Goal: Task Accomplishment & Management: Use online tool/utility

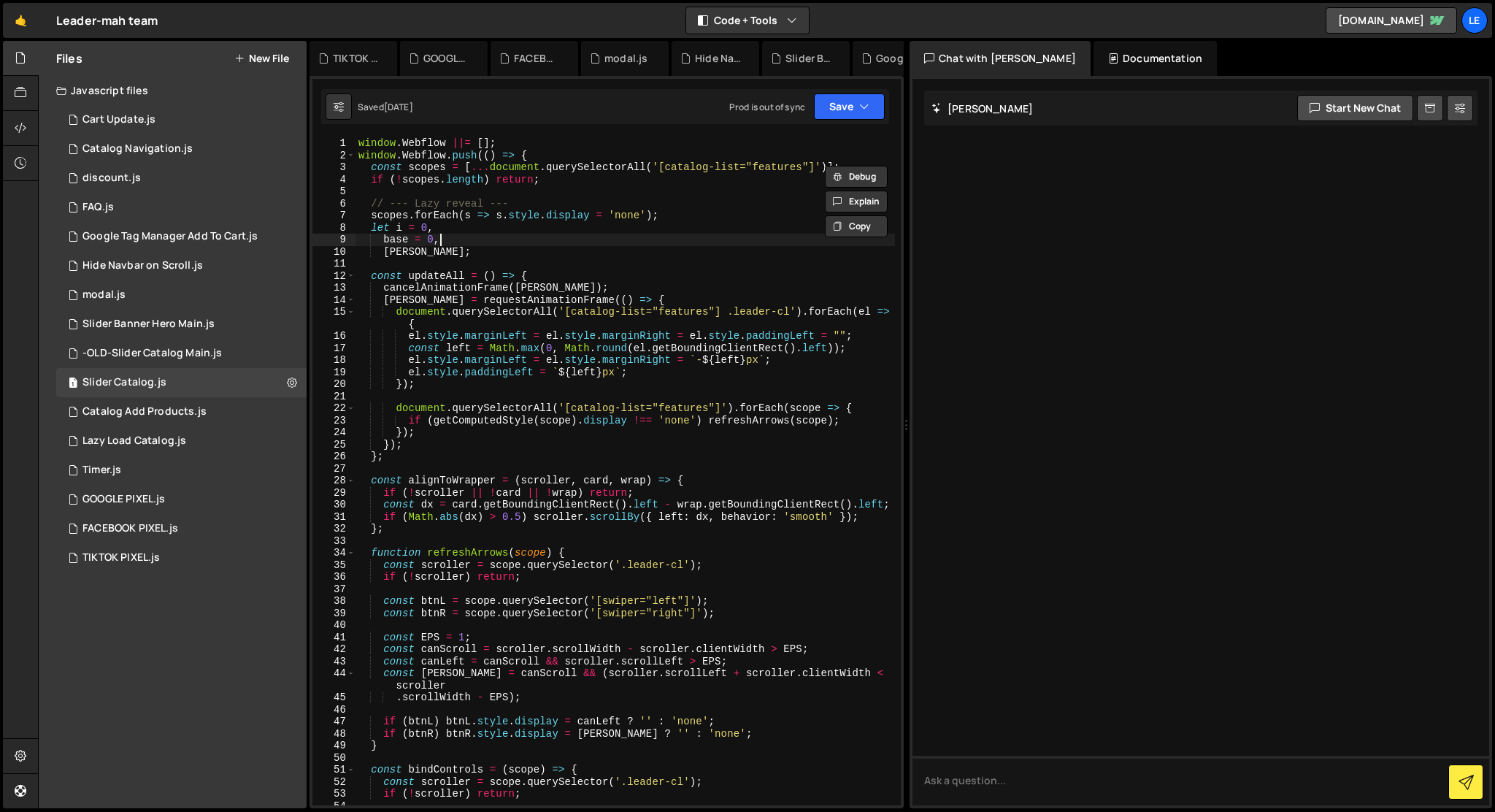
click at [544, 236] on div "window . Webflow ||= [ ] ; window . Webflow . push (( ) => { const scopes = [ .…" at bounding box center [625, 483] width 540 height 692
type textarea "});"
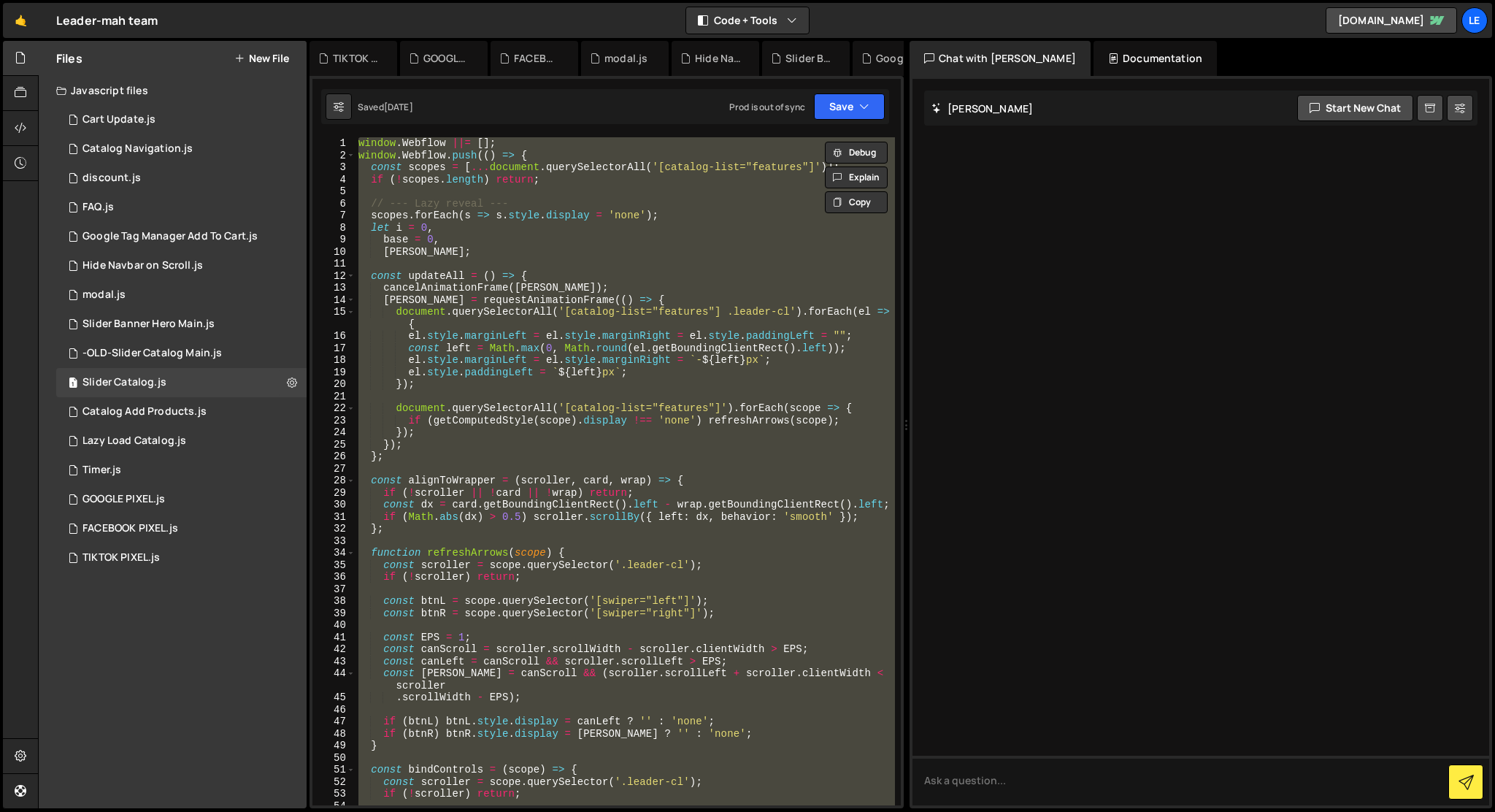
click at [633, 267] on div "window . Webflow ||= [ ] ; window . Webflow . push (( ) => { const scopes = [ .…" at bounding box center [625, 470] width 540 height 668
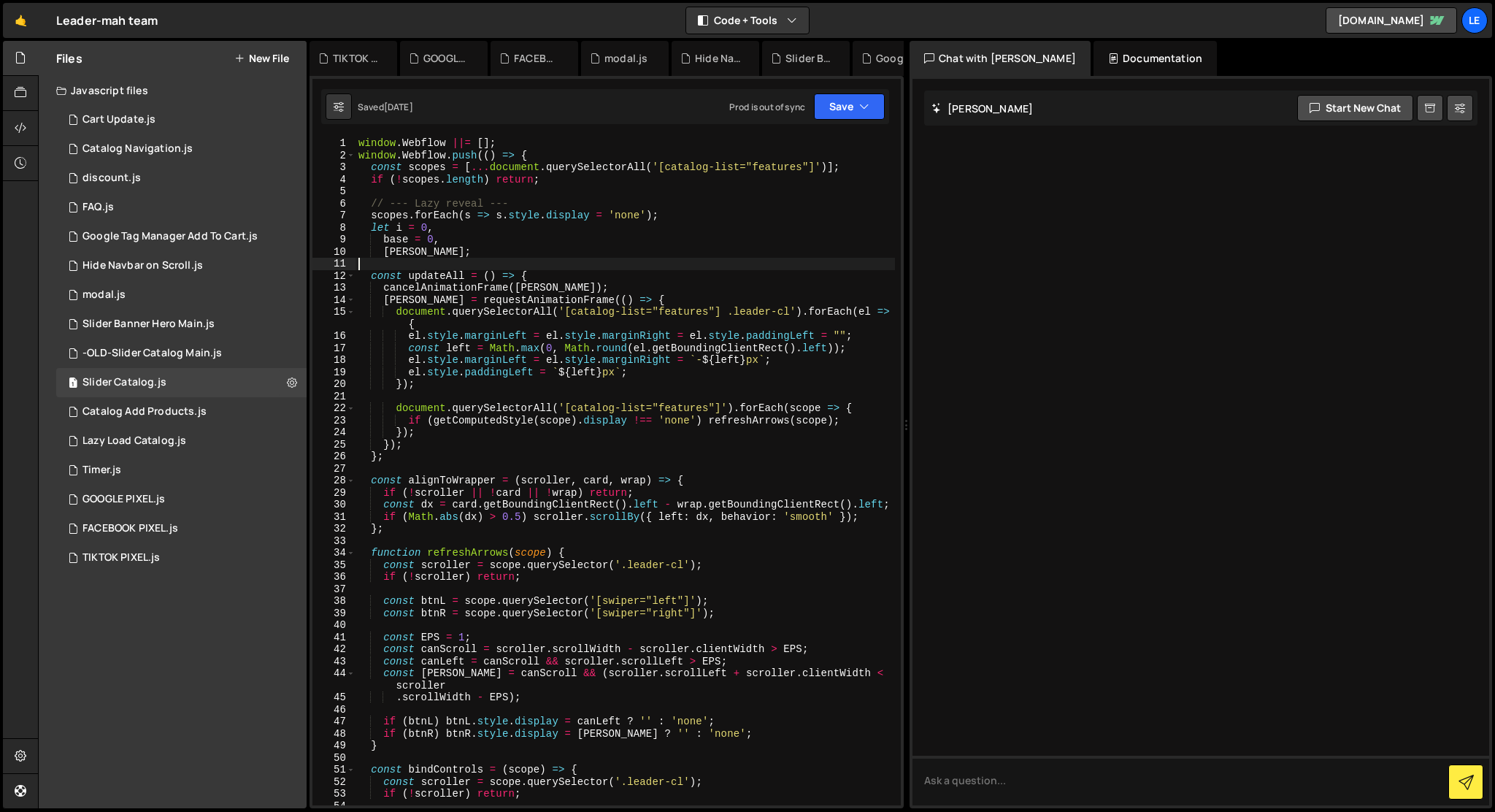
type textarea "});"
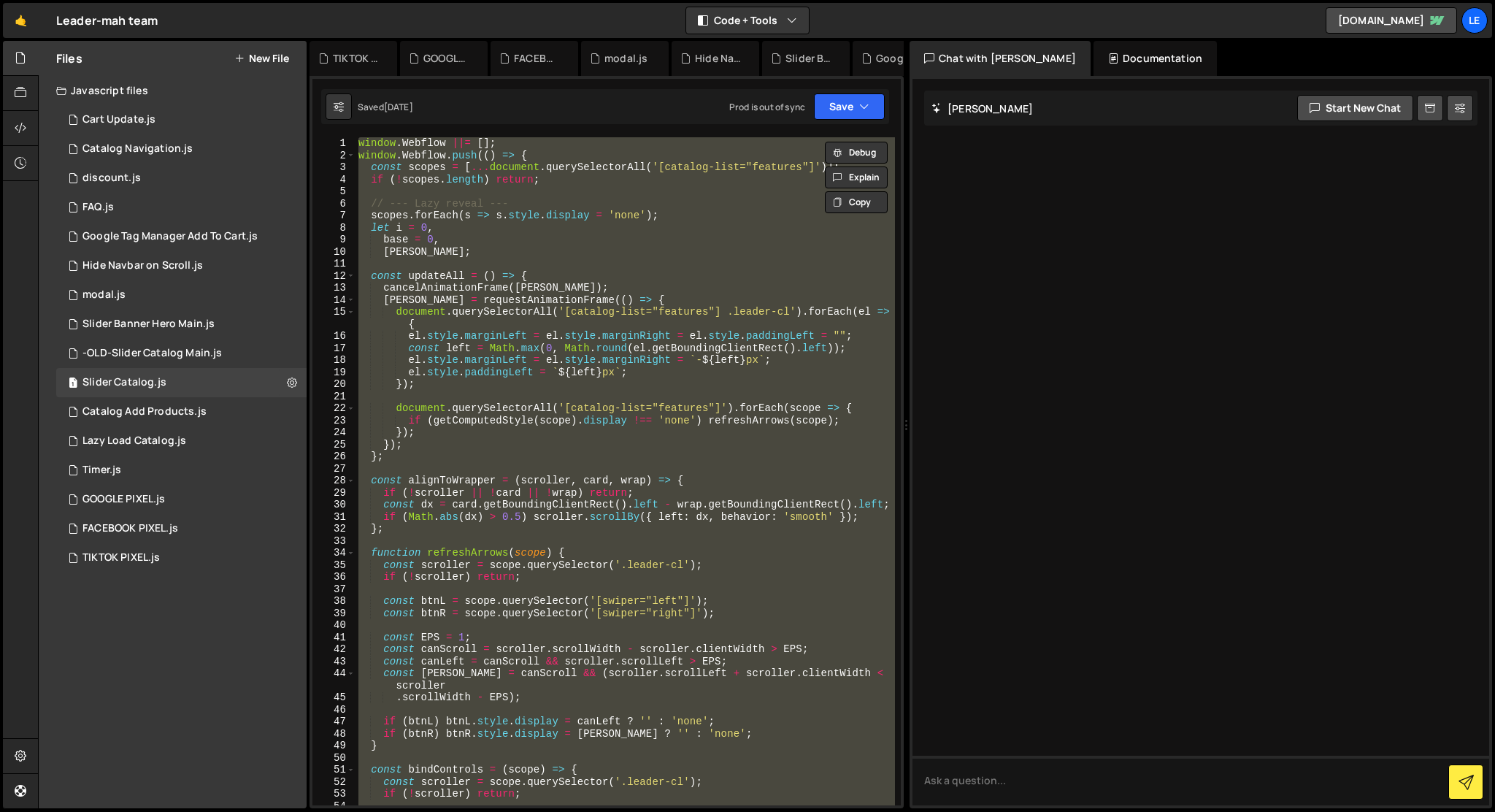
paste textarea
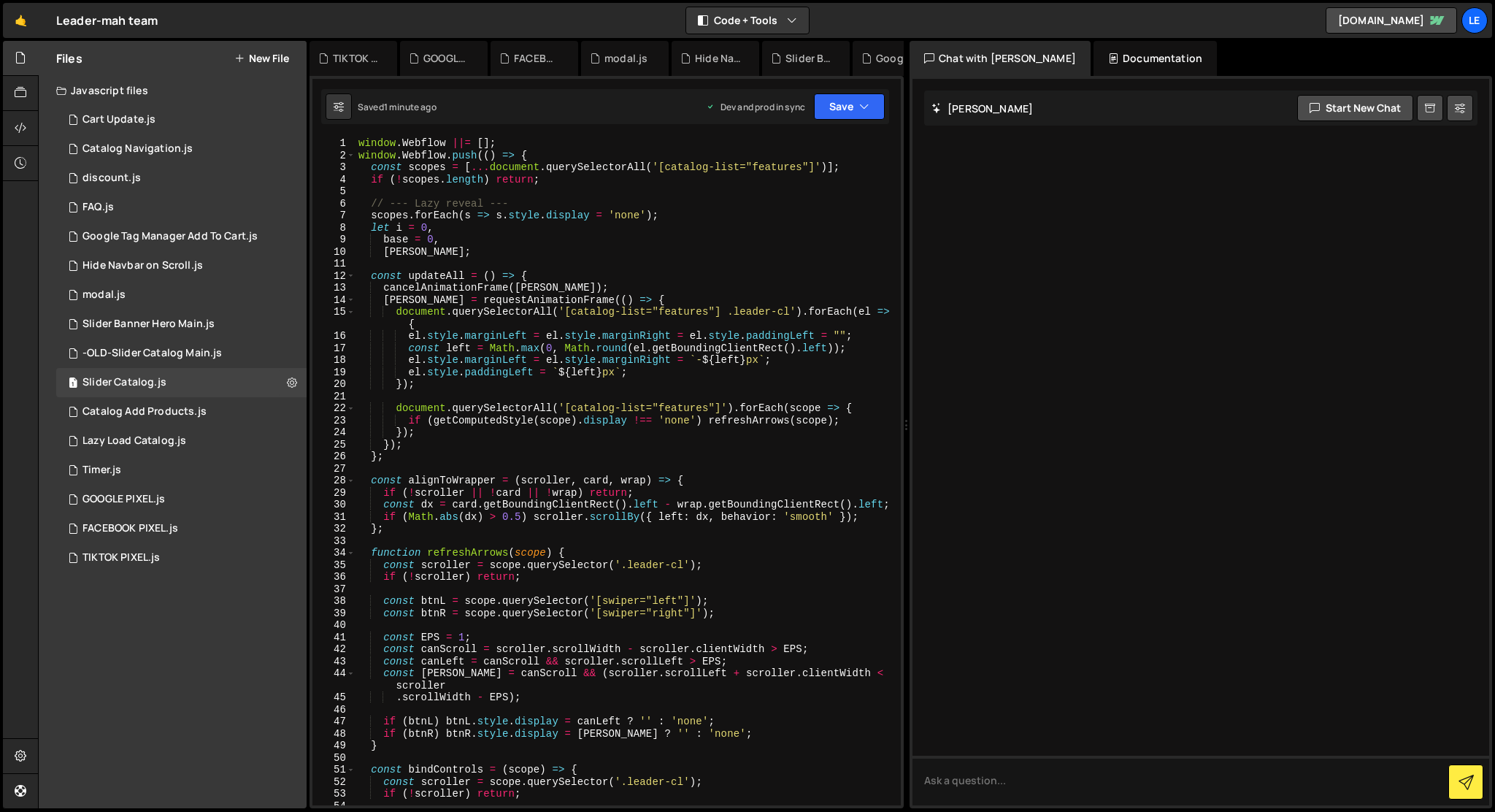
click at [553, 218] on div "window . Webflow ||= [ ] ; window . Webflow . push (( ) => { const scopes = [ .…" at bounding box center [625, 483] width 540 height 692
type textarea "scopes.forEach(s => s.style.display = 'none');"
click at [599, 187] on div "window . Webflow ||= [ ] ; window . Webflow . push (( ) => { const scopes = [ .…" at bounding box center [625, 483] width 540 height 692
click at [740, 167] on div "window . Webflow ||= [ ] ; window . Webflow . push (( ) => { const scopes = [ .…" at bounding box center [625, 483] width 540 height 692
drag, startPoint x: 752, startPoint y: 167, endPoint x: 800, endPoint y: 161, distance: 48.4
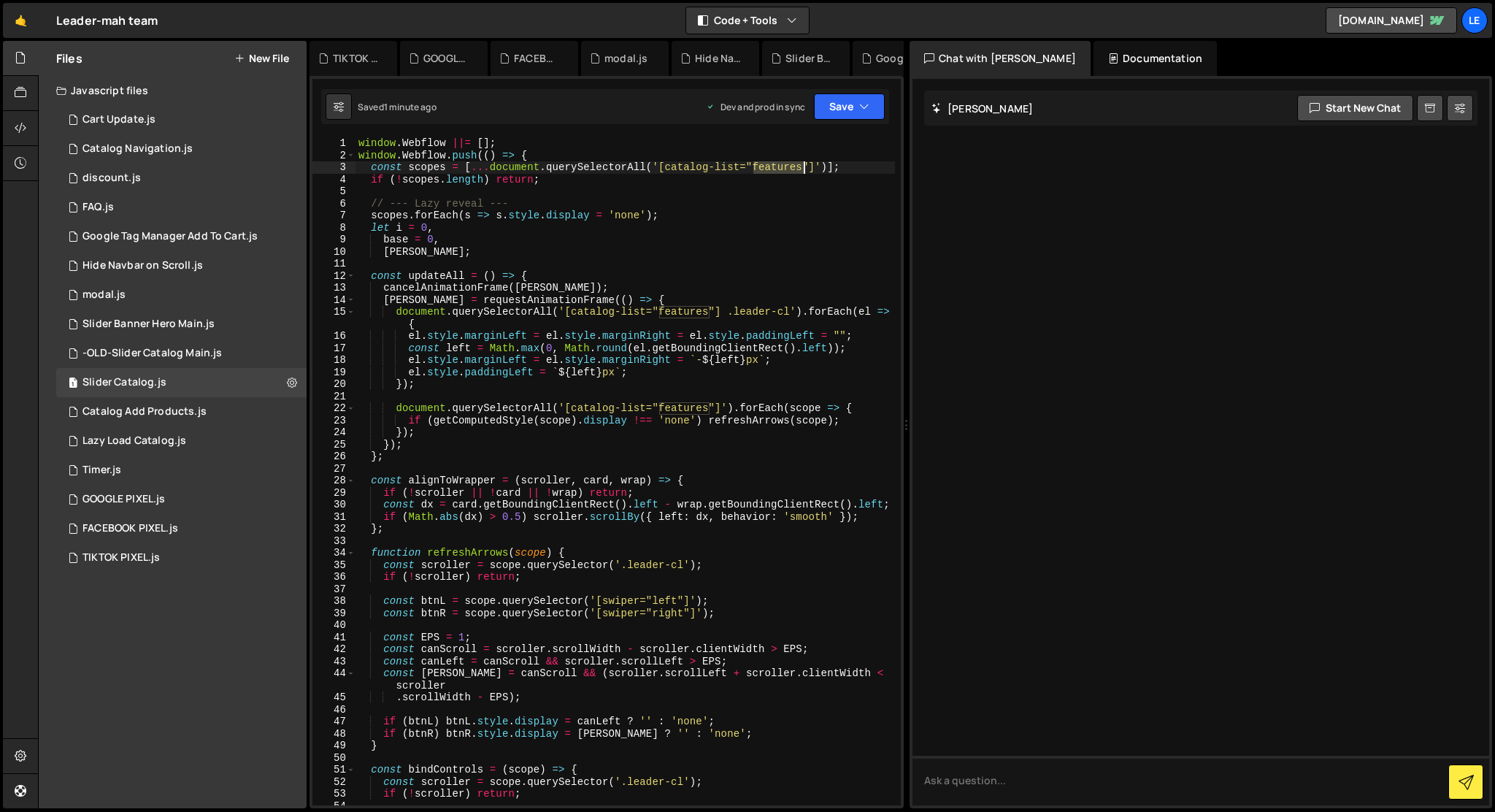
click at [800, 161] on div "window . Webflow ||= [ ] ; window . Webflow . push (( ) => { const scopes = [ .…" at bounding box center [625, 483] width 540 height 692
drag, startPoint x: 792, startPoint y: 311, endPoint x: 727, endPoint y: 315, distance: 65.1
click at [727, 315] on div "window . Webflow ||= [ ] ; window . Webflow . push (( ) => { const scopes = [ .…" at bounding box center [625, 483] width 540 height 692
click at [370, 278] on div "window . Webflow ||= [ ] ; window . Webflow . push (( ) => { const scopes = [ .…" at bounding box center [625, 483] width 540 height 692
type textarea "const updateAll = () => {"
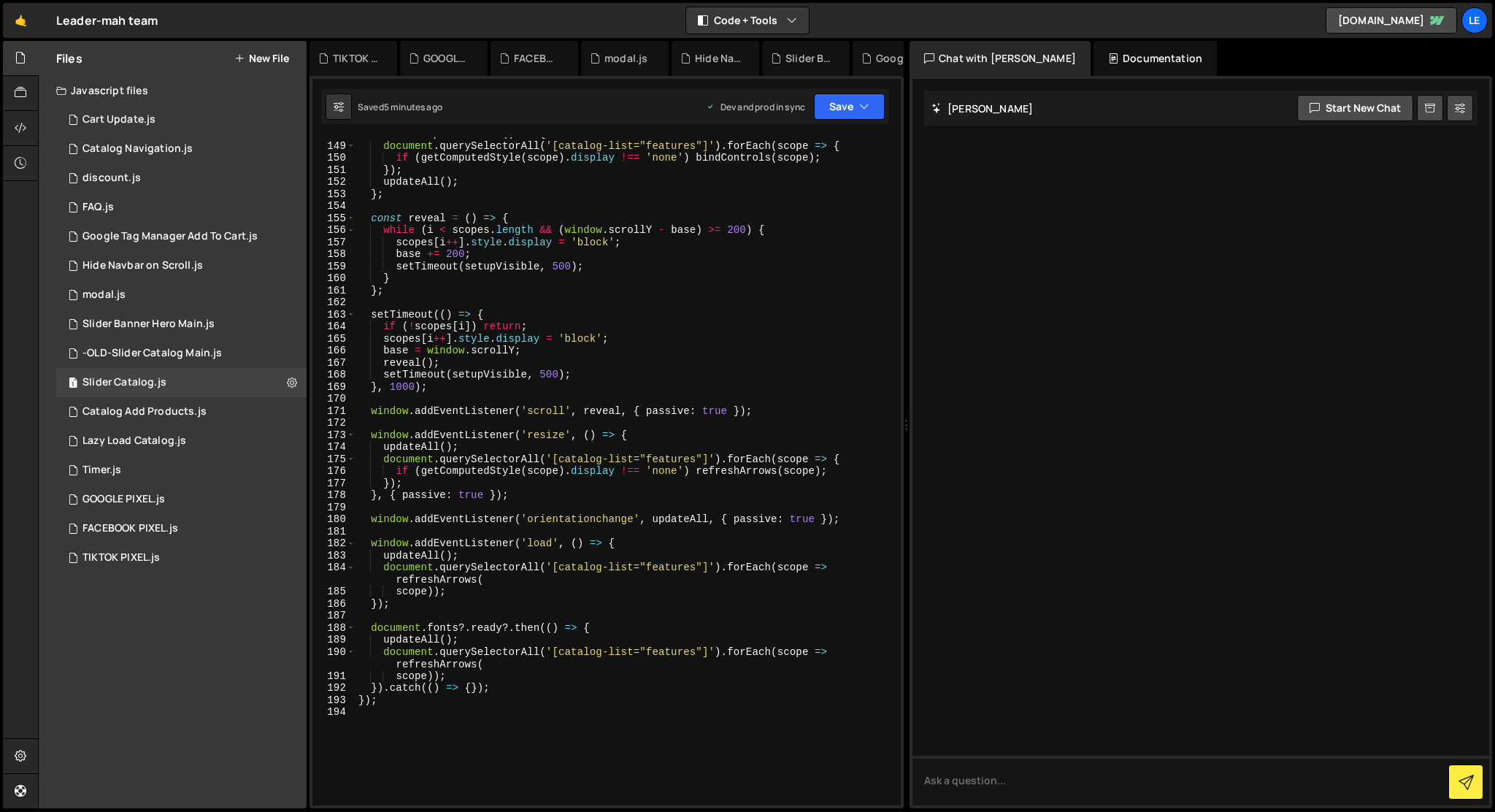
scroll to position [1795, 0]
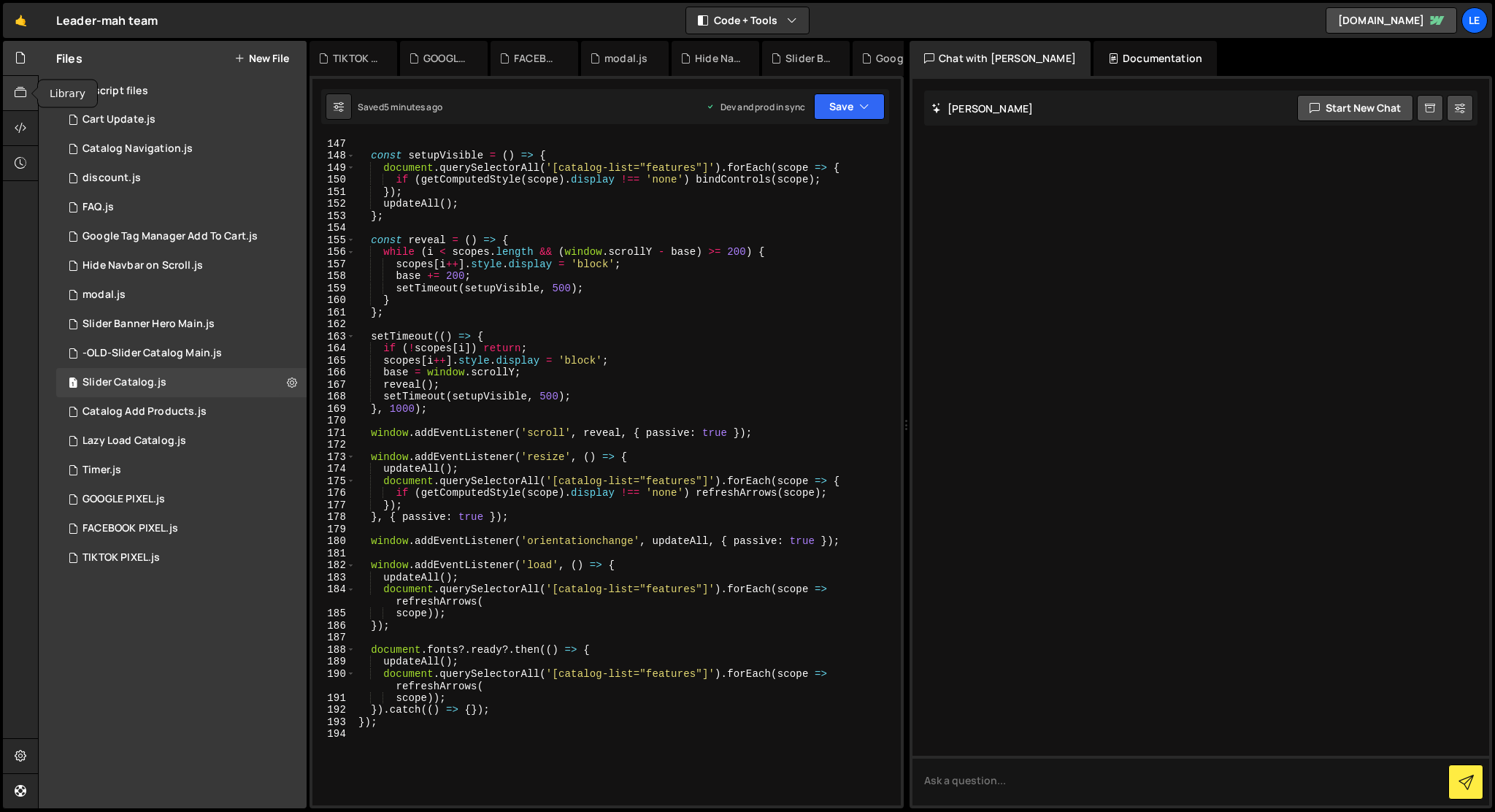
click at [27, 93] on div at bounding box center [20, 92] width 36 height 35
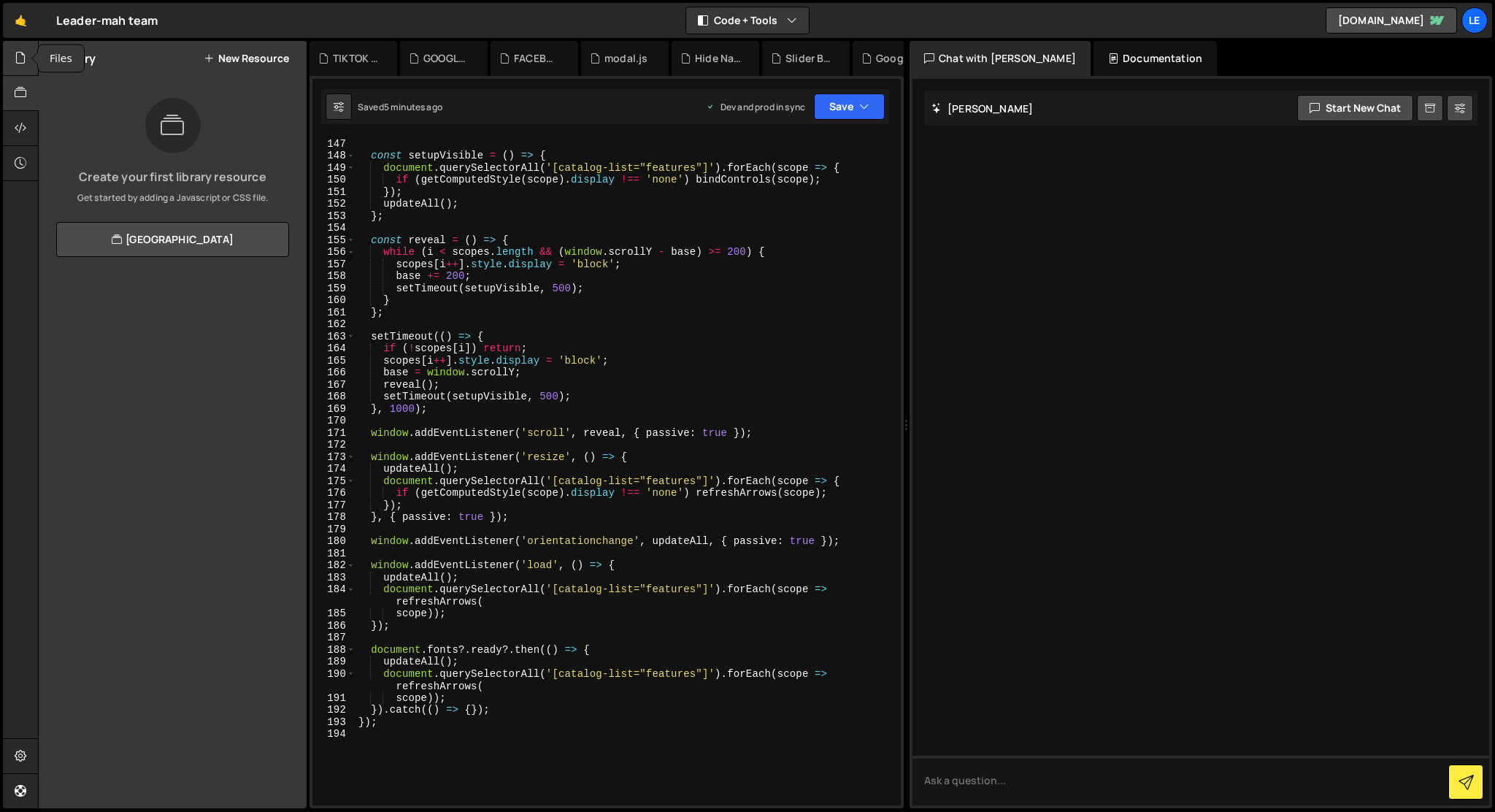
click at [19, 62] on icon at bounding box center [20, 58] width 12 height 16
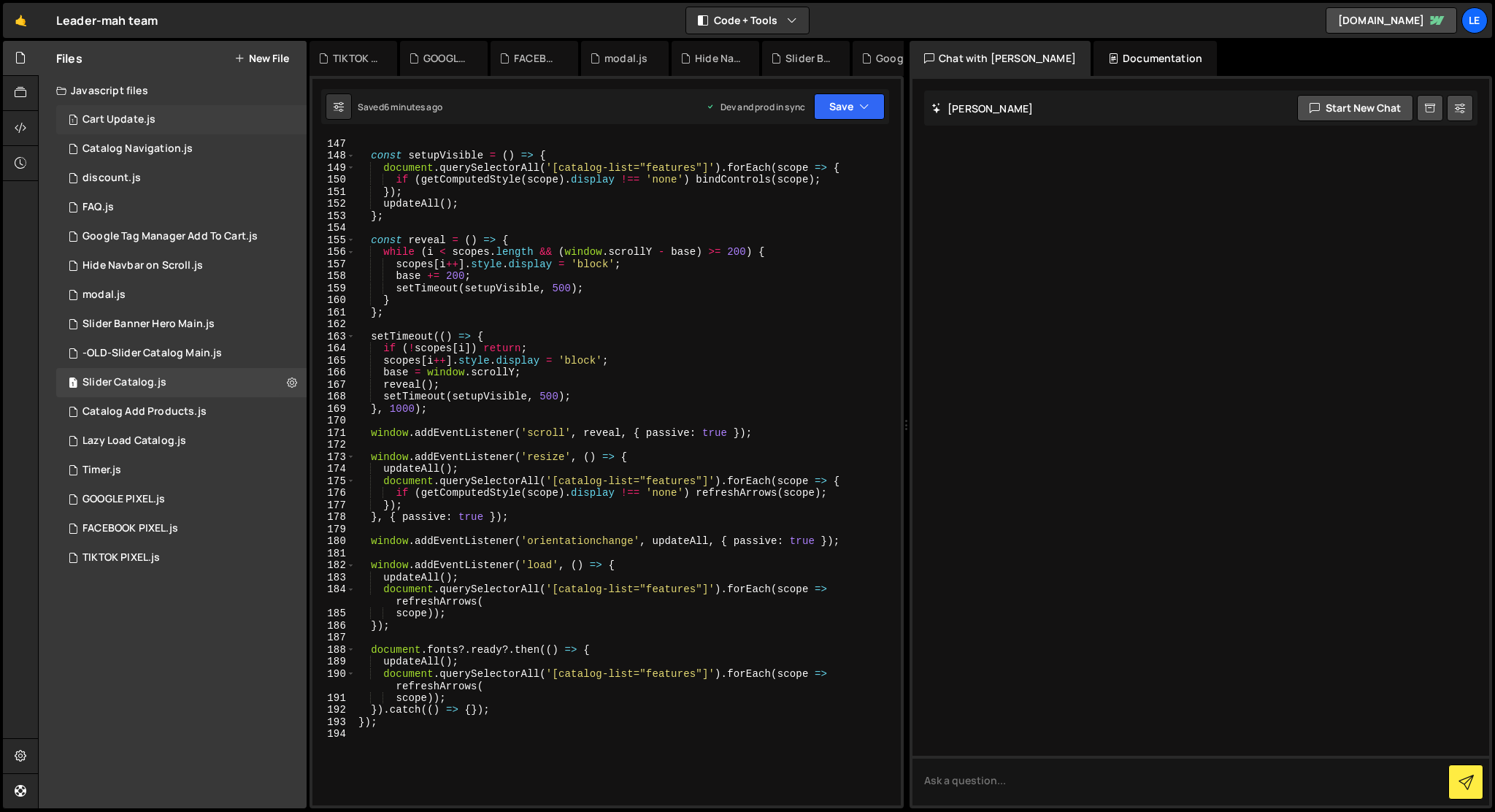
click at [96, 115] on div "Cart Update.js" at bounding box center [119, 119] width 73 height 13
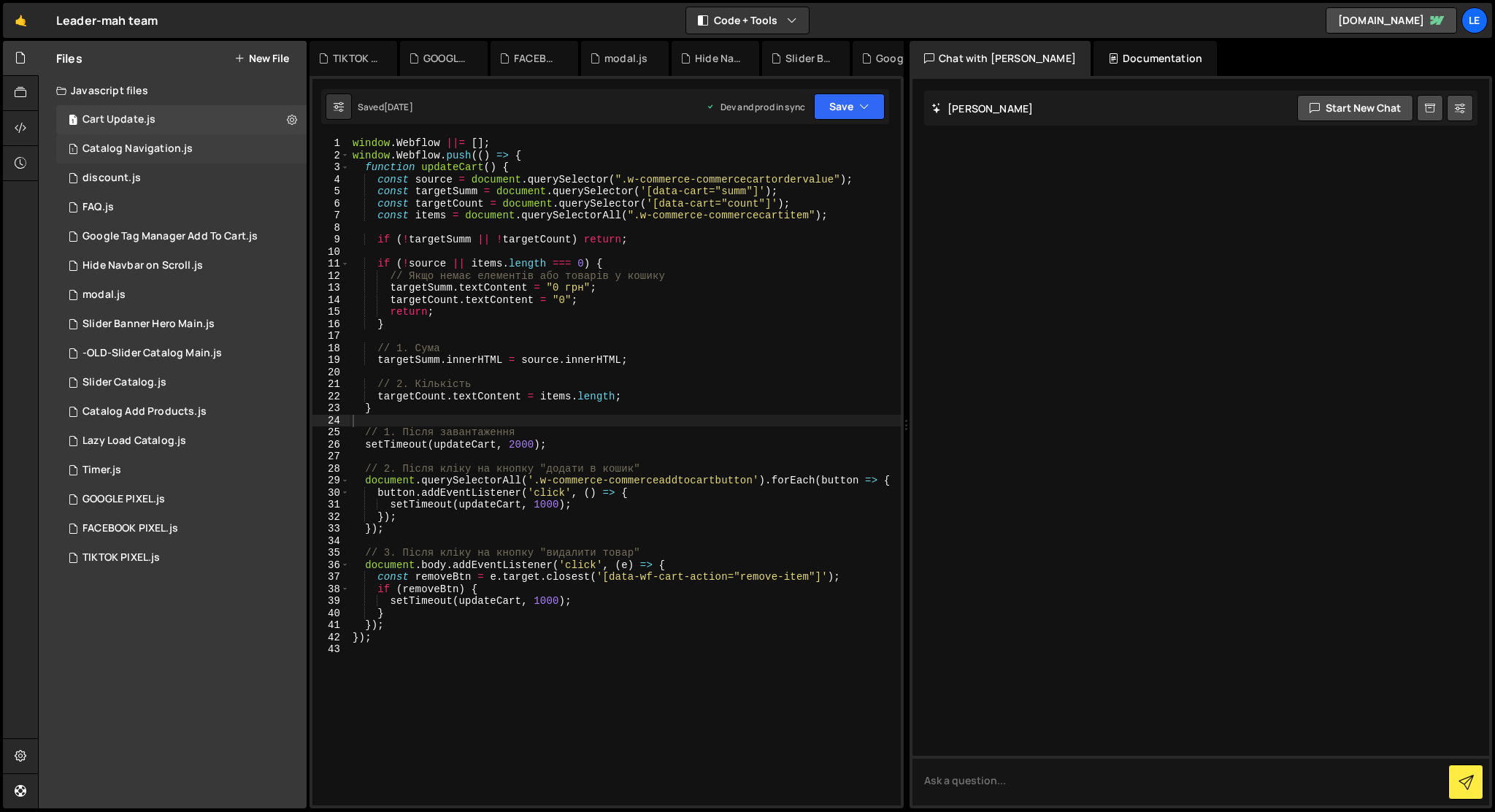
click at [108, 161] on div "1 Catalog Navigation.js 0" at bounding box center [181, 149] width 251 height 29
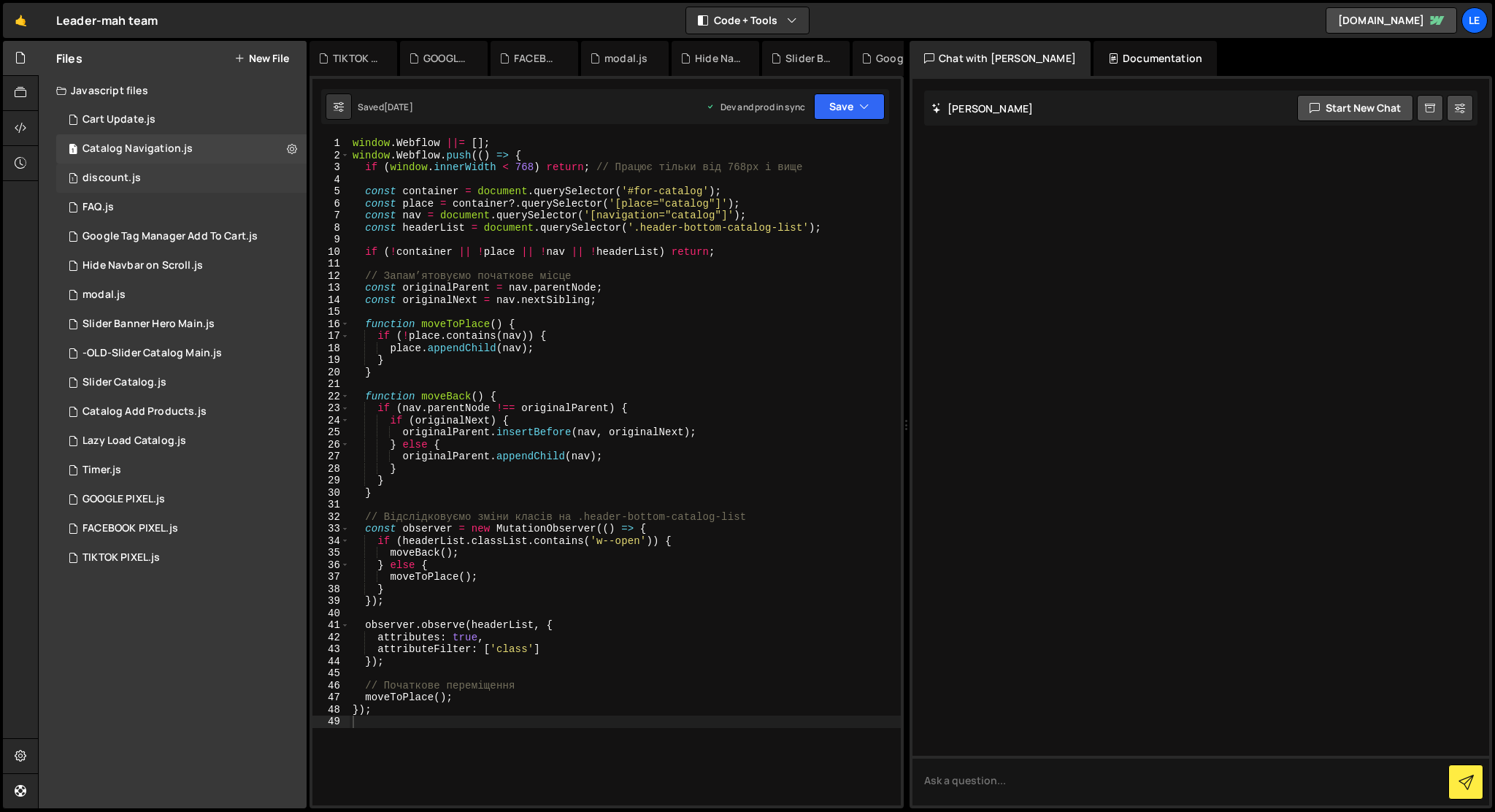
click at [104, 189] on div "1 discount.js 0" at bounding box center [181, 178] width 251 height 29
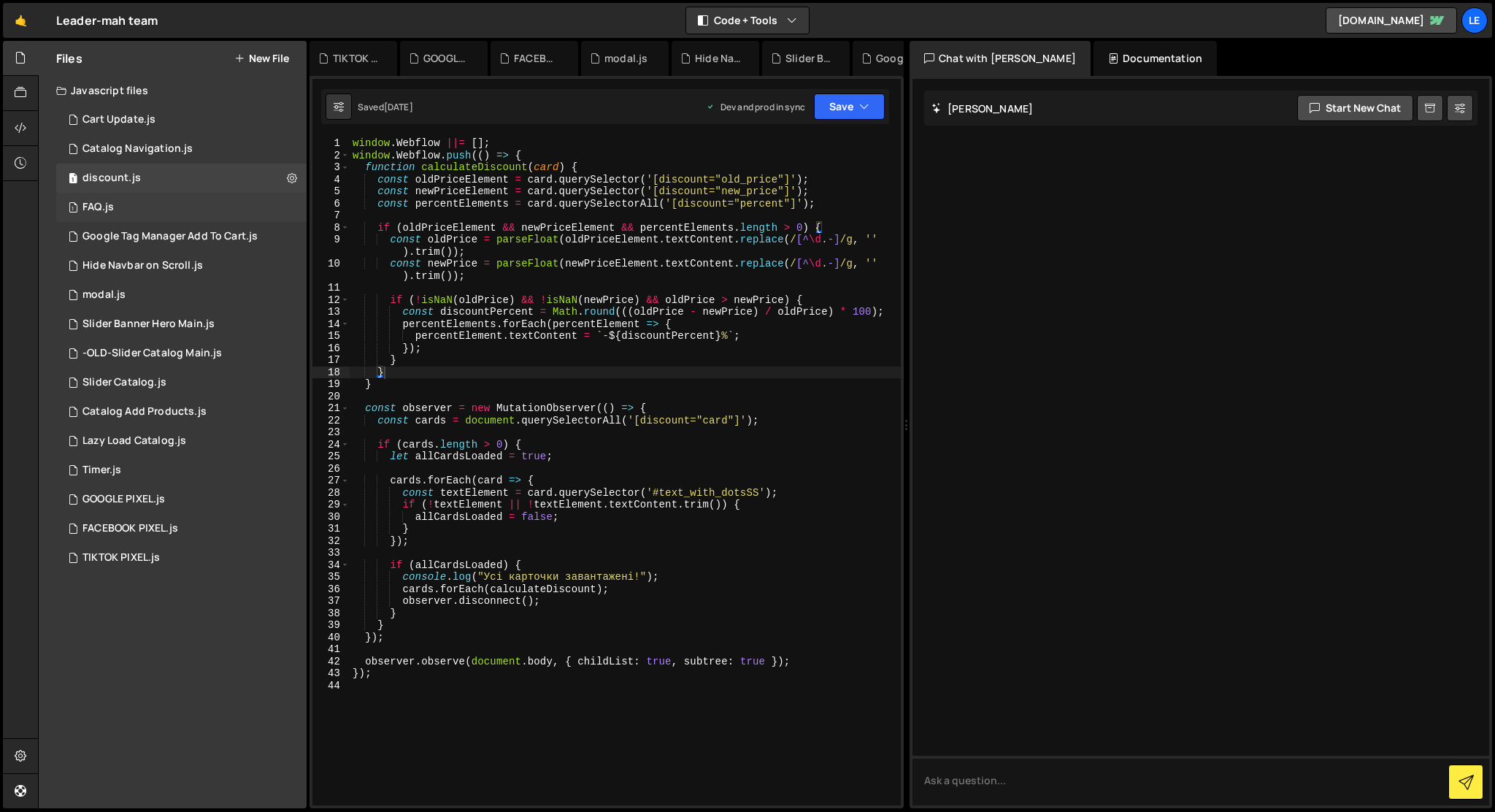
click at [100, 210] on div "FAQ.js" at bounding box center [98, 207] width 31 height 13
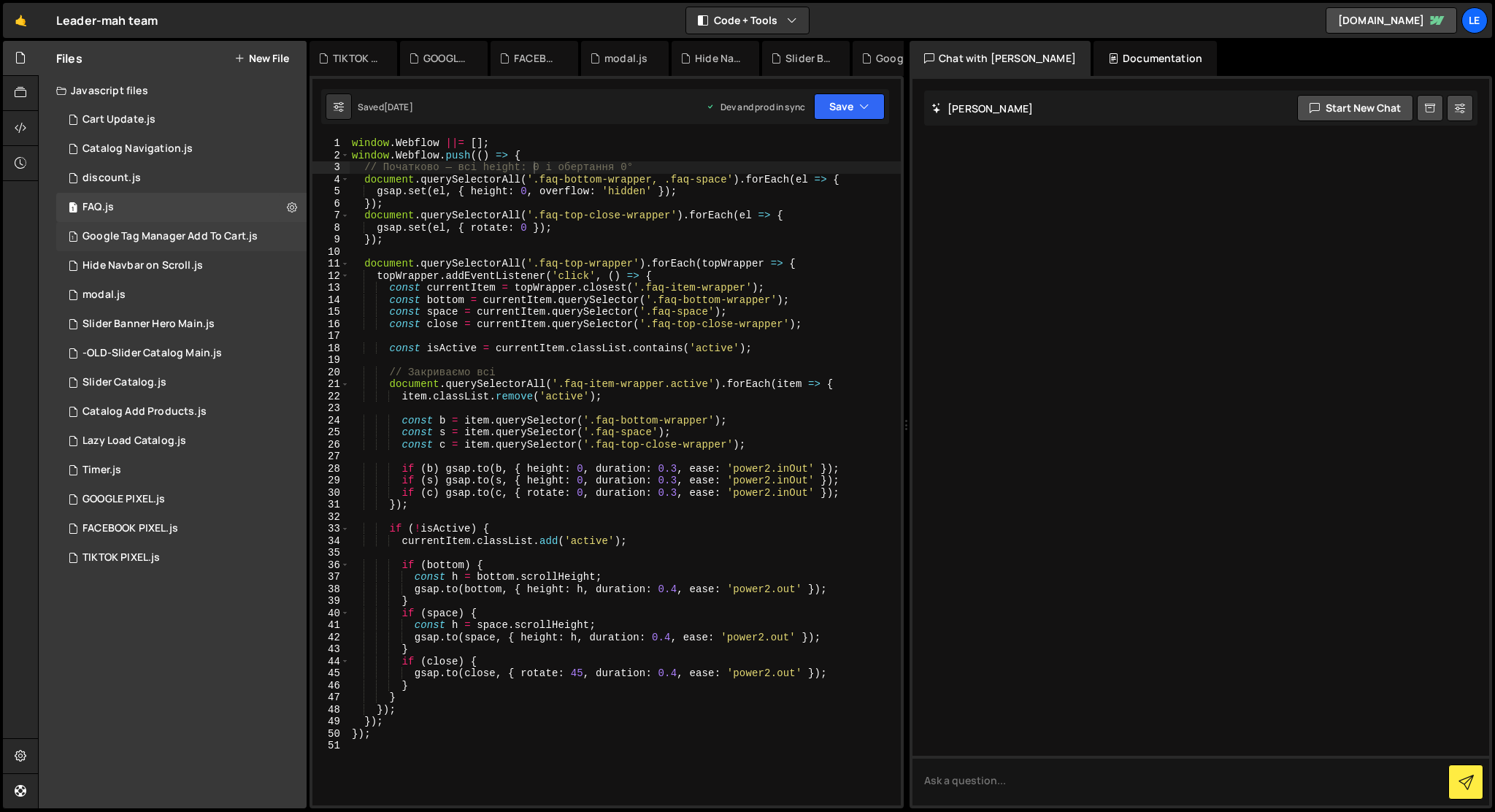
click at [104, 232] on div "Google Tag Manager Add To Cart.js" at bounding box center [170, 237] width 175 height 13
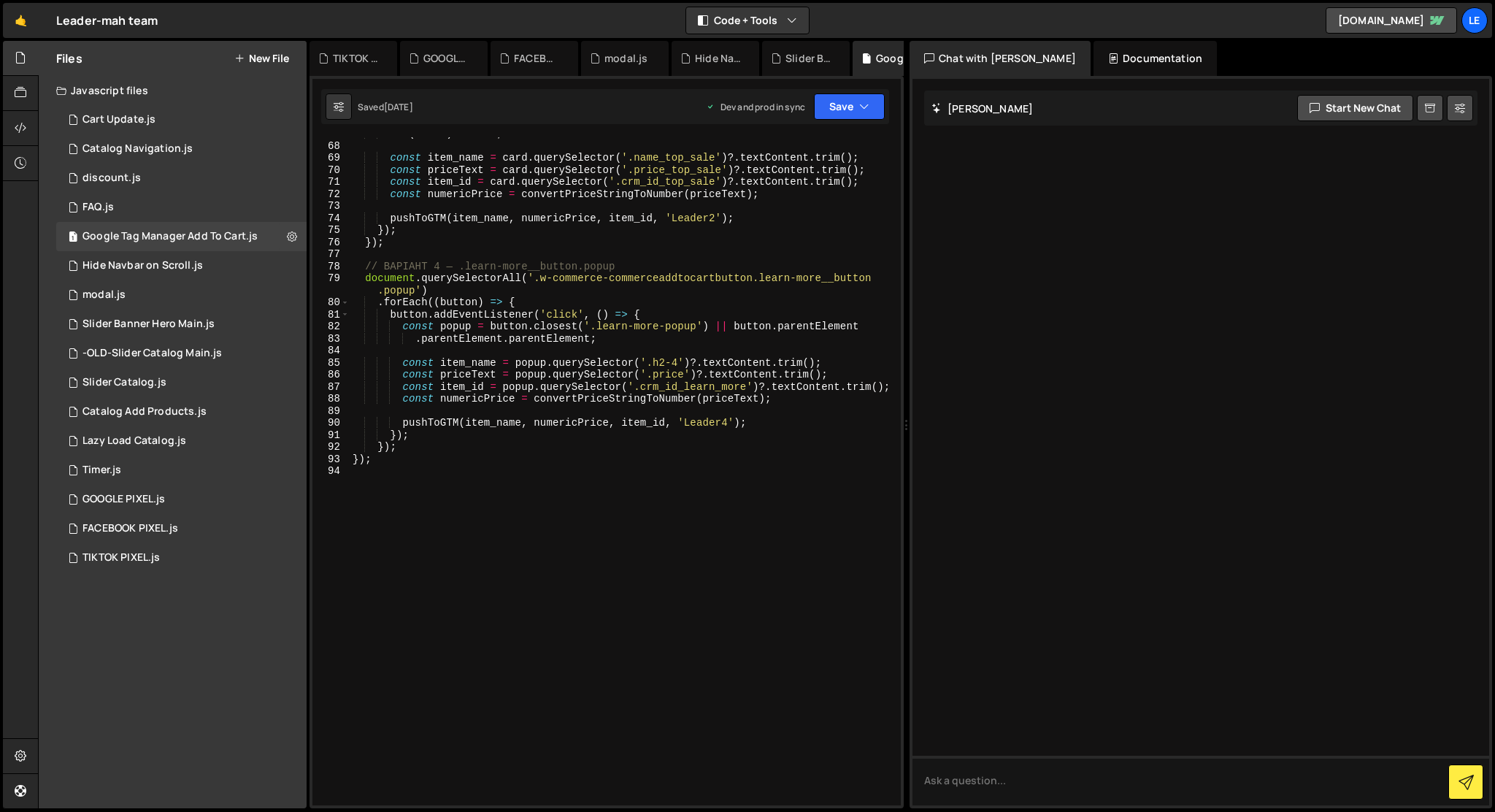
scroll to position [853, 0]
click at [136, 259] on div "1 Hide Navbar on Scroll.js 0" at bounding box center [181, 265] width 251 height 29
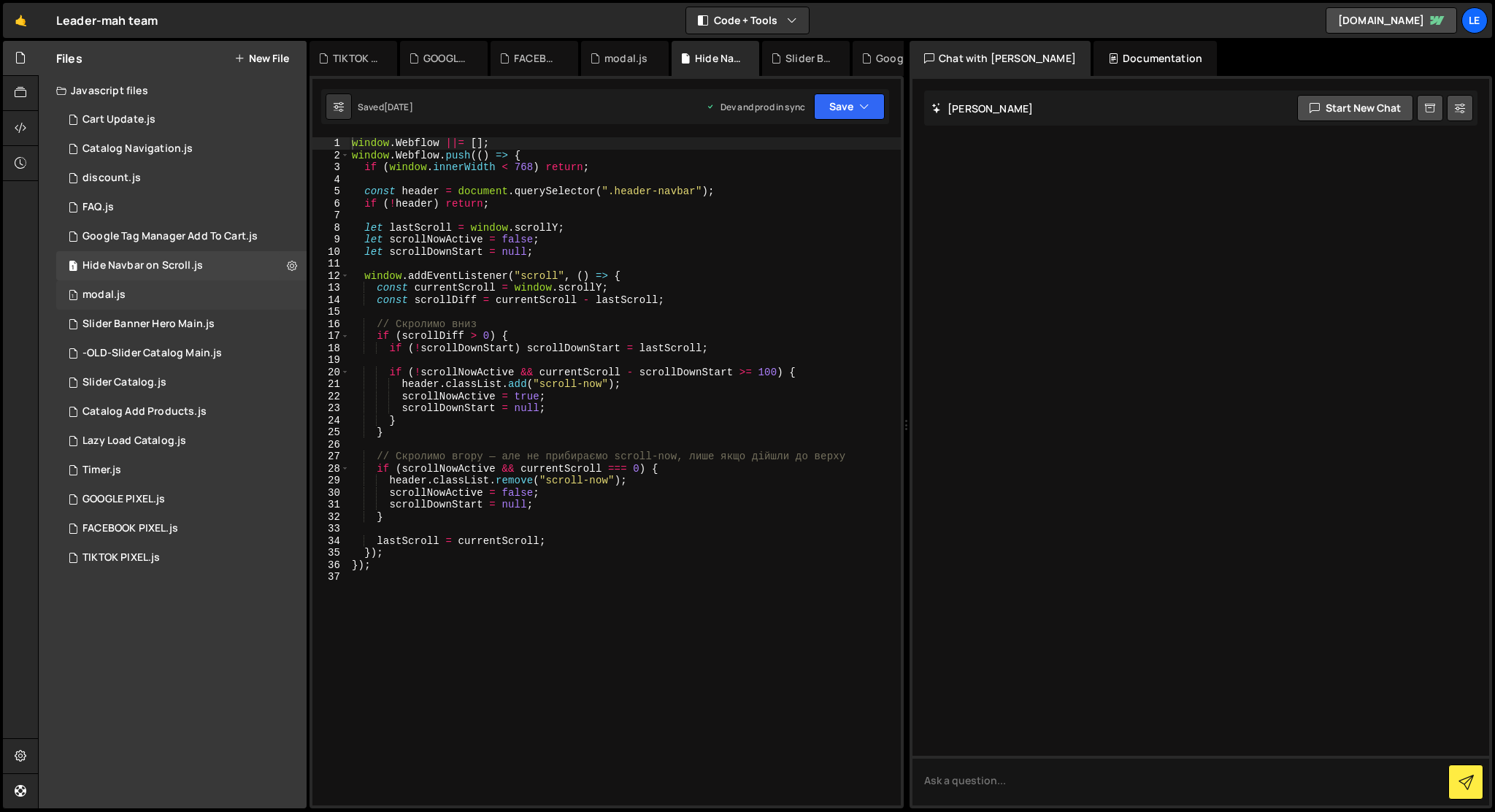
click at [118, 298] on div "modal.js" at bounding box center [104, 294] width 43 height 13
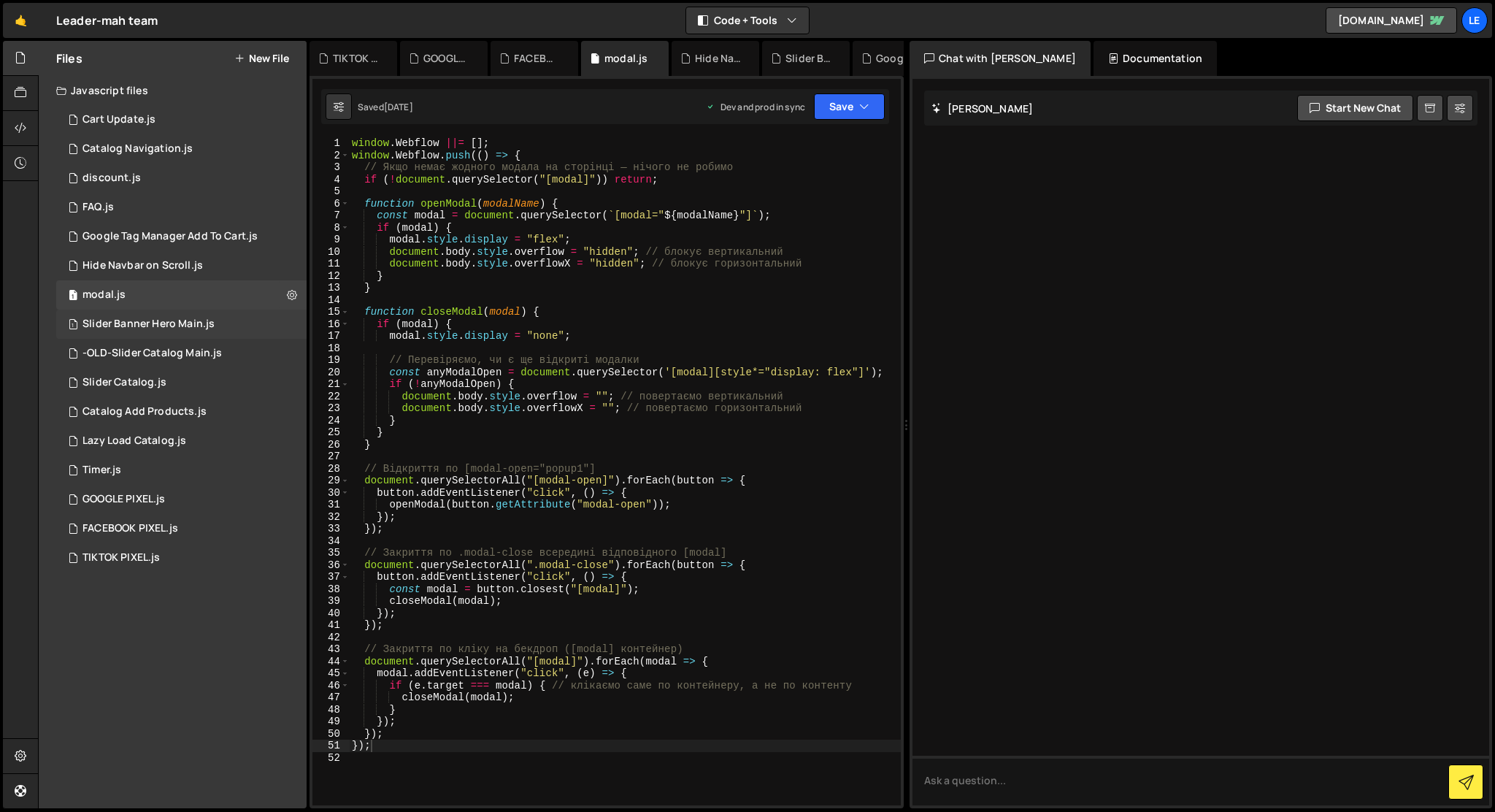
click at [120, 326] on div "Slider Banner Hero Main.js" at bounding box center [149, 324] width 133 height 13
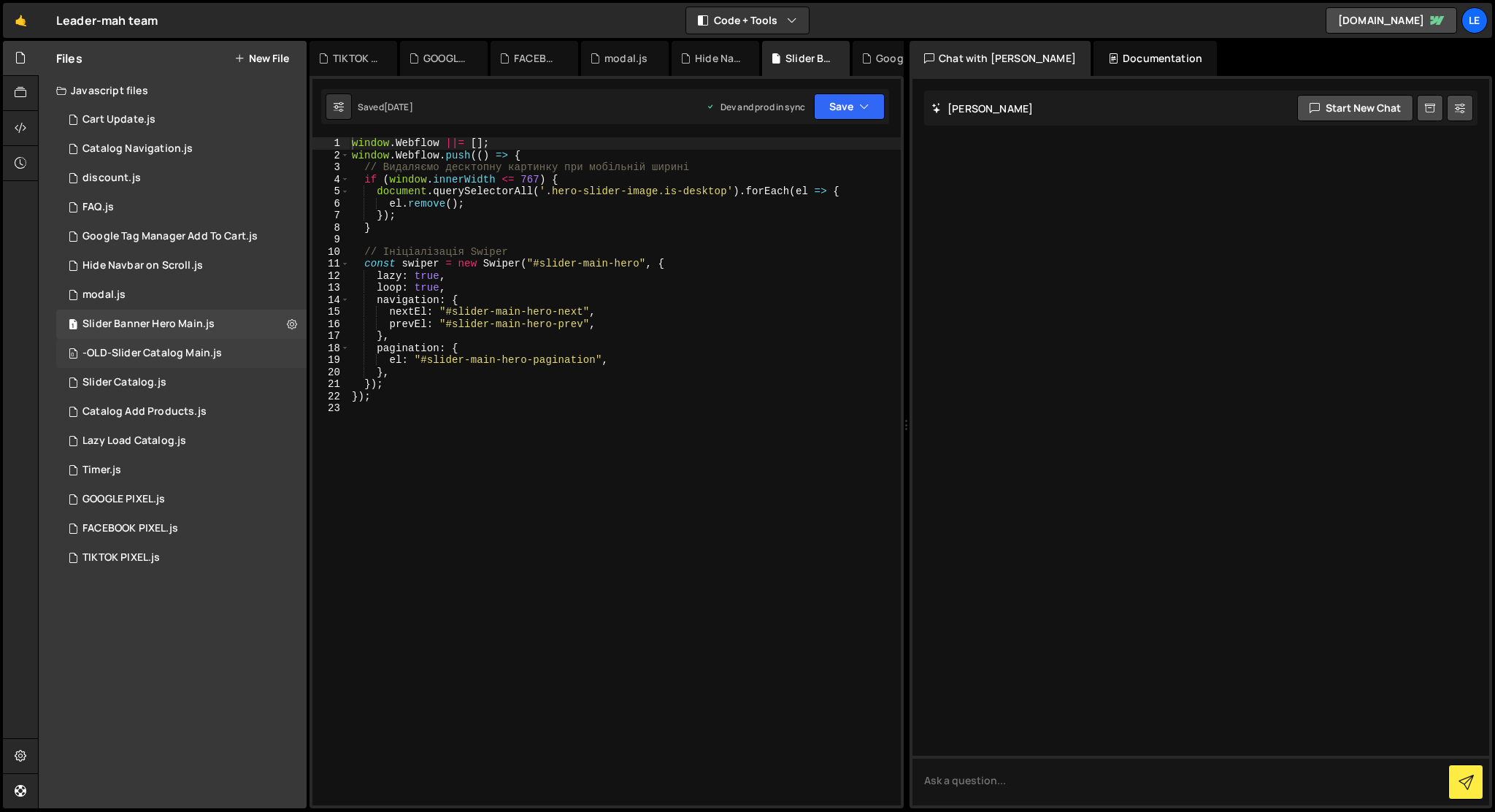
click at [146, 357] on div "-OLD-Slider Catalog Main.js" at bounding box center [152, 353] width 140 height 13
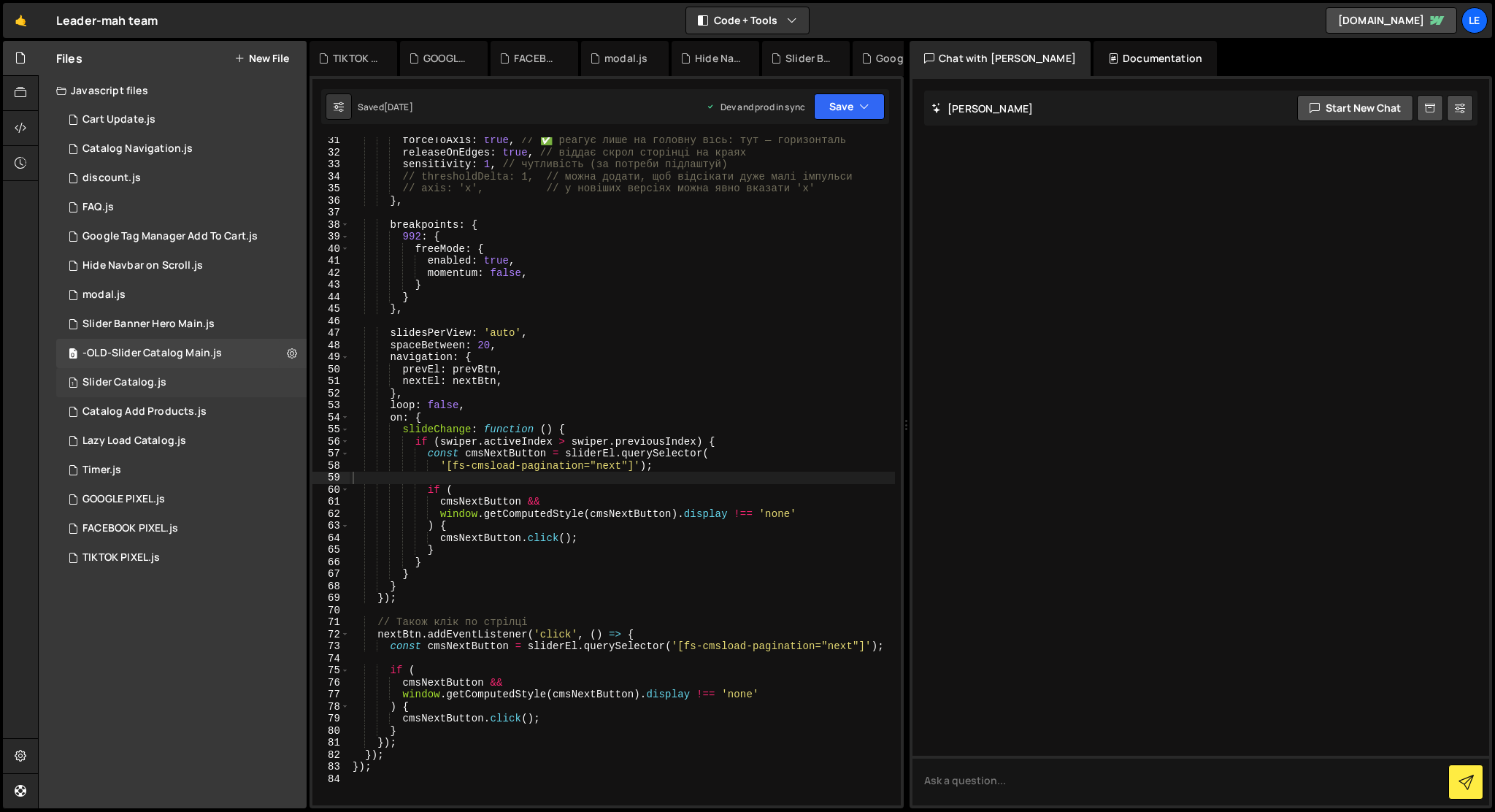
click at [141, 387] on div "Slider Catalog.js" at bounding box center [125, 382] width 84 height 13
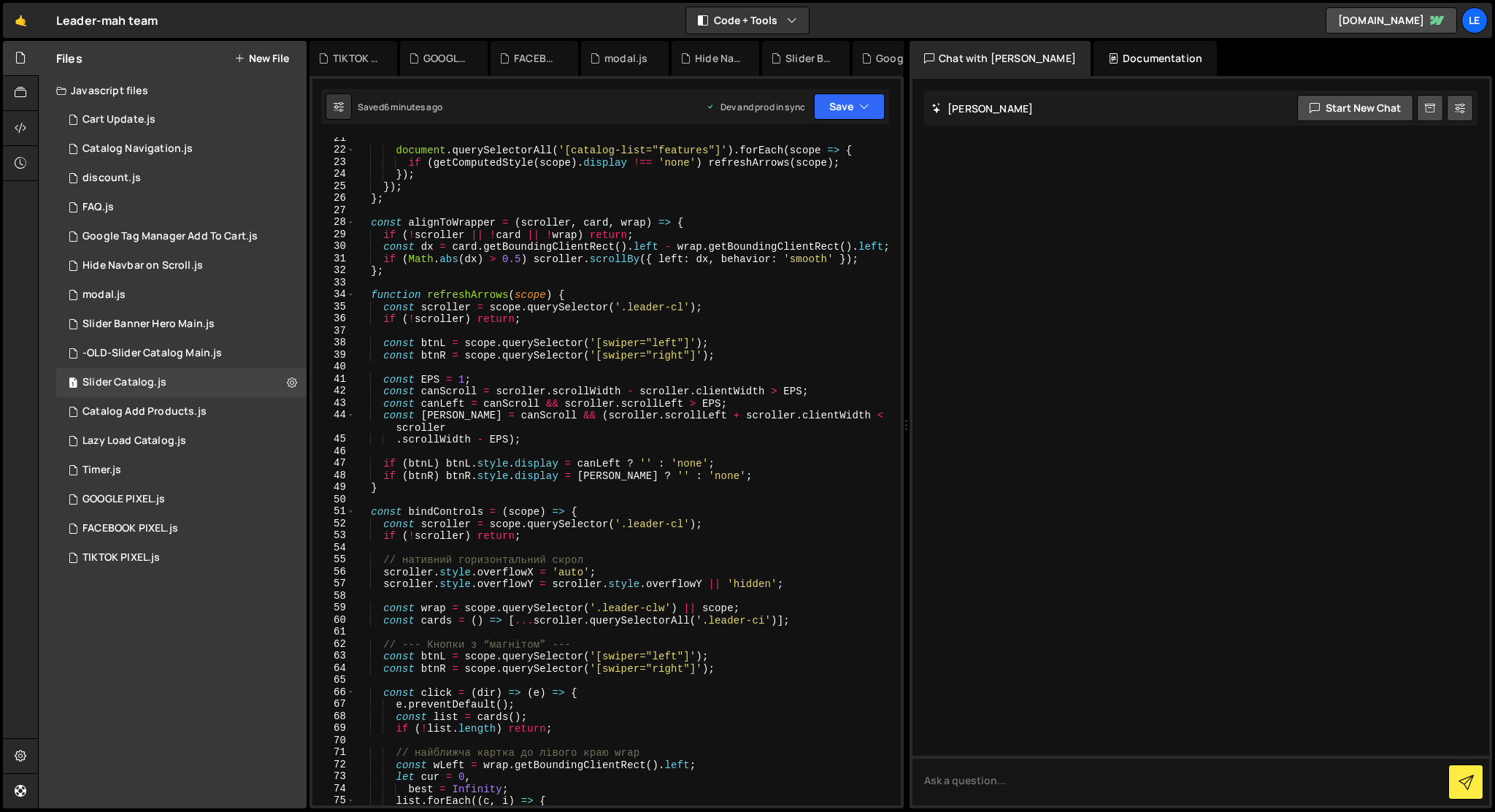
scroll to position [0, 0]
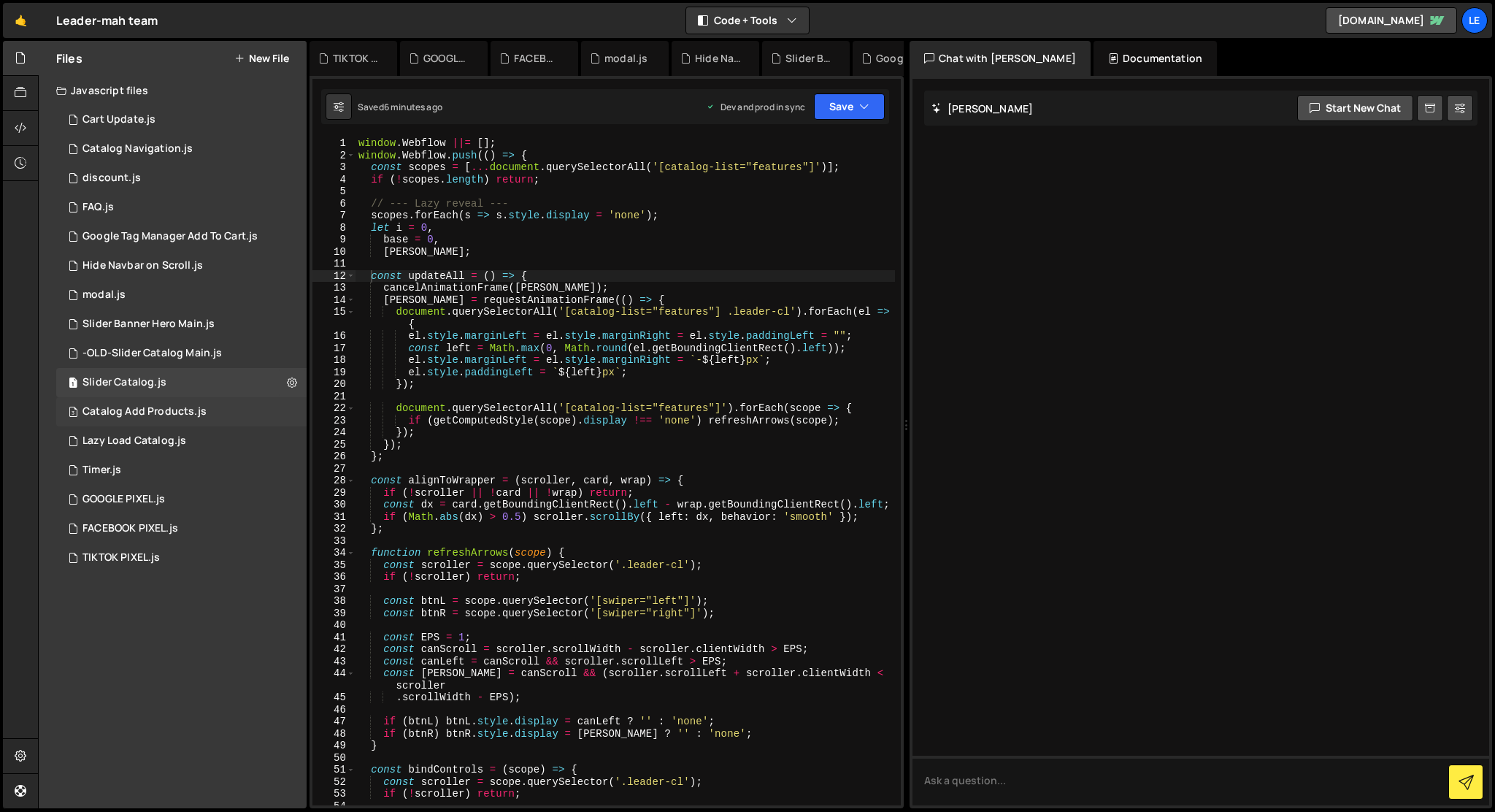
click at [128, 415] on div "Catalog Add Products.js" at bounding box center [145, 412] width 125 height 13
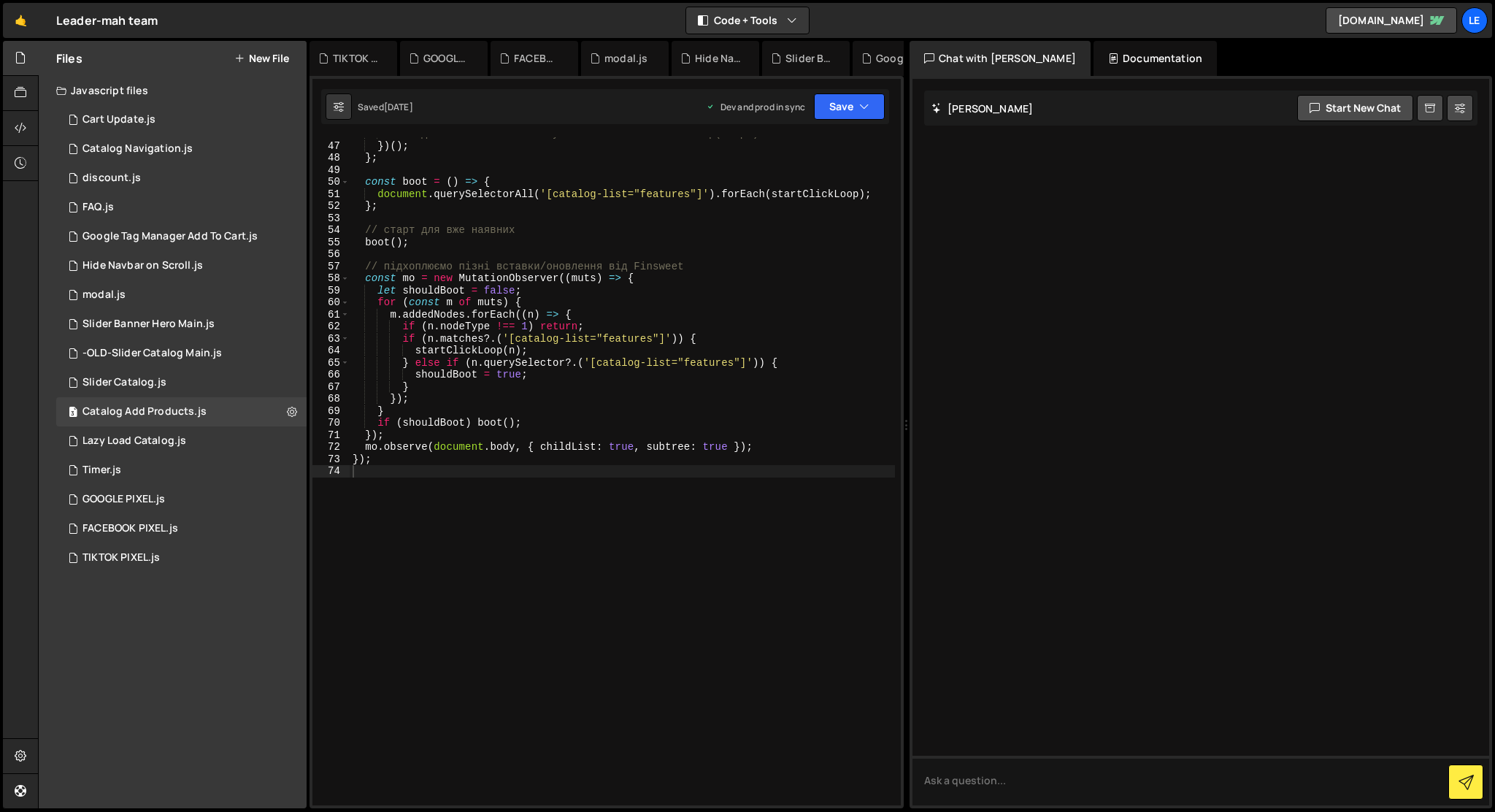
scroll to position [564, 0]
click at [117, 442] on div "Lazy Load Catalog.js" at bounding box center [134, 440] width 104 height 13
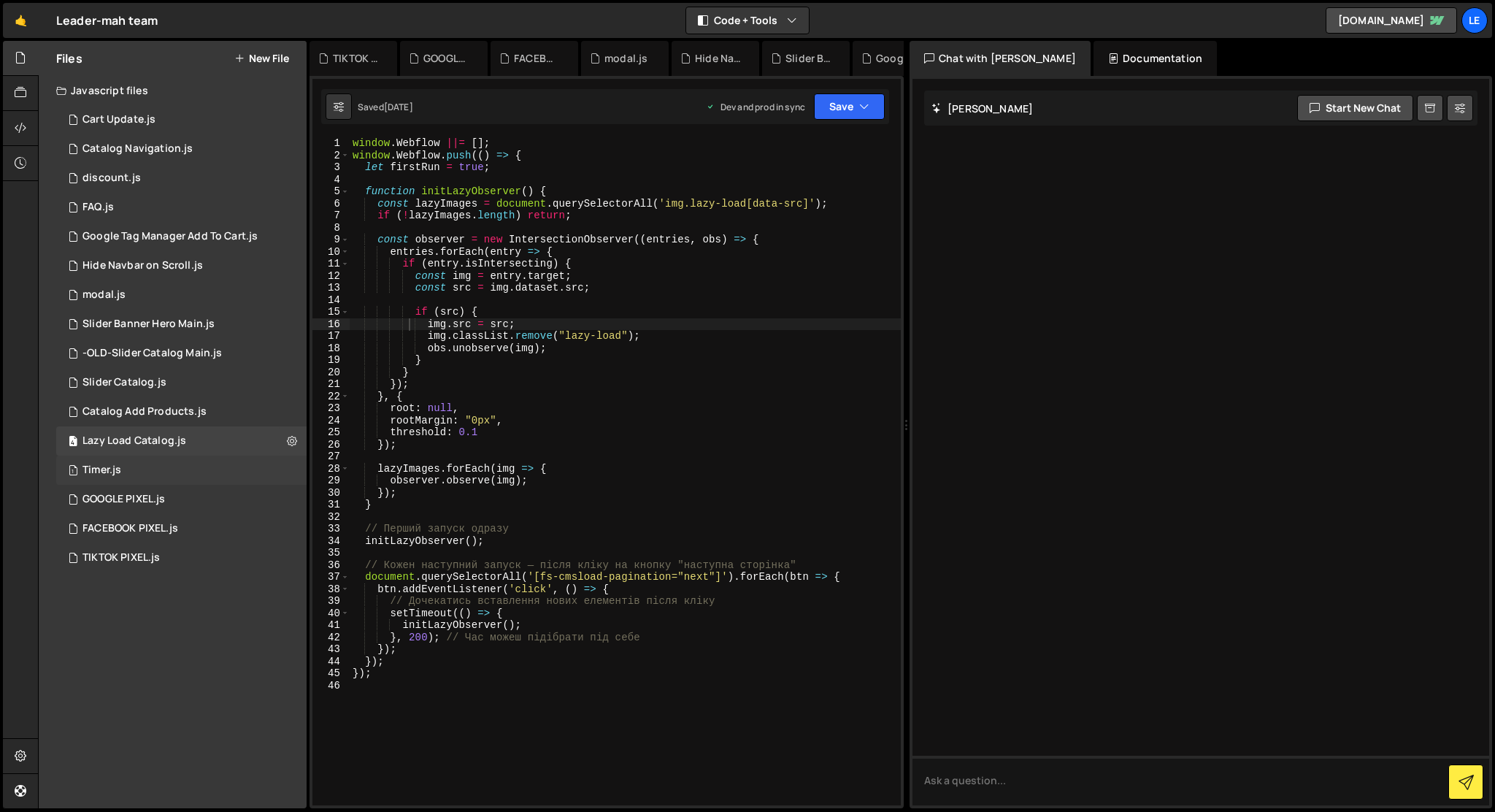
click at [142, 472] on div "1 Timer.js 0" at bounding box center [181, 470] width 251 height 29
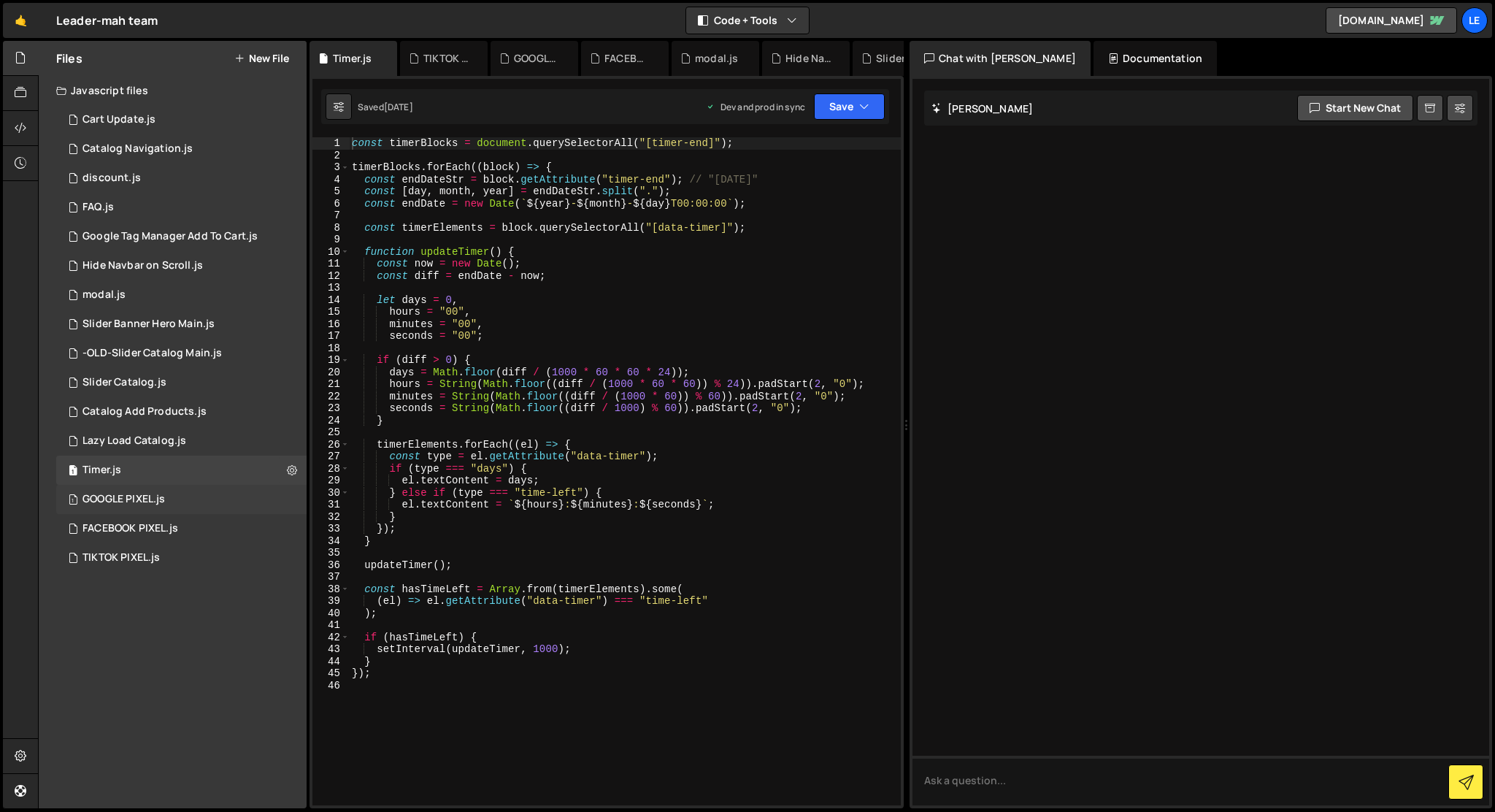
click at [151, 502] on div "GOOGLE PIXEL.js" at bounding box center [124, 499] width 83 height 13
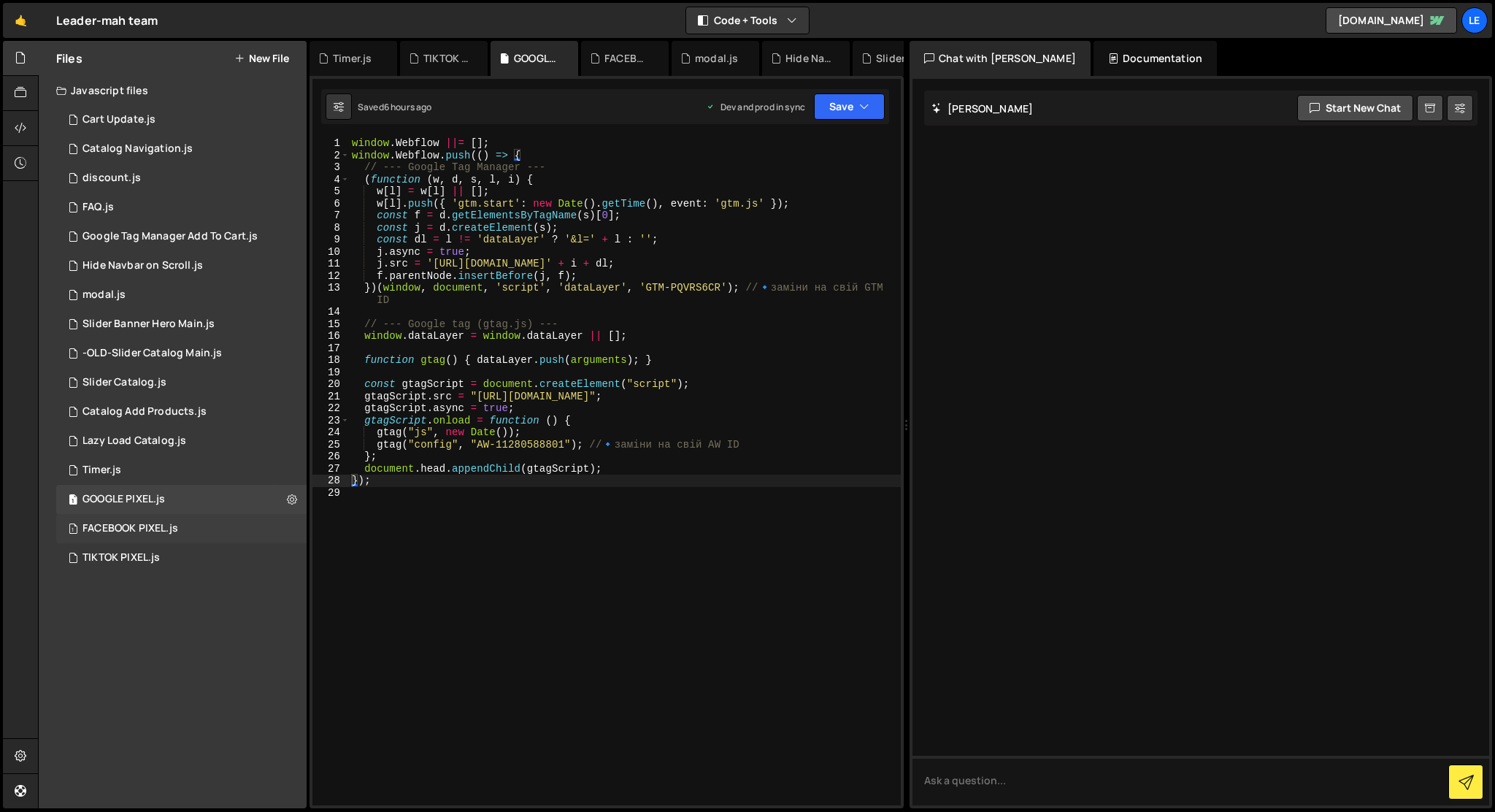
click at [157, 530] on div "FACEBOOK PIXEL.js" at bounding box center [131, 528] width 96 height 13
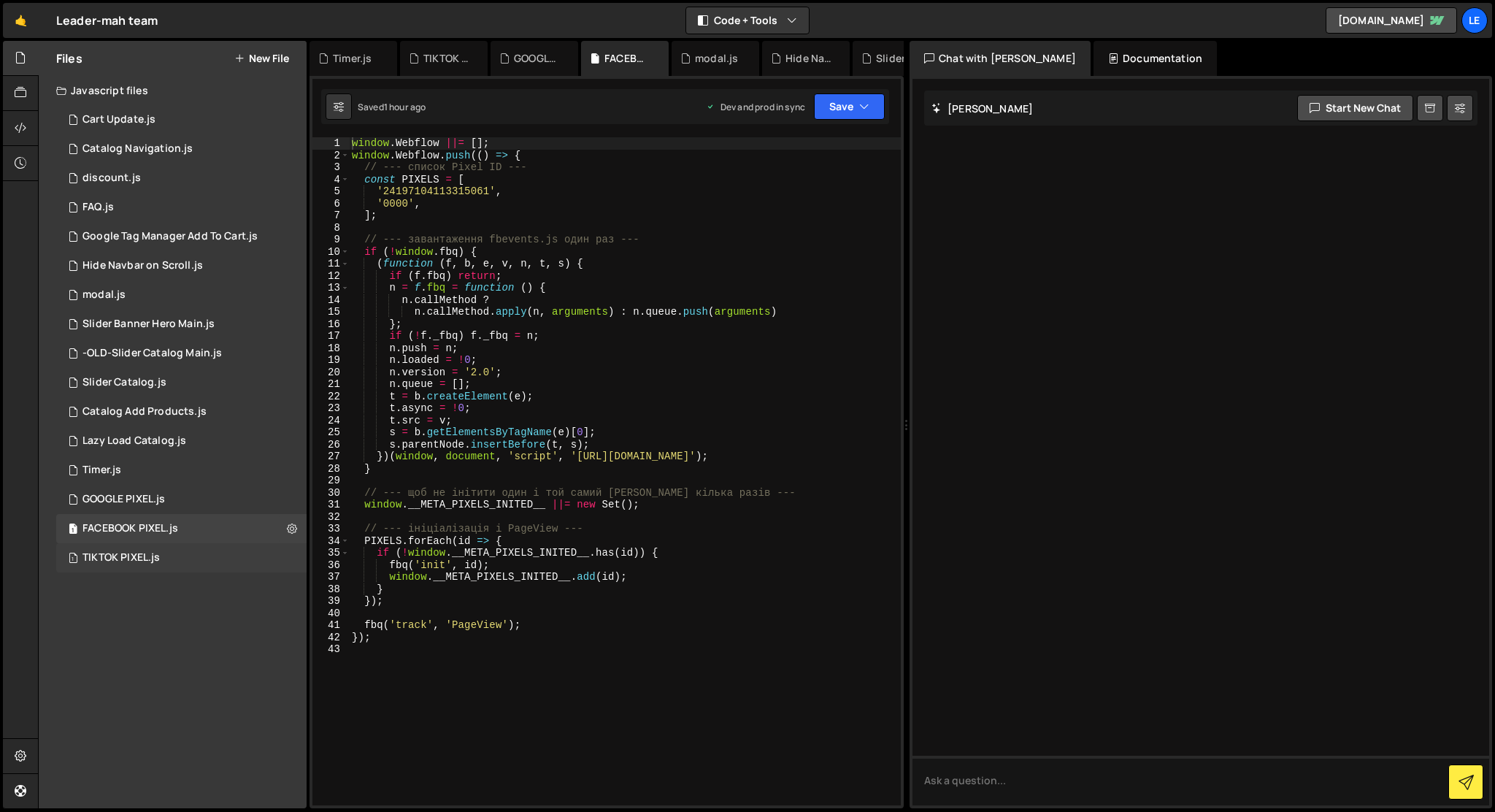
click at [157, 564] on div "TIKTOK PIXEL.js" at bounding box center [121, 558] width 77 height 13
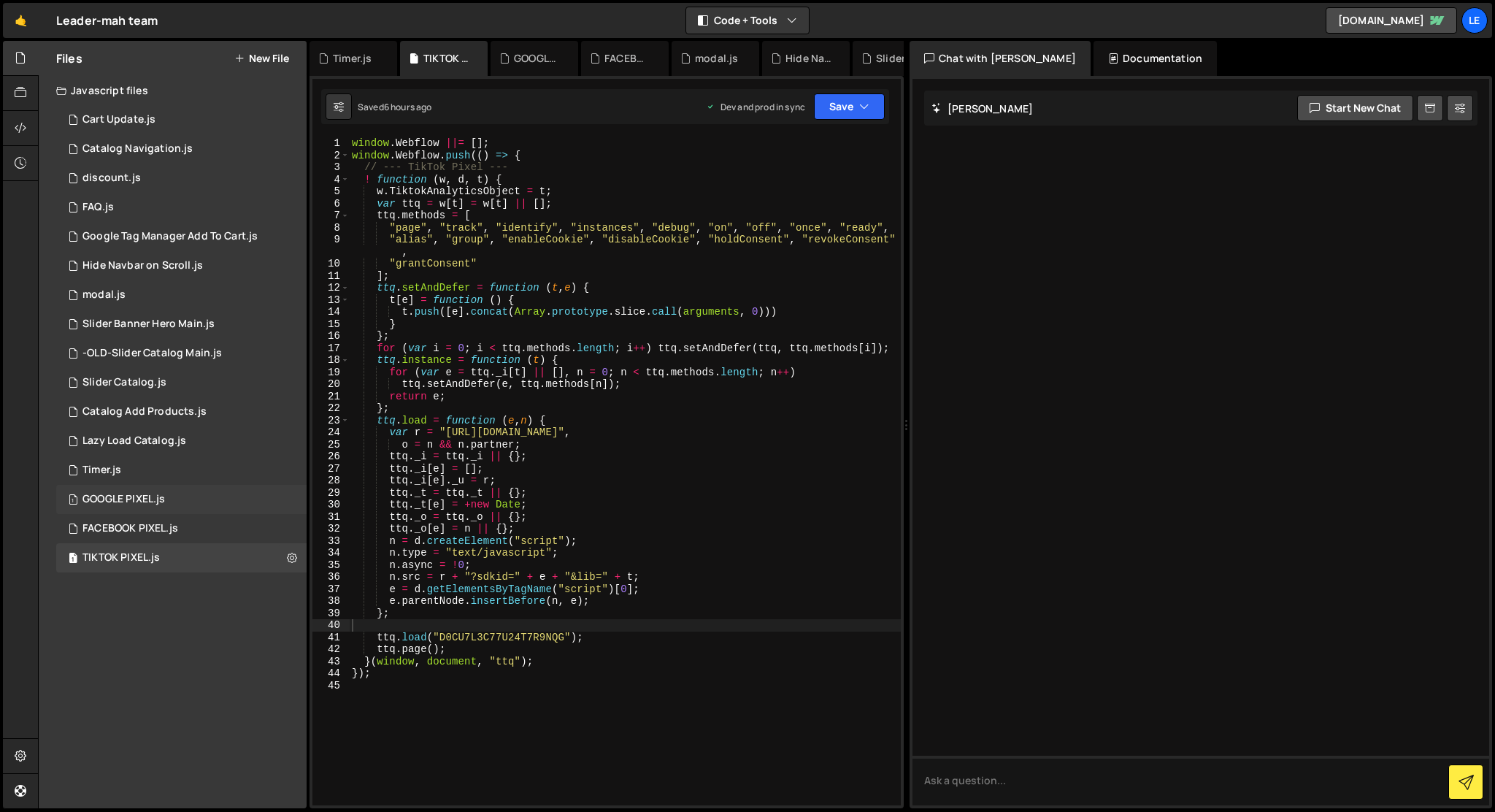
click at [156, 505] on div "GOOGLE PIXEL.js" at bounding box center [124, 499] width 83 height 13
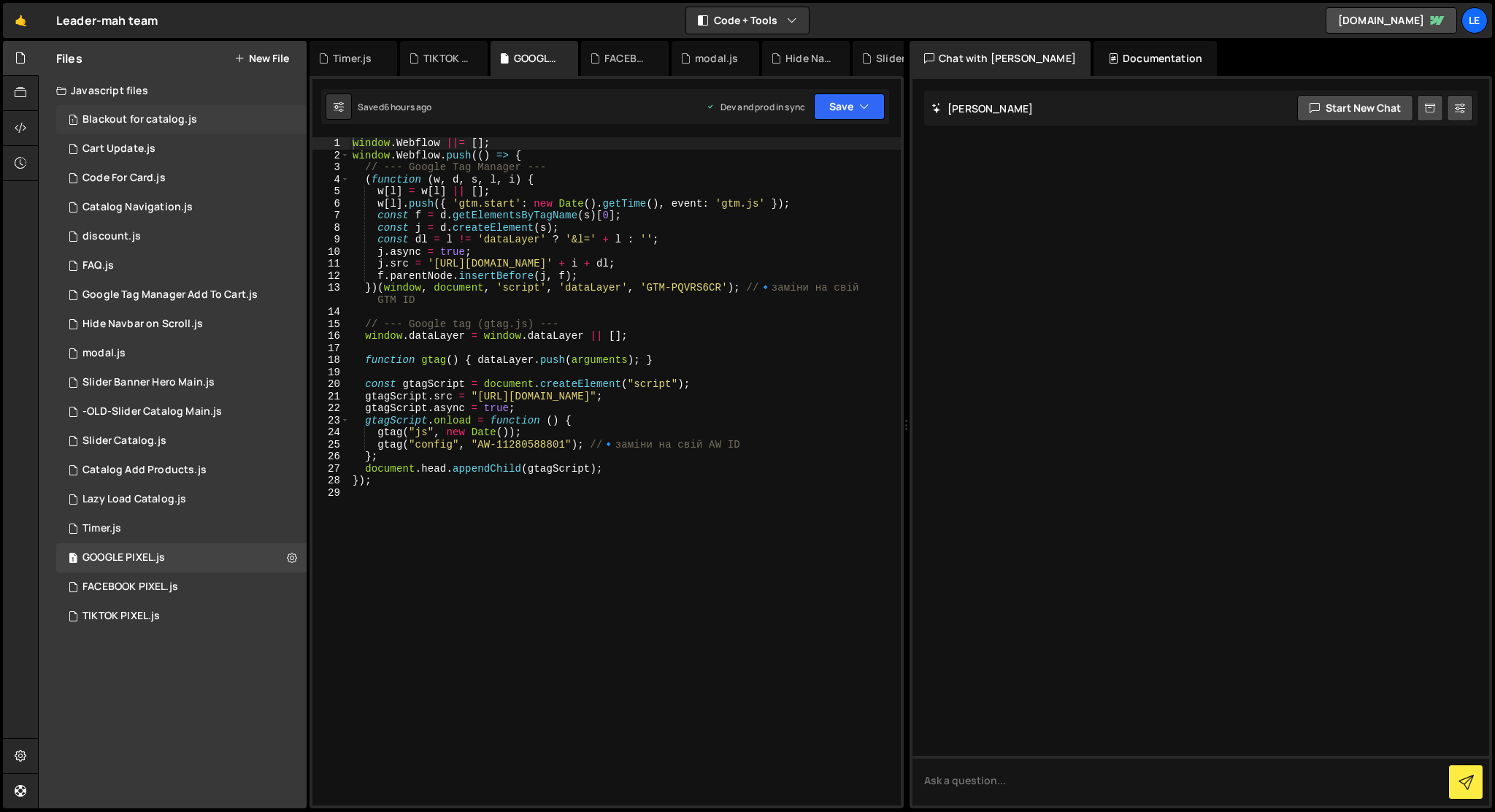
click at [156, 115] on div "Blackout for catalog.js" at bounding box center [140, 119] width 115 height 13
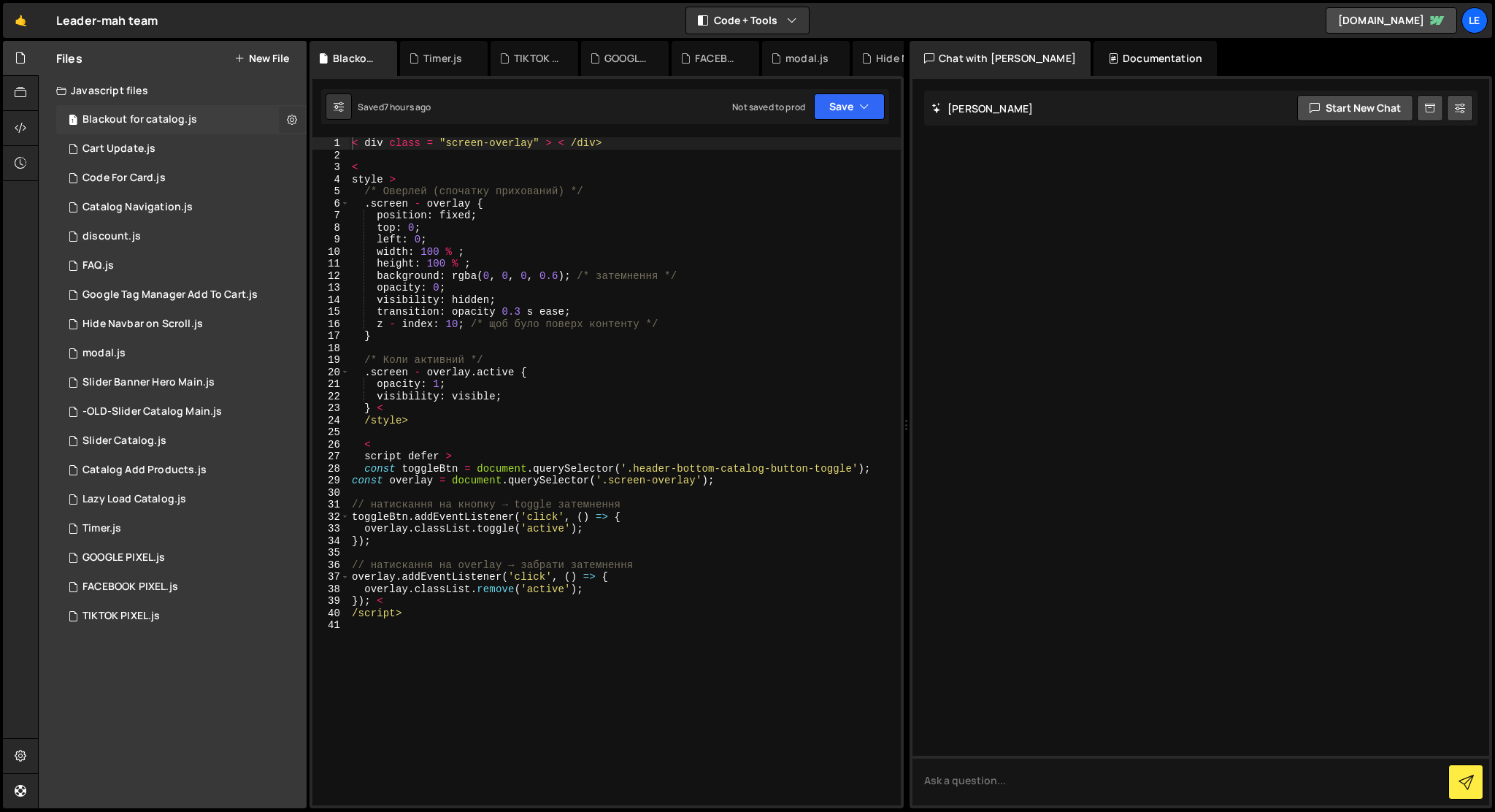
click at [292, 121] on icon at bounding box center [292, 119] width 10 height 14
click at [288, 120] on icon at bounding box center [292, 119] width 10 height 14
click at [503, 647] on div "< div class = "screen-overlay" > < /div> < style > /* Оверлей (спочатку прихова…" at bounding box center [624, 483] width 552 height 692
click at [289, 117] on icon at bounding box center [292, 119] width 10 height 14
click at [344, 146] on button "Edit File Settings" at bounding box center [381, 150] width 143 height 29
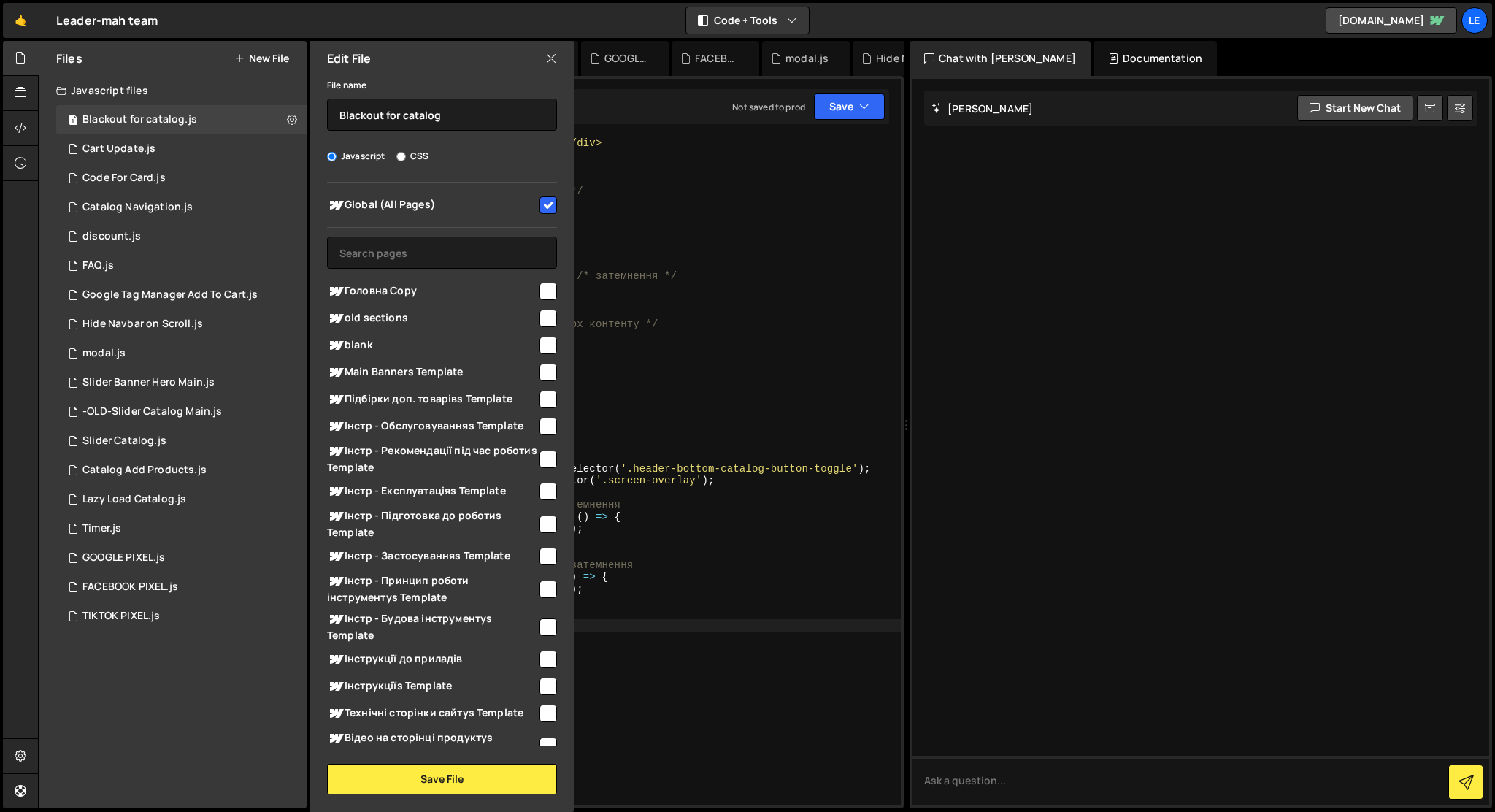
click at [540, 198] on input "checkbox" at bounding box center [549, 205] width 18 height 18
checkbox input "false"
click at [446, 776] on button "Save File" at bounding box center [442, 779] width 230 height 30
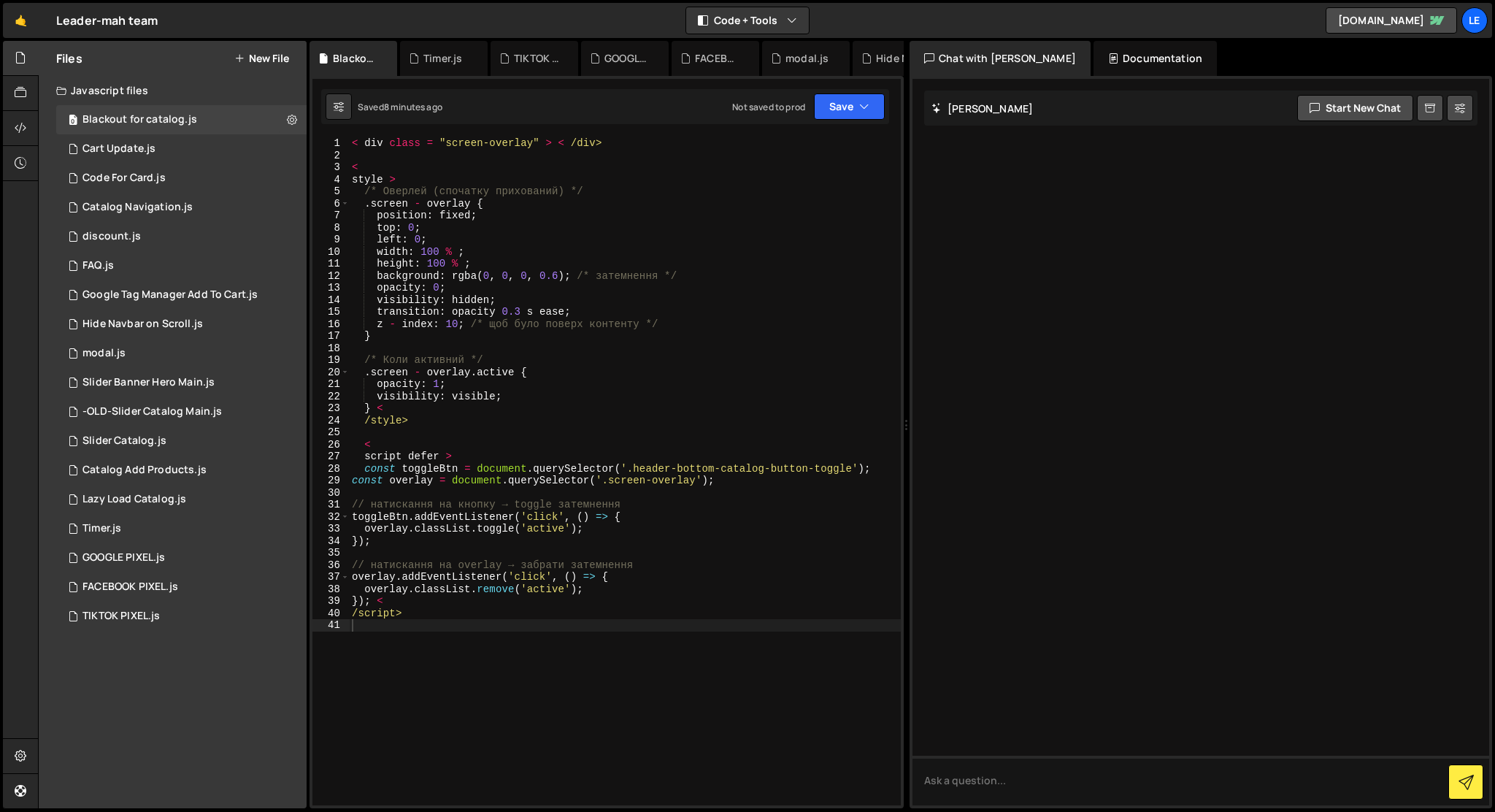
click at [665, 623] on div "< div class = "screen-overlay" > < /div> < style > /* Оверлей (спочатку прихова…" at bounding box center [624, 483] width 552 height 692
click at [149, 447] on div "3 Slider Catalog.js 0" at bounding box center [181, 440] width 251 height 29
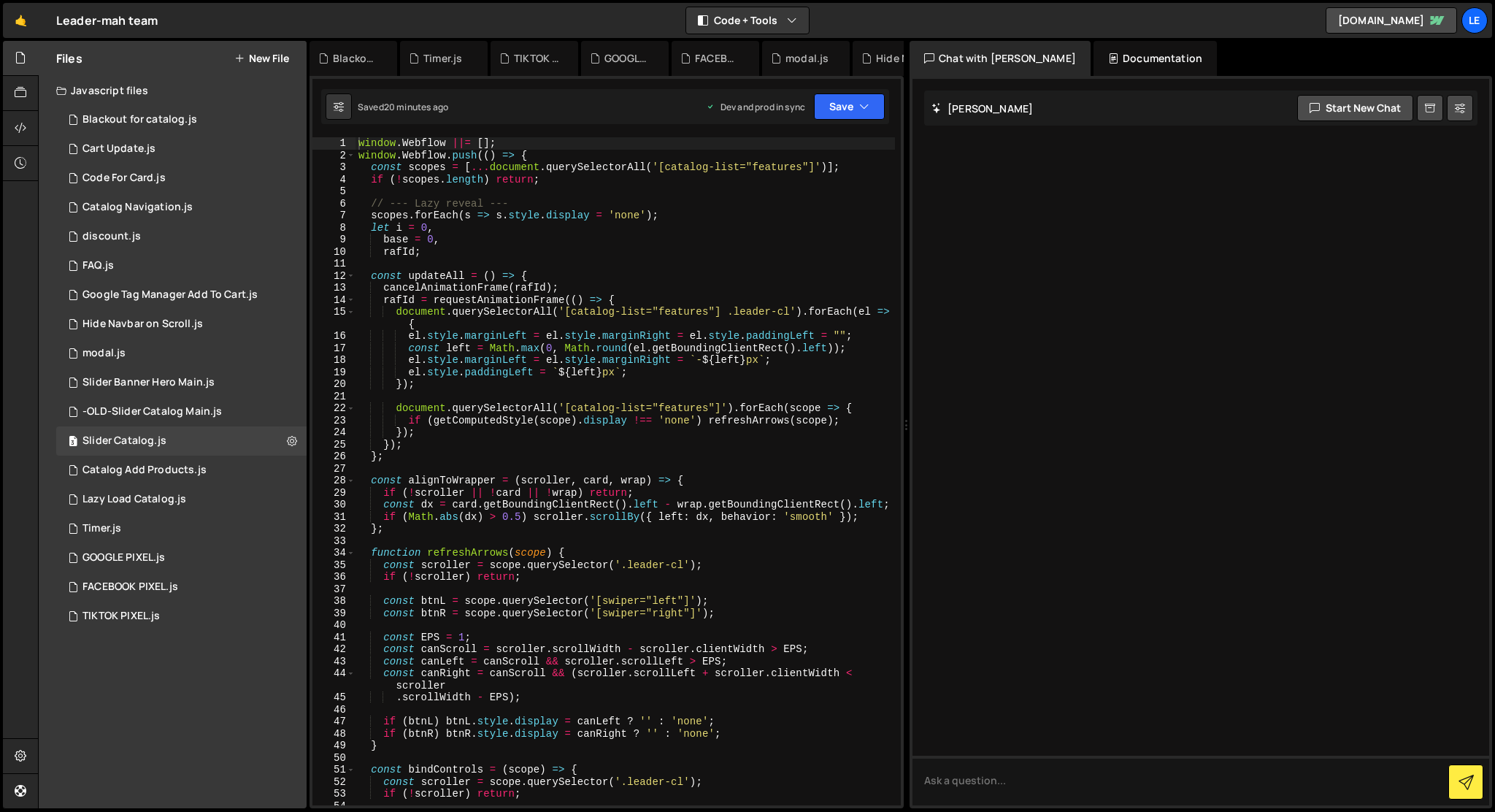
type textarea "});"
click at [462, 446] on div "window . Webflow ||= [ ] ; window . Webflow . push (( ) => { const scopes = [ .…" at bounding box center [625, 483] width 540 height 692
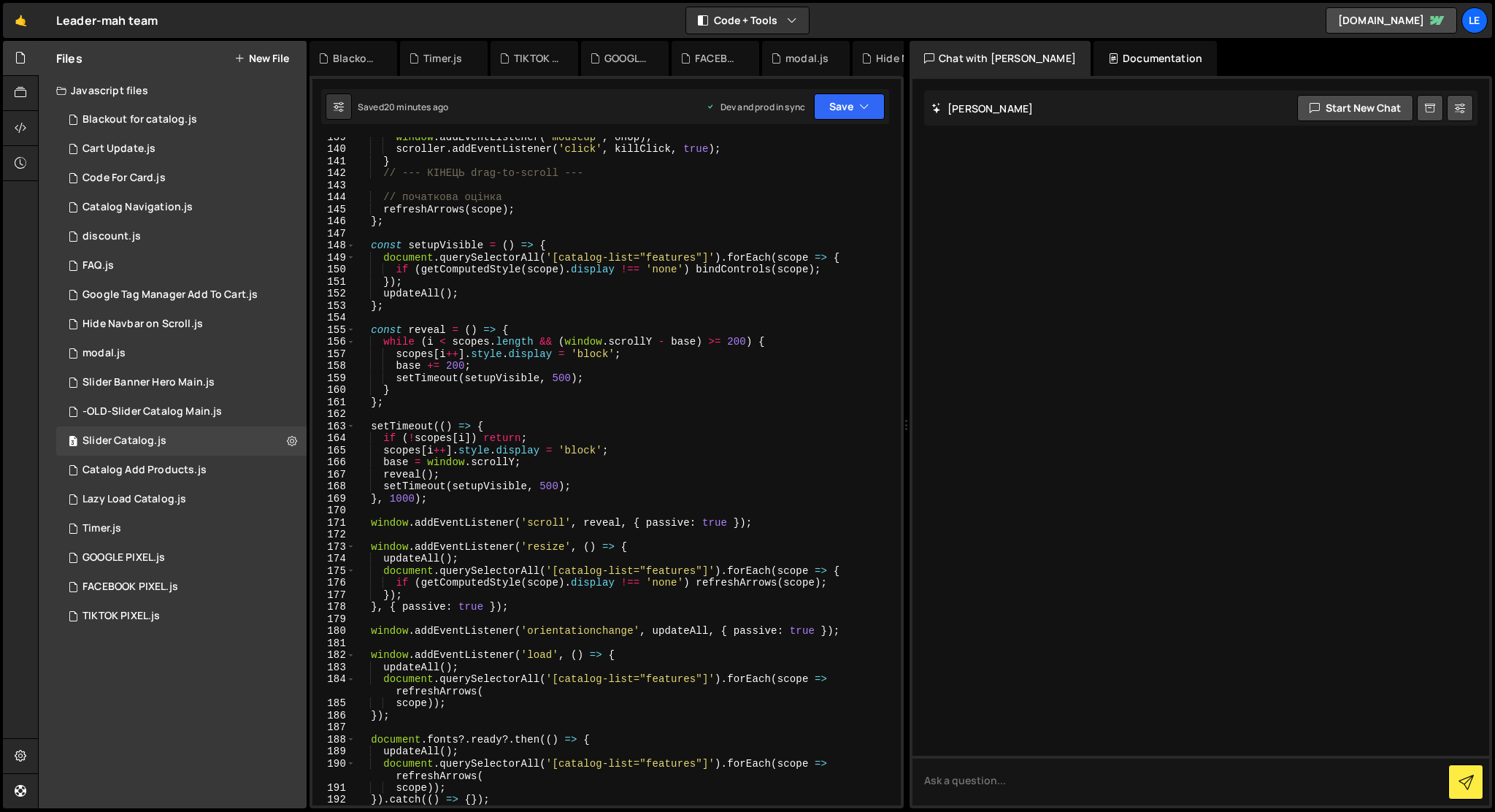
scroll to position [1832, 0]
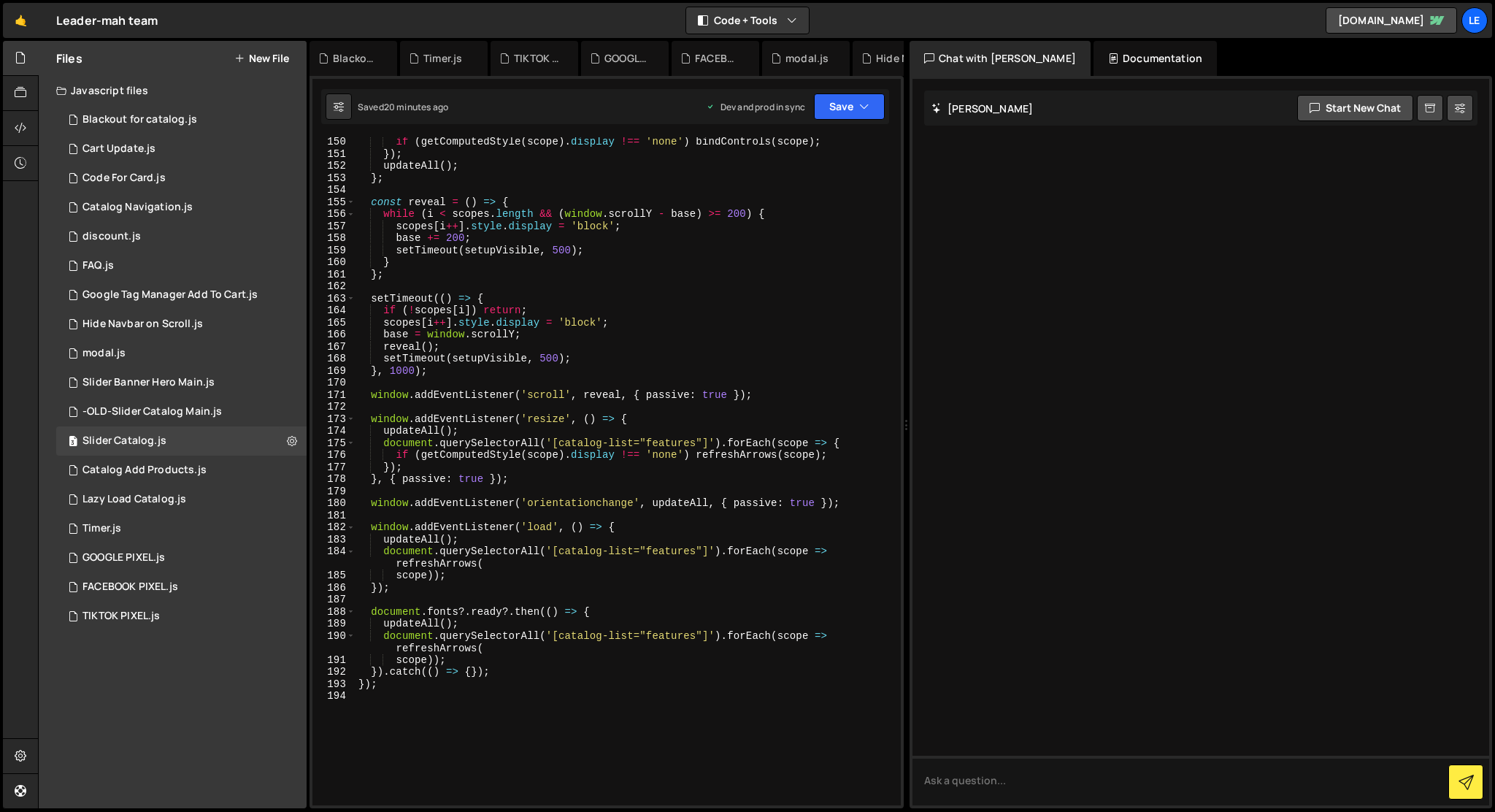
click at [430, 742] on div "if ( getComputedStyle ( scope ) . display !== 'none' ) bindControls ( scope ) ;…" at bounding box center [625, 482] width 540 height 692
type textarea "});"
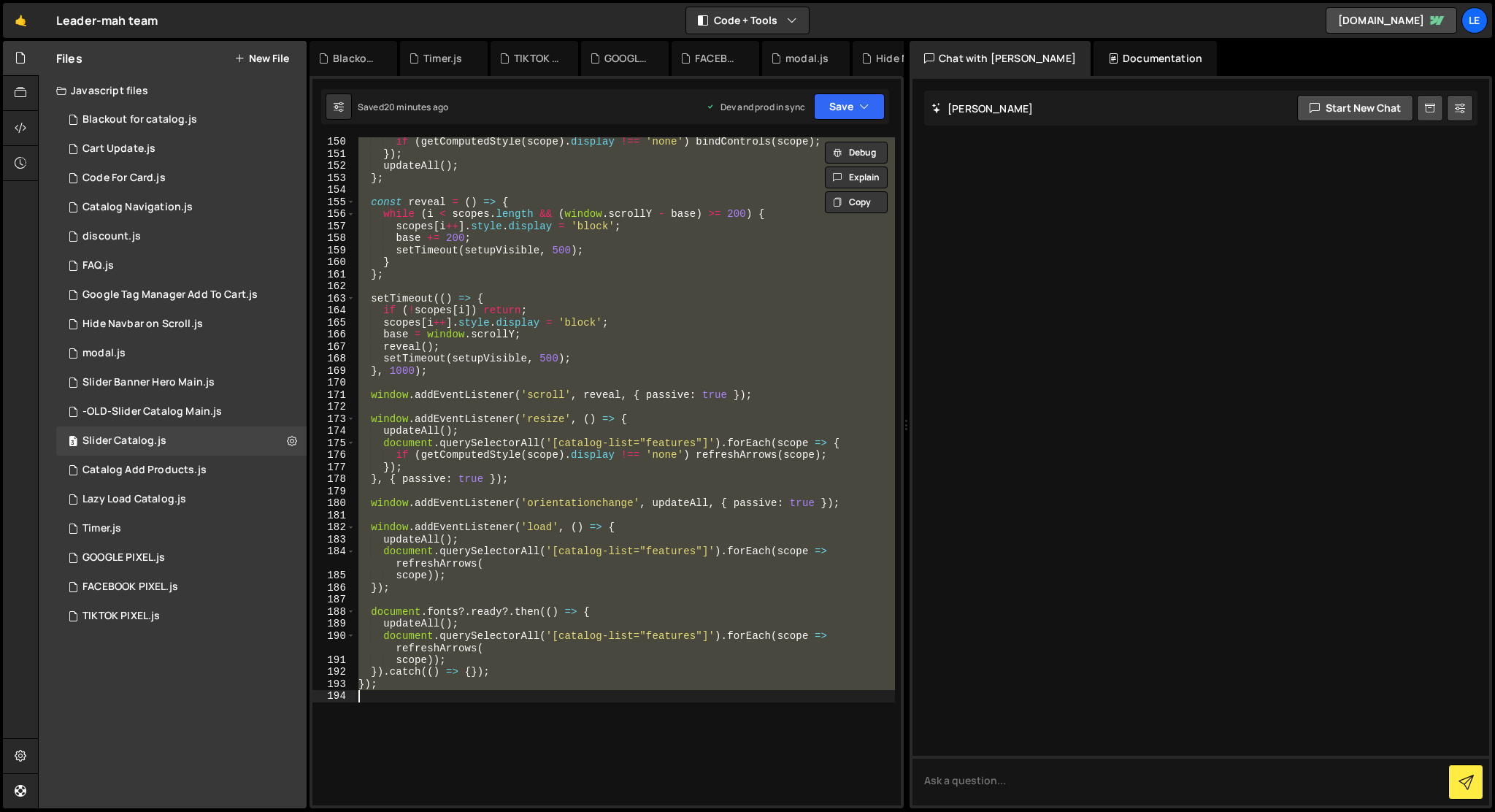
paste textarea
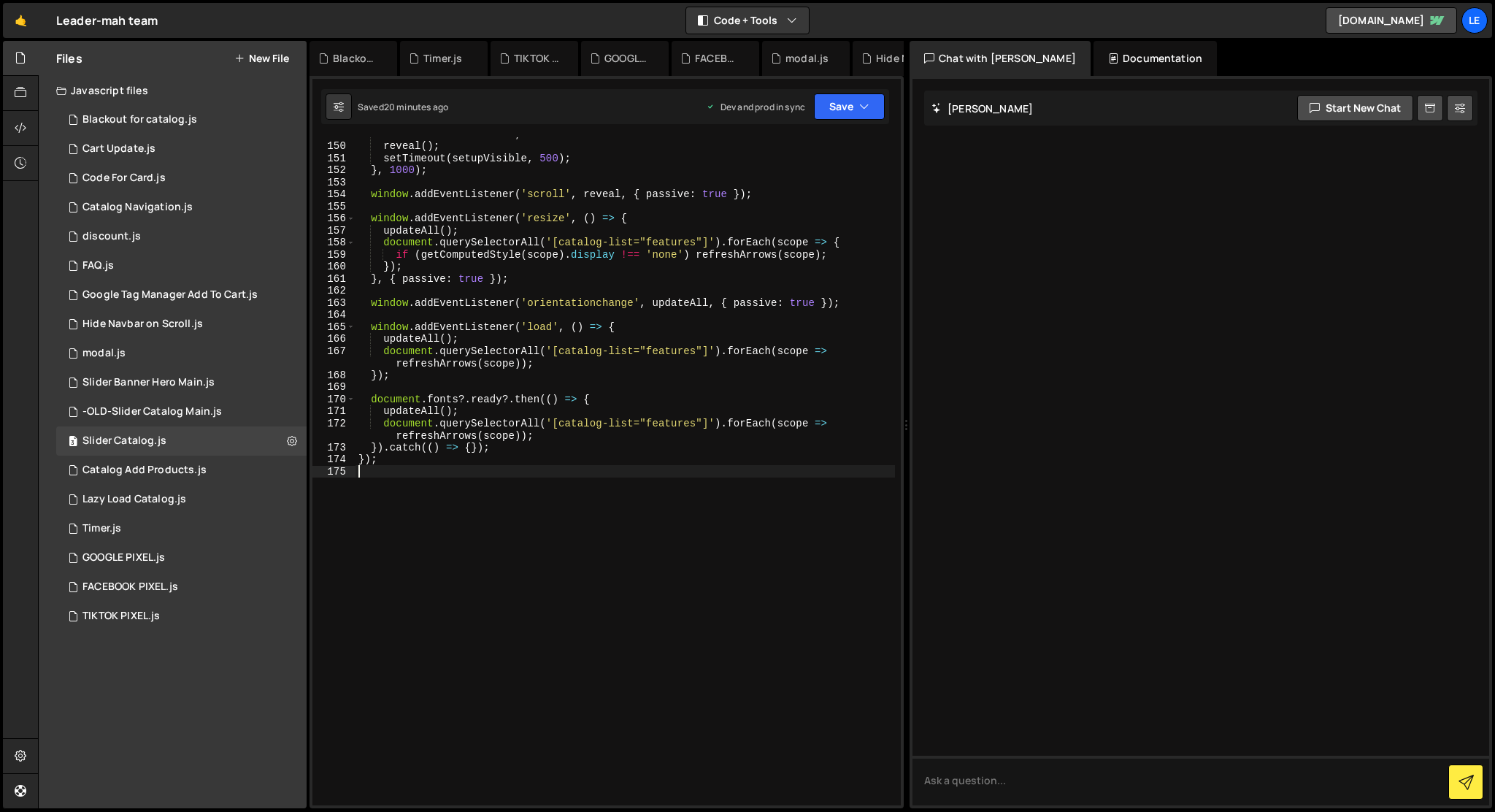
scroll to position [1828, 0]
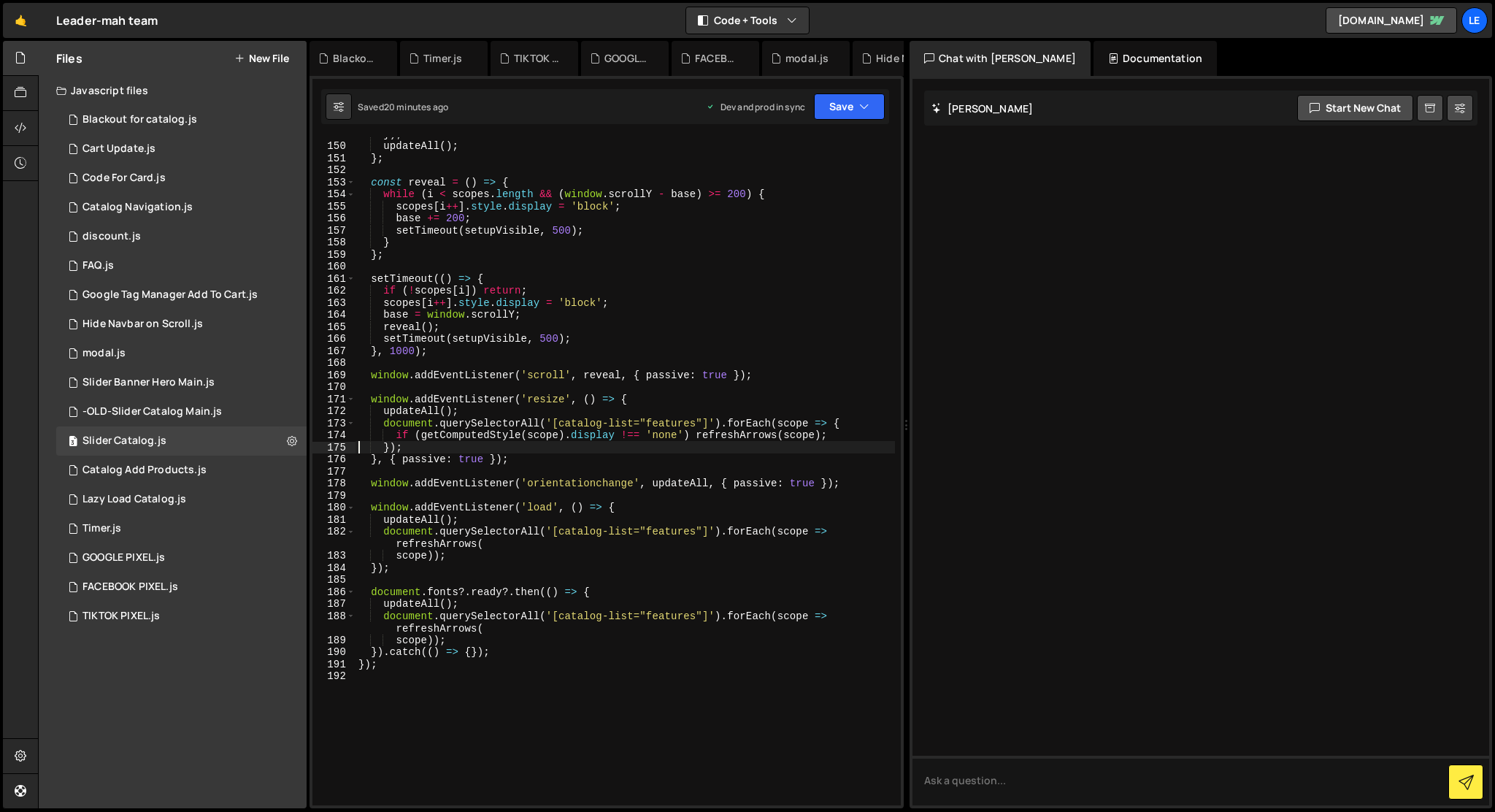
type textarea "});"
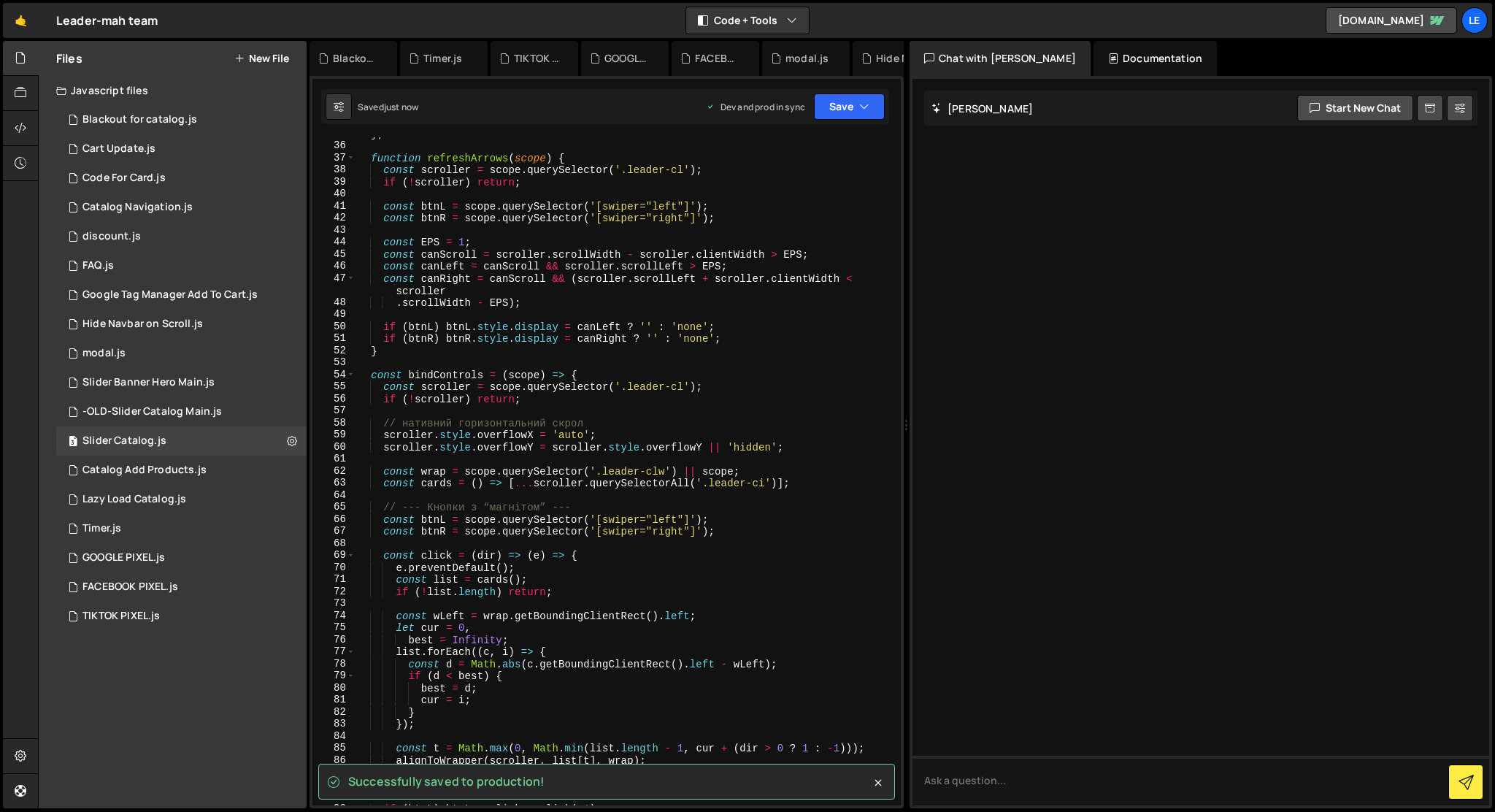
scroll to position [0, 0]
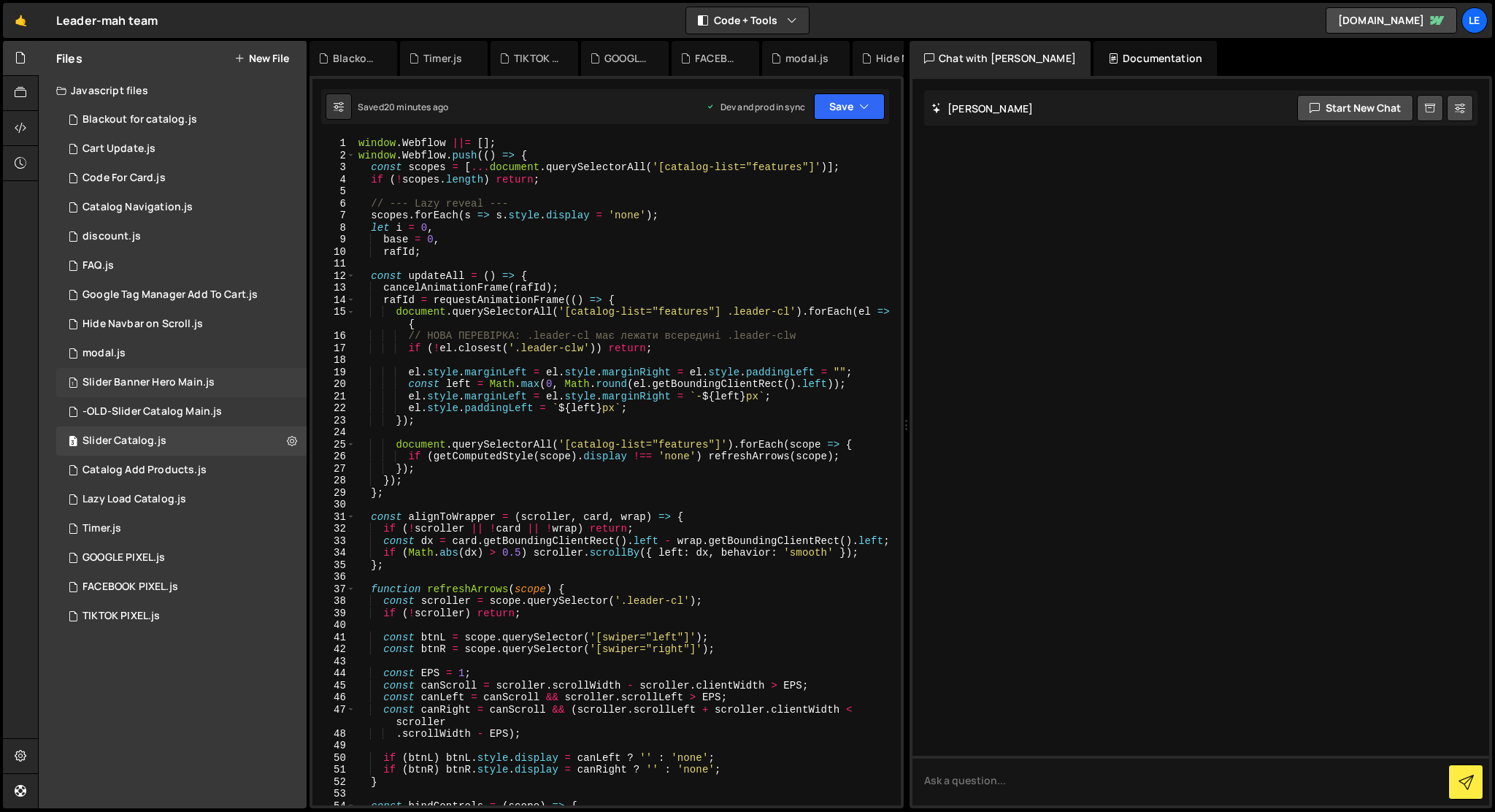
click at [181, 381] on div "Slider Banner Hero Main.js" at bounding box center [149, 382] width 133 height 13
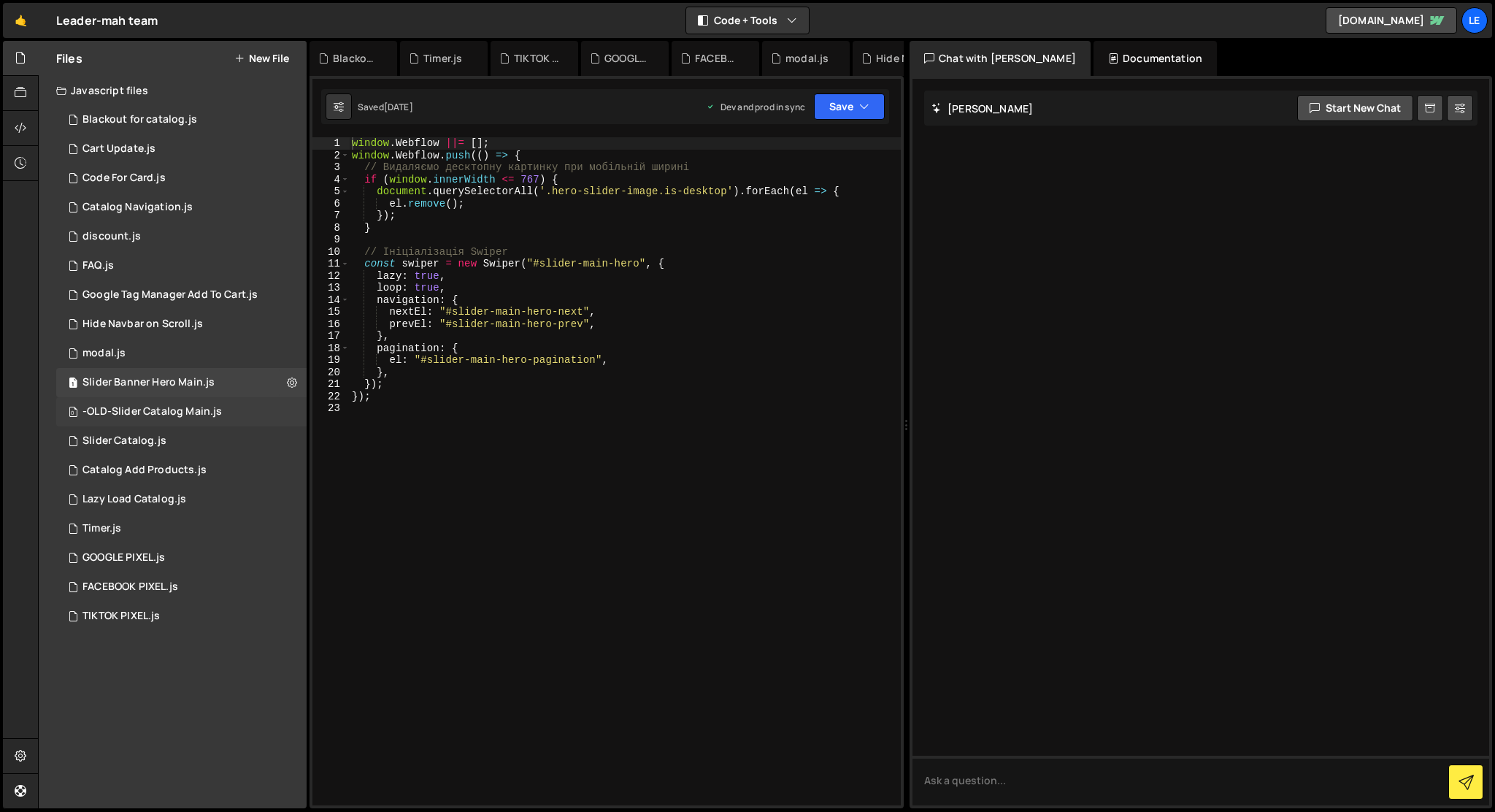
click at [176, 403] on div "0 -OLD-Slider Catalog Main.js 0" at bounding box center [181, 412] width 251 height 29
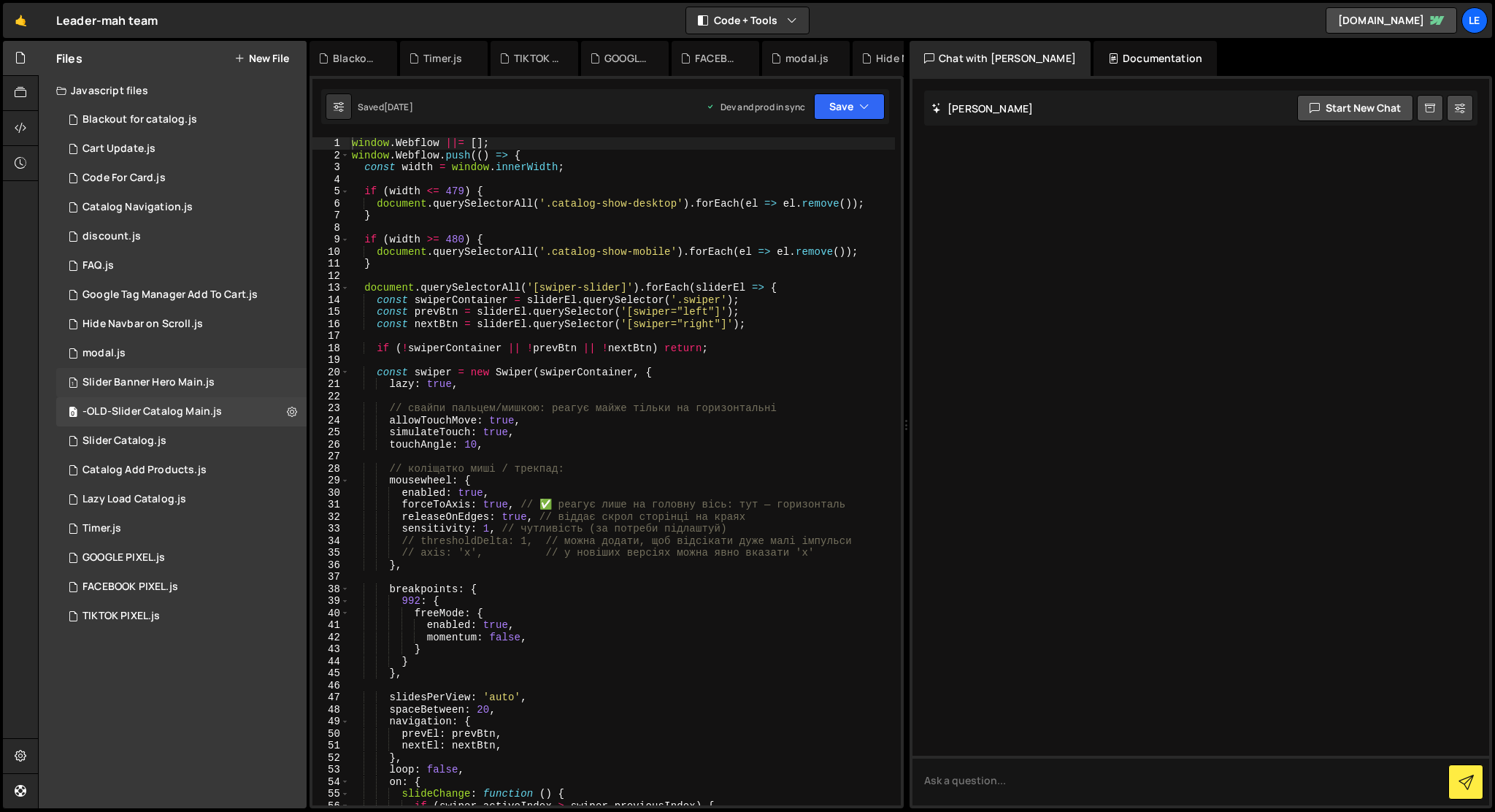
click at [205, 388] on div "Slider Banner Hero Main.js" at bounding box center [149, 382] width 133 height 13
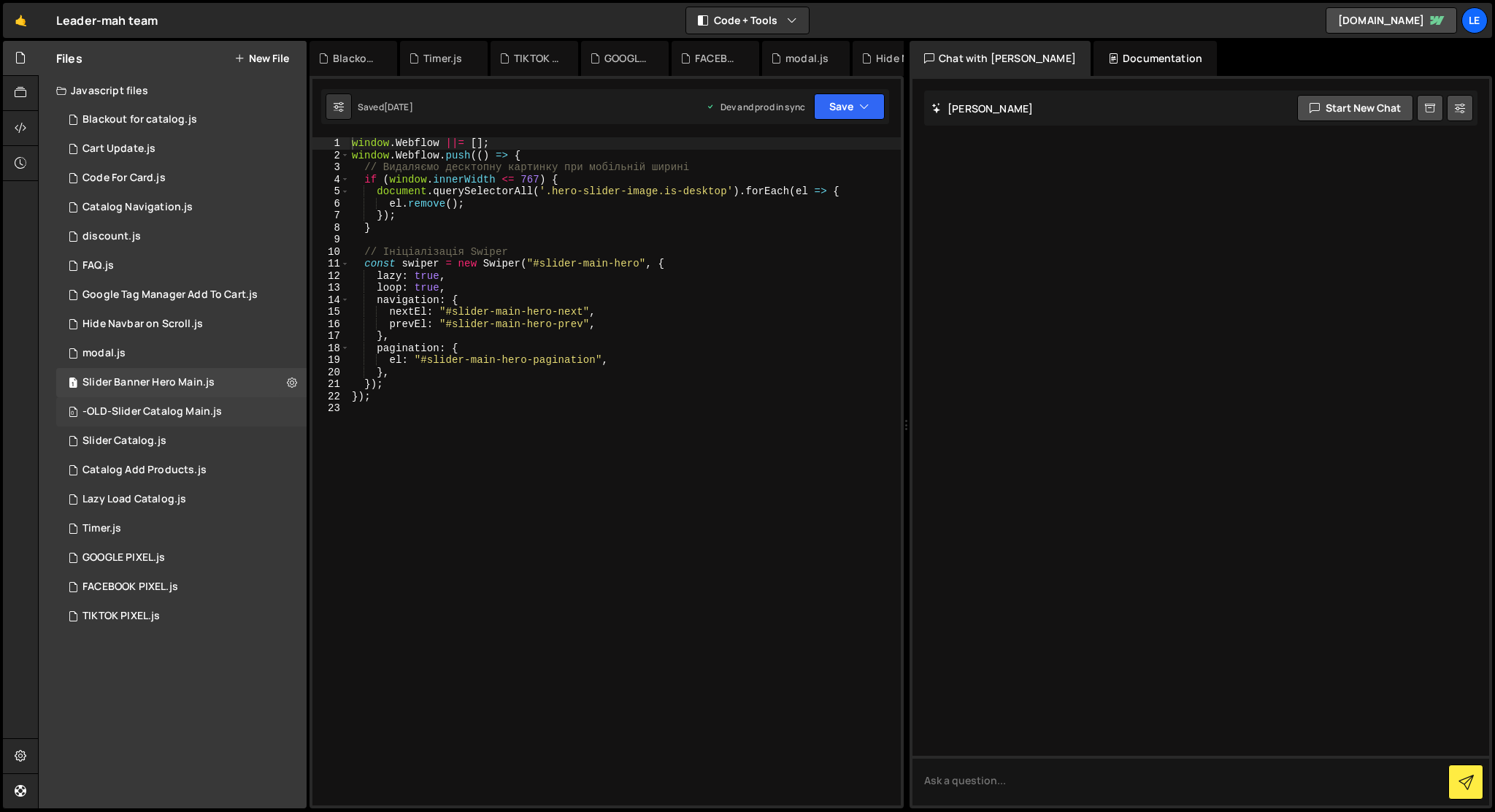
click at [204, 412] on div "-OLD-Slider Catalog Main.js" at bounding box center [152, 412] width 140 height 13
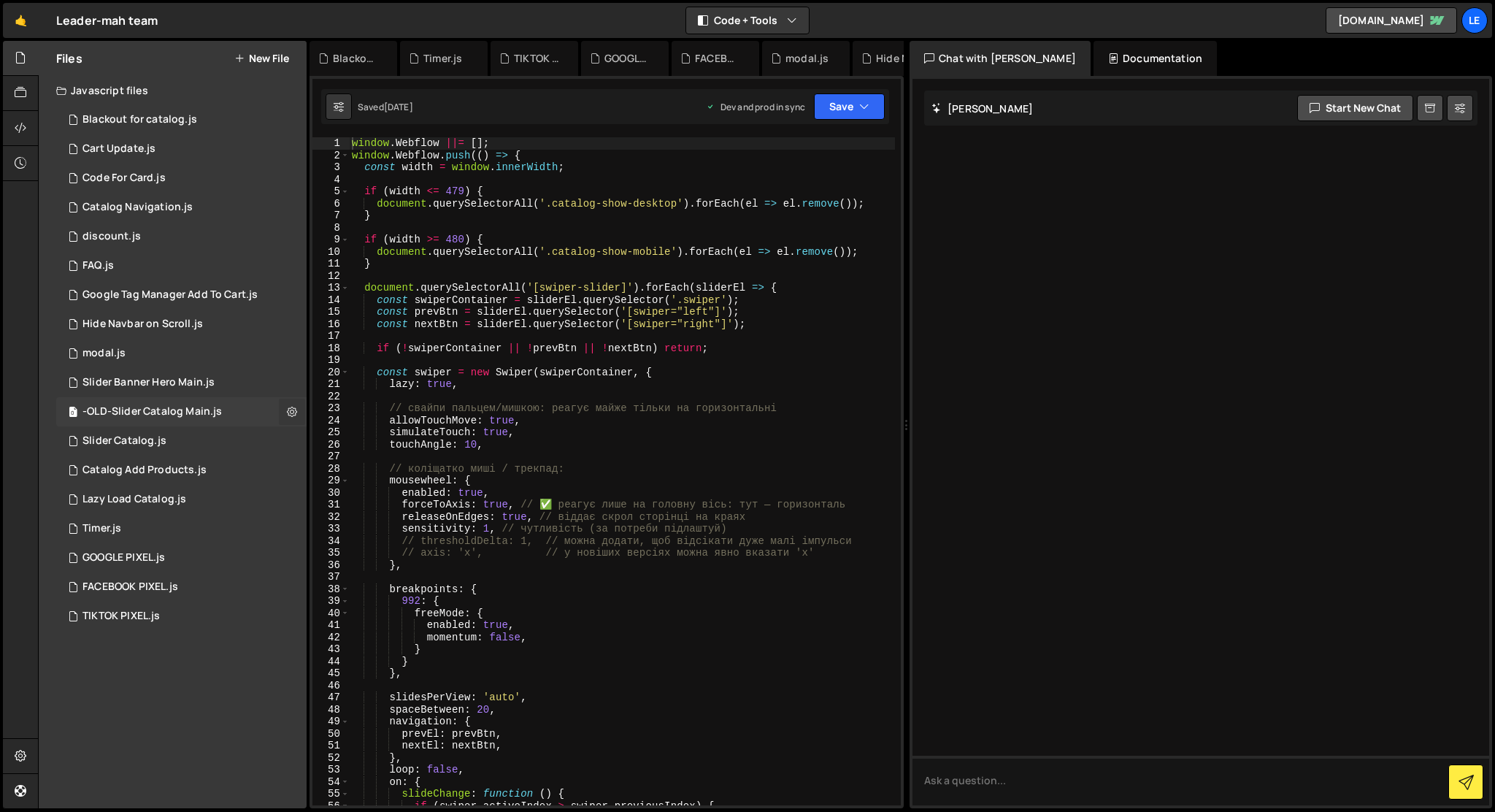
click at [292, 410] on icon at bounding box center [292, 412] width 10 height 14
type input "-OLD-Slider Catalog Main"
radio input "true"
click at [346, 441] on button "Edit File Settings" at bounding box center [381, 442] width 143 height 29
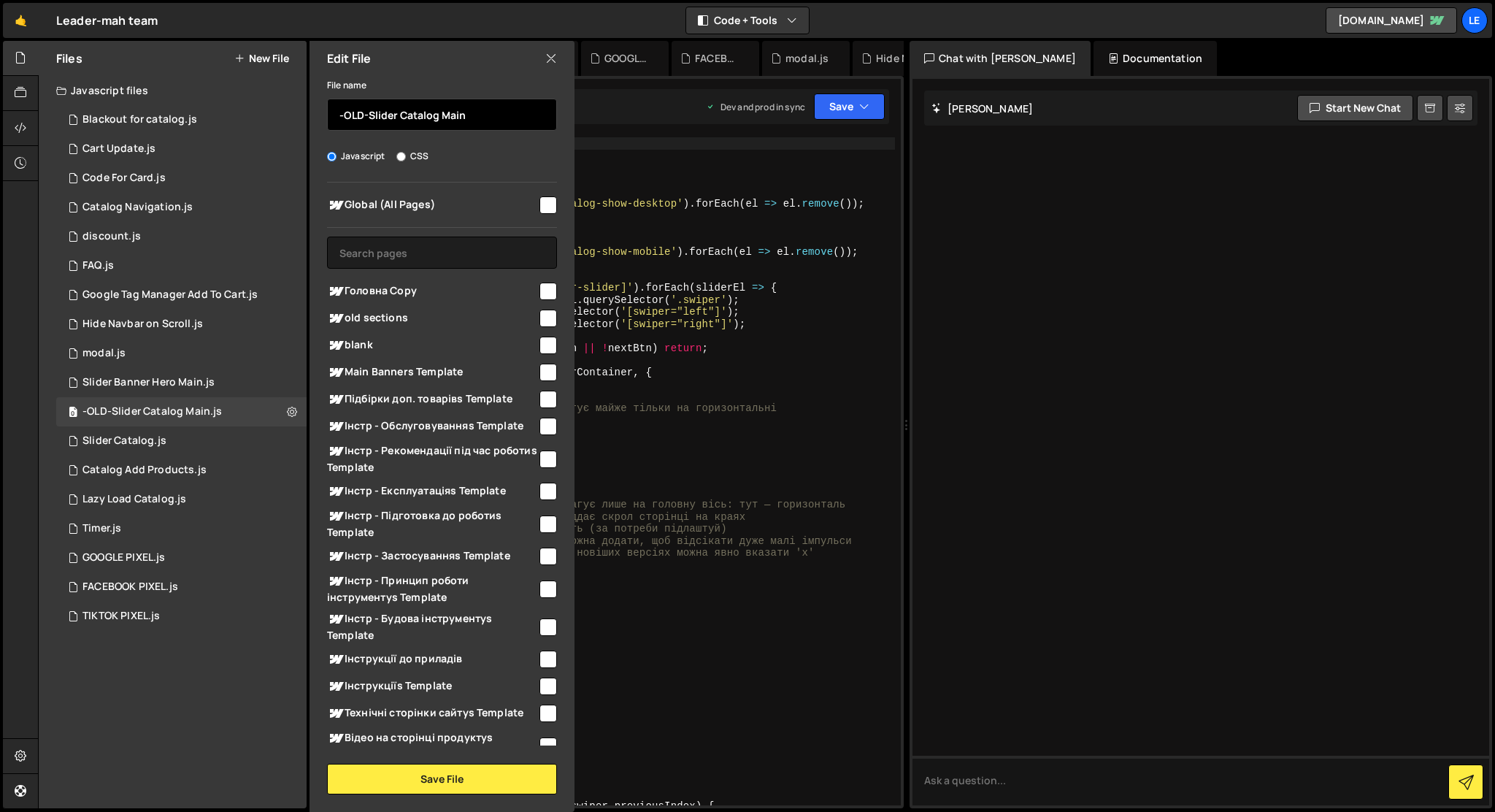
click at [440, 118] on input "-OLD-Slider Catalog Main" at bounding box center [442, 115] width 230 height 32
drag, startPoint x: 370, startPoint y: 116, endPoint x: 267, endPoint y: 114, distance: 103.0
click at [267, 114] on div "Files New File Javascript files 0 Blackout for catalog.js 0 1 Cart Update.js 0 …" at bounding box center [173, 424] width 268 height 768
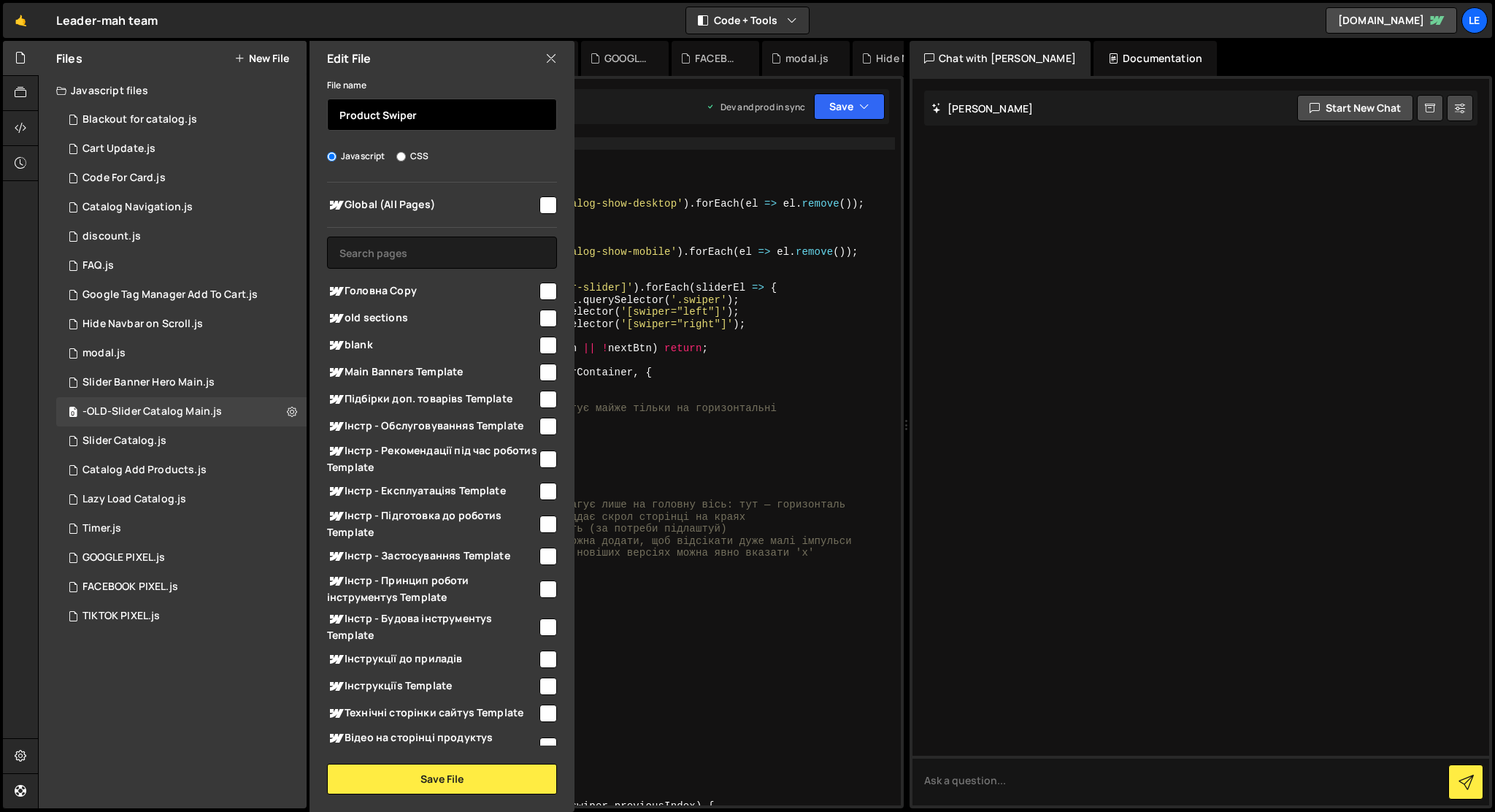
scroll to position [1066, 0]
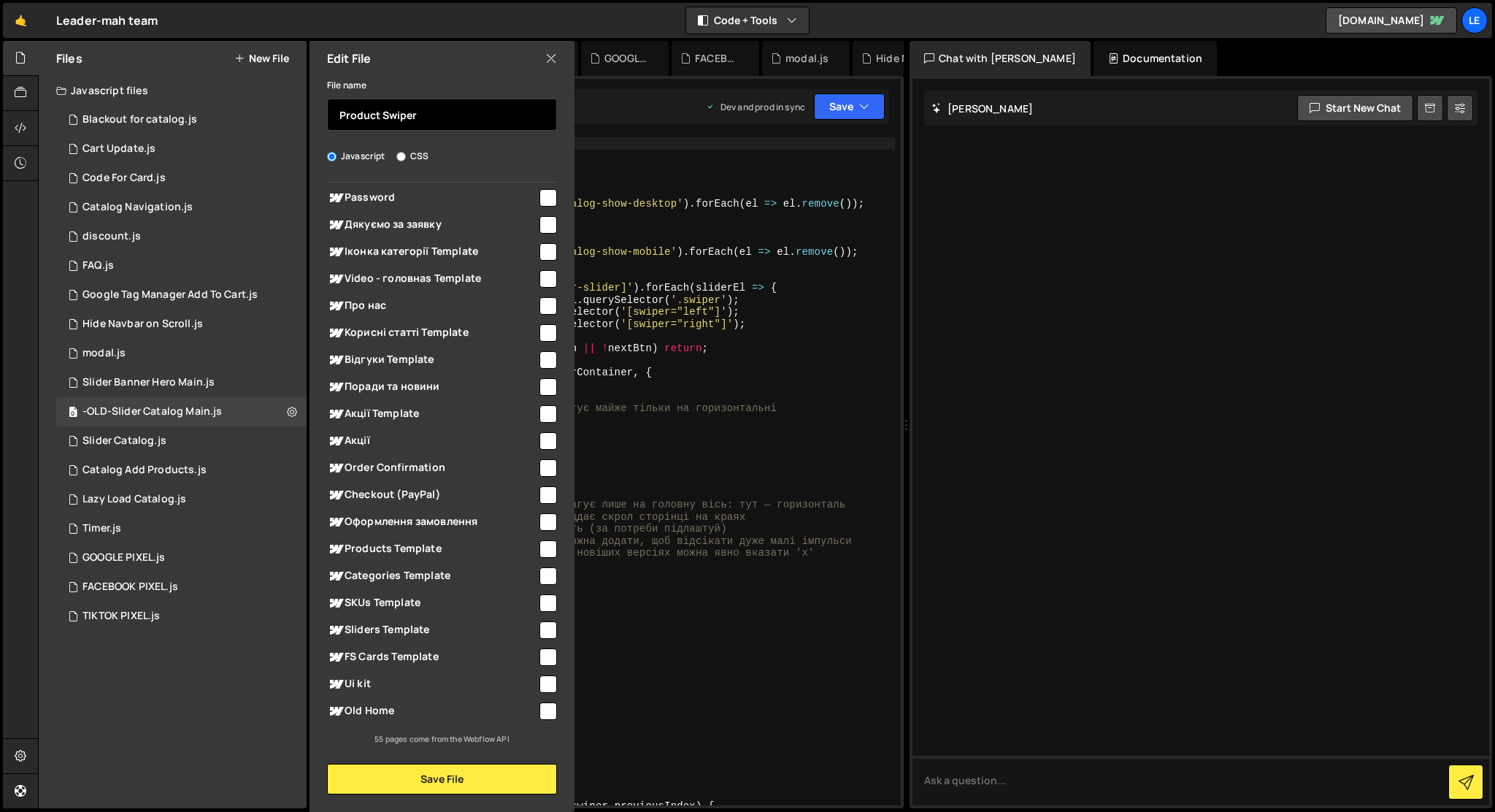
type input "Product Swiper"
click at [545, 547] on input "checkbox" at bounding box center [549, 549] width 18 height 18
checkbox input "true"
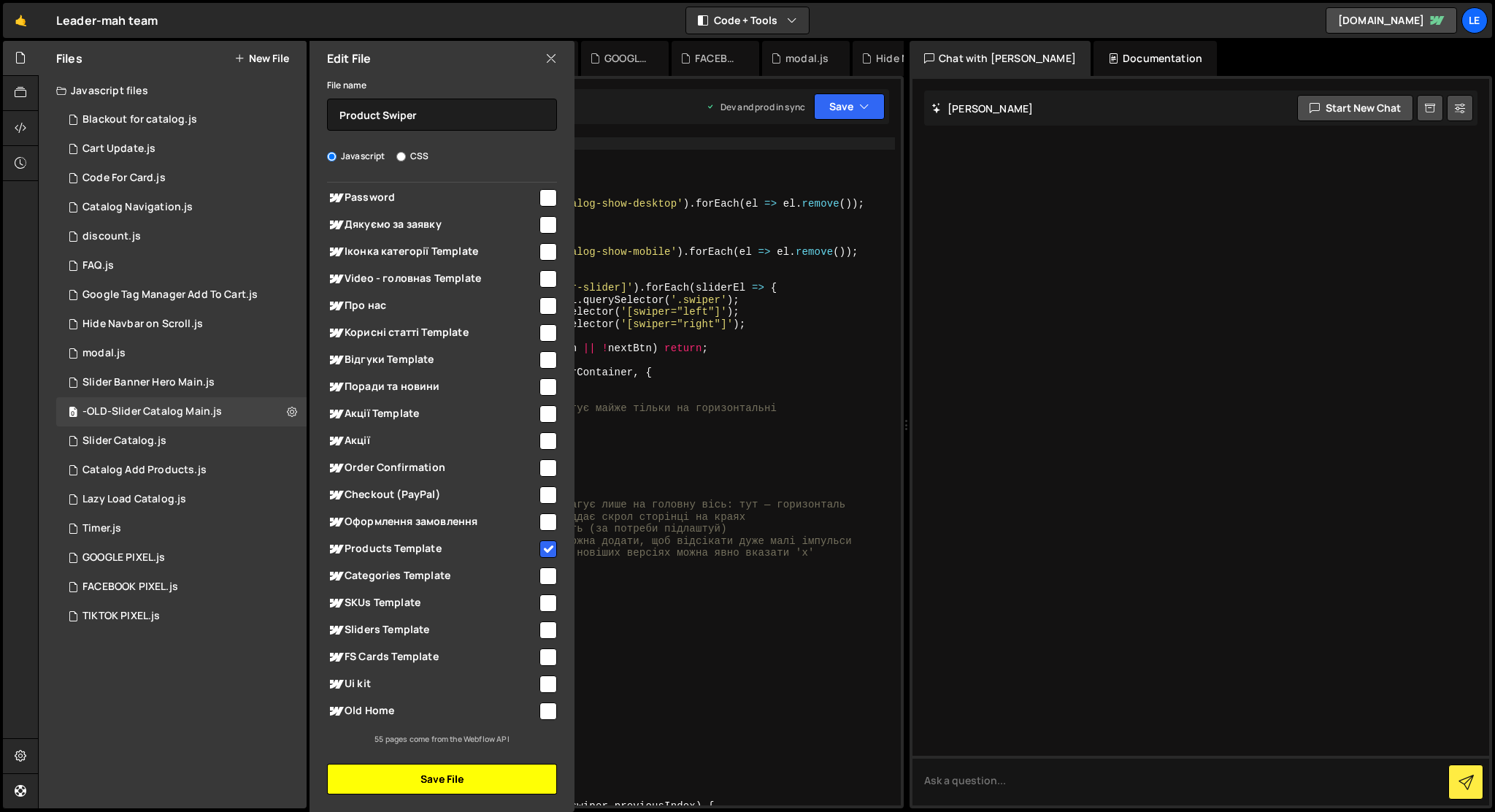
click at [487, 769] on button "Save File" at bounding box center [442, 779] width 230 height 30
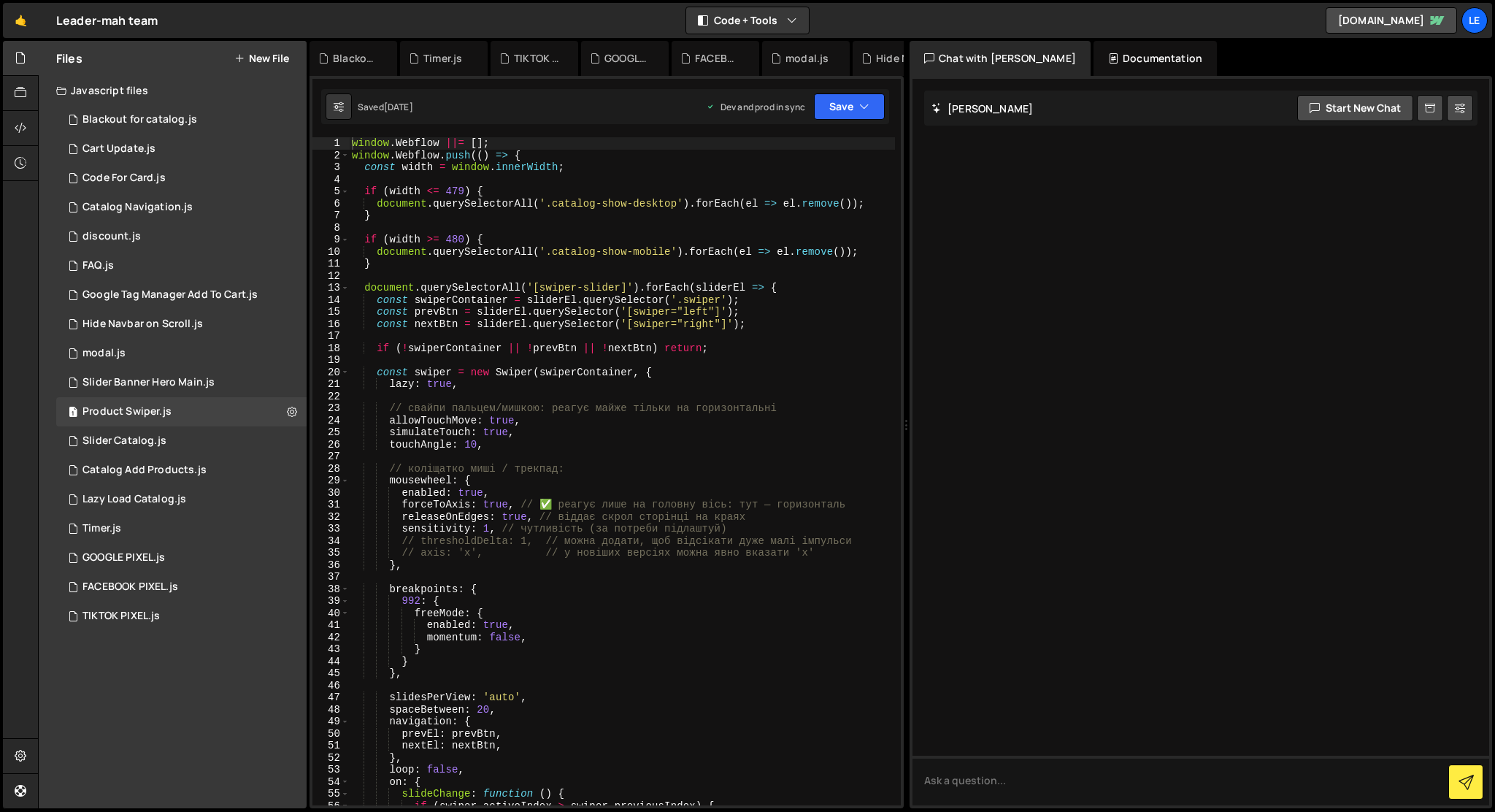
click at [577, 169] on div "window . Webflow ||= [ ] ; window . Webflow . push (( ) => { const width = wind…" at bounding box center [622, 483] width 546 height 692
drag, startPoint x: 390, startPoint y: 721, endPoint x: 496, endPoint y: 721, distance: 106.0
click at [496, 721] on div "window . Webflow ||= [ ] ; window . Webflow . push (( ) => { const width = wind…" at bounding box center [622, 483] width 546 height 692
type textarea "navigation: {"
click at [648, 392] on div "window . Webflow ||= [ ] ; window . Webflow . push (( ) => { const width = wind…" at bounding box center [622, 483] width 546 height 692
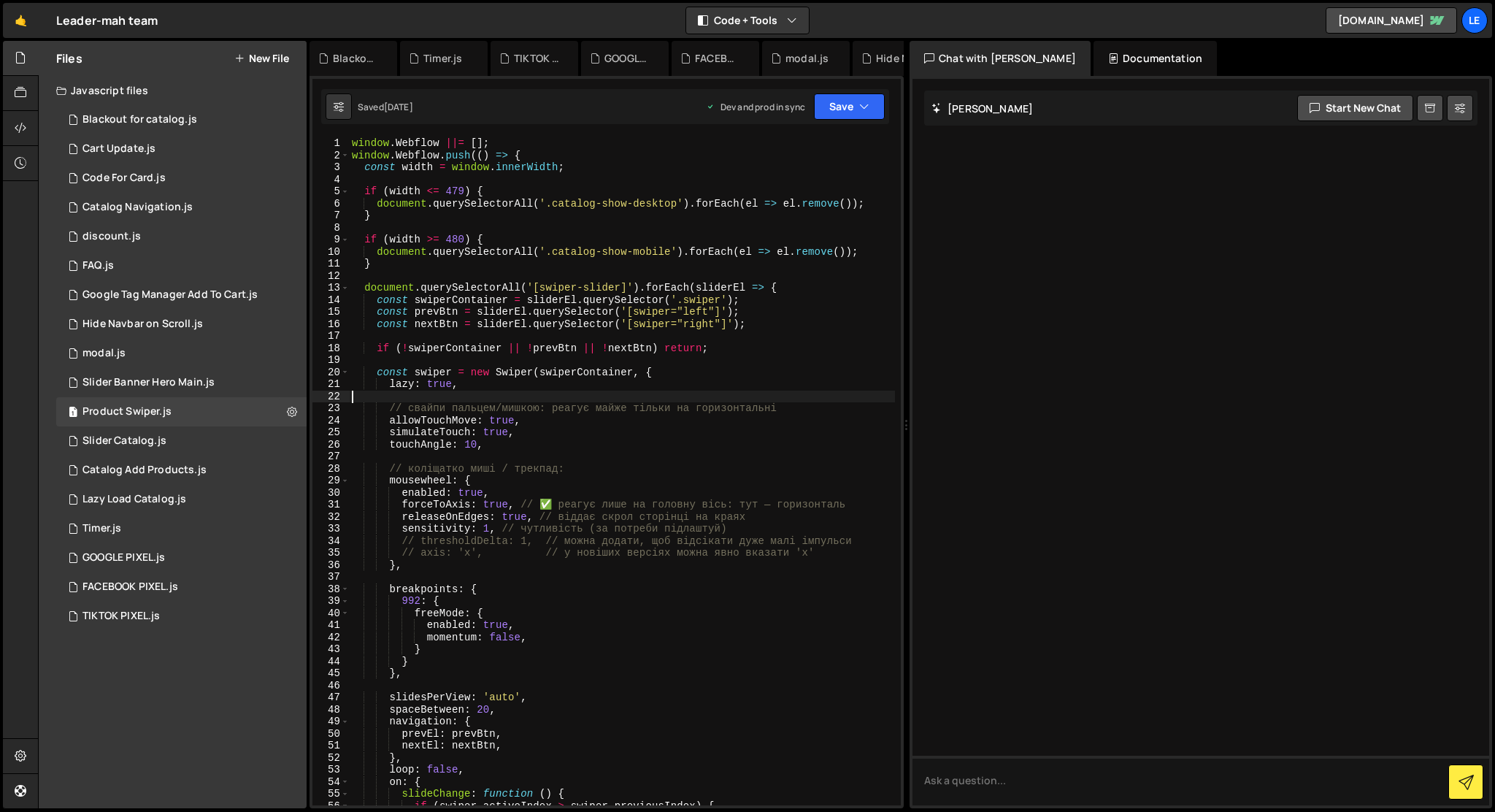
type textarea "});"
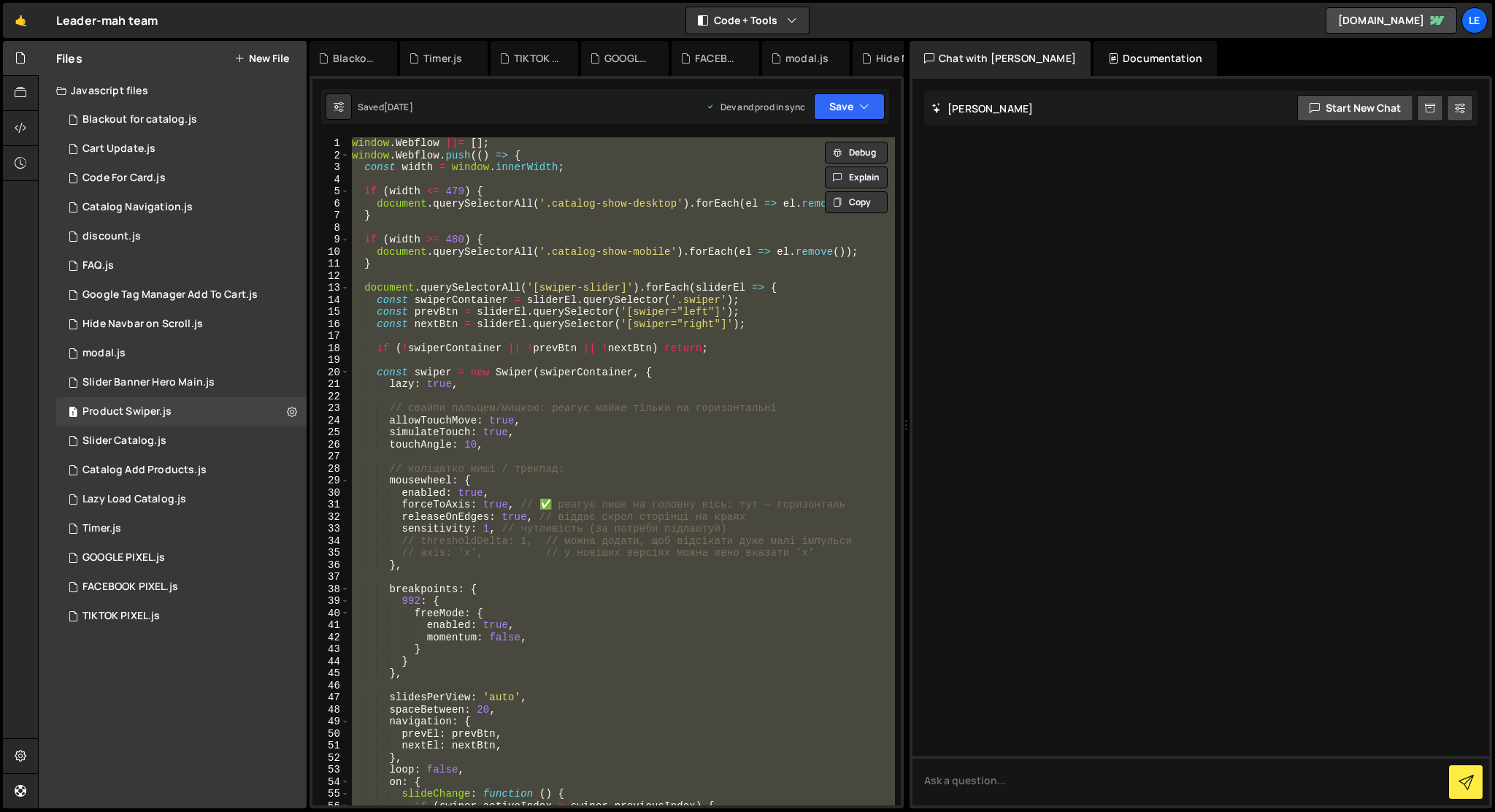
paste textarea
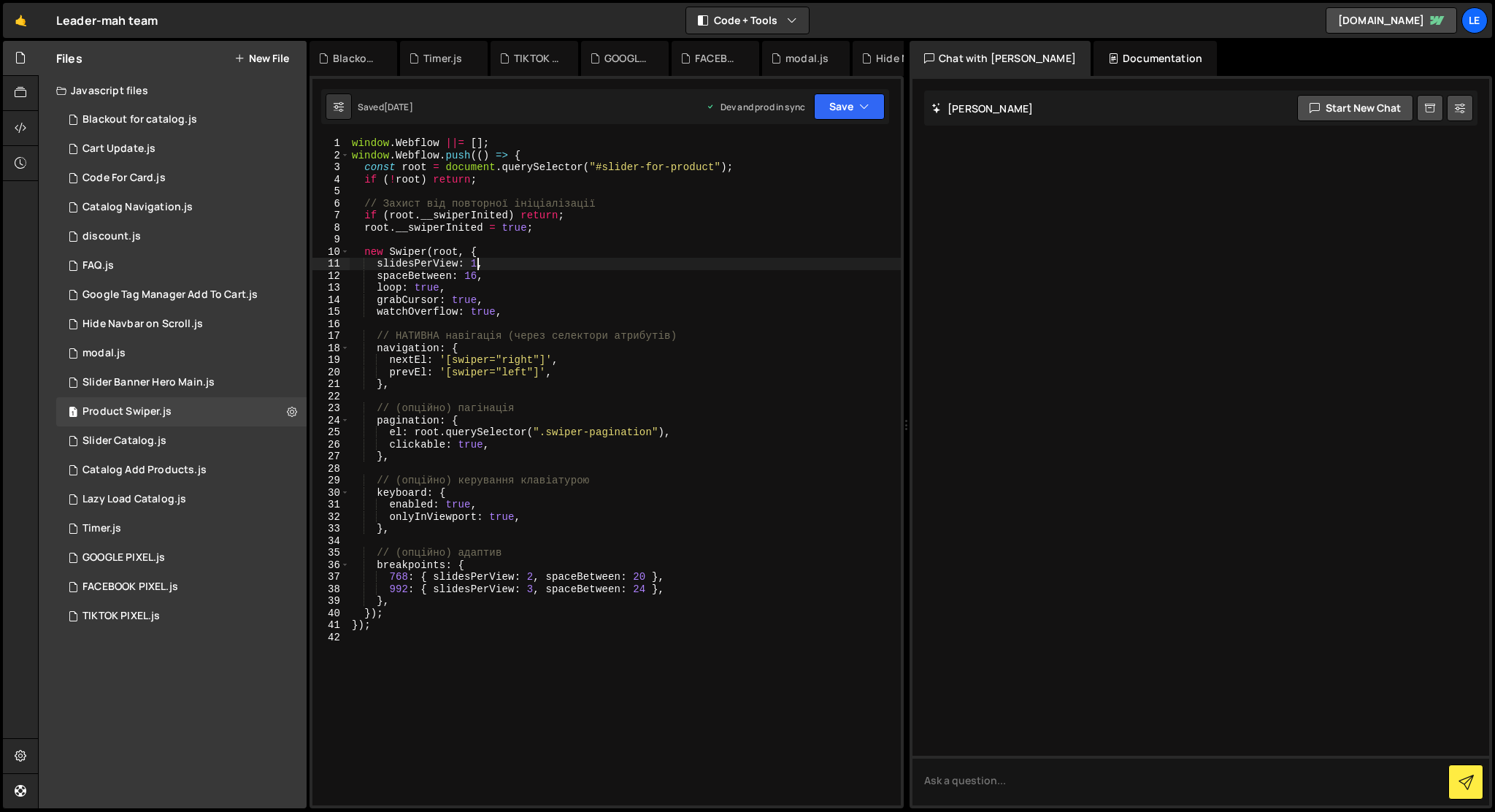
click at [476, 261] on div "window . Webflow ||= [ ] ; window . Webflow . push (( ) => { const root = docum…" at bounding box center [624, 483] width 552 height 692
click at [430, 281] on div "window . Webflow ||= [ ] ; window . Webflow . push (( ) => { const root = docum…" at bounding box center [624, 483] width 552 height 692
click at [478, 279] on div "window . Webflow ||= [ ] ; window . Webflow . push (( ) => { const root = docum…" at bounding box center [624, 483] width 552 height 692
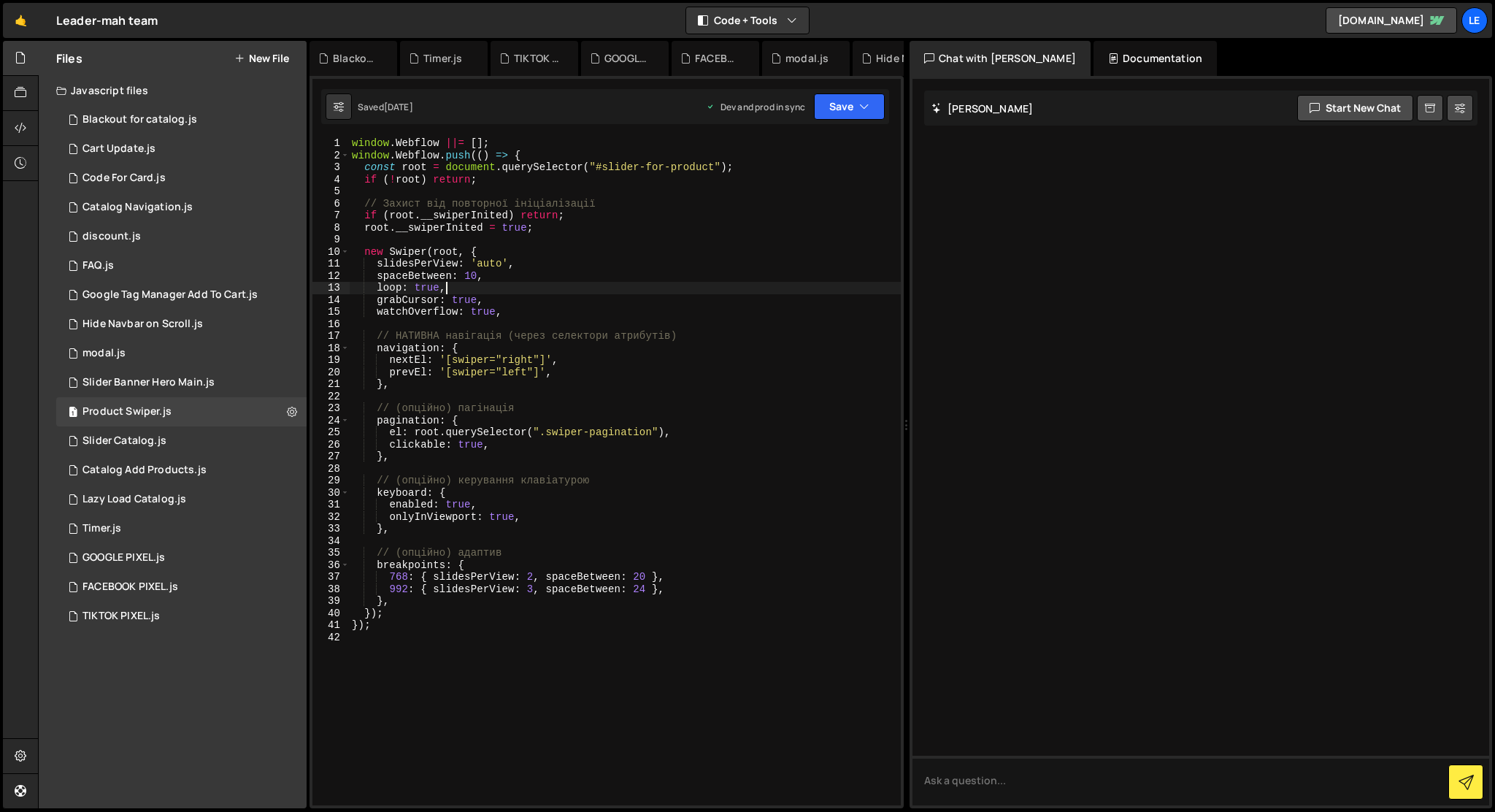
click at [448, 291] on div "window . Webflow ||= [ ] ; window . Webflow . push (( ) => { const root = docum…" at bounding box center [624, 483] width 552 height 692
drag, startPoint x: 496, startPoint y: 300, endPoint x: 377, endPoint y: 289, distance: 119.5
click at [377, 289] on div "window . Webflow ||= [ ] ; window . Webflow . push (( ) => { const root = docum…" at bounding box center [624, 483] width 552 height 692
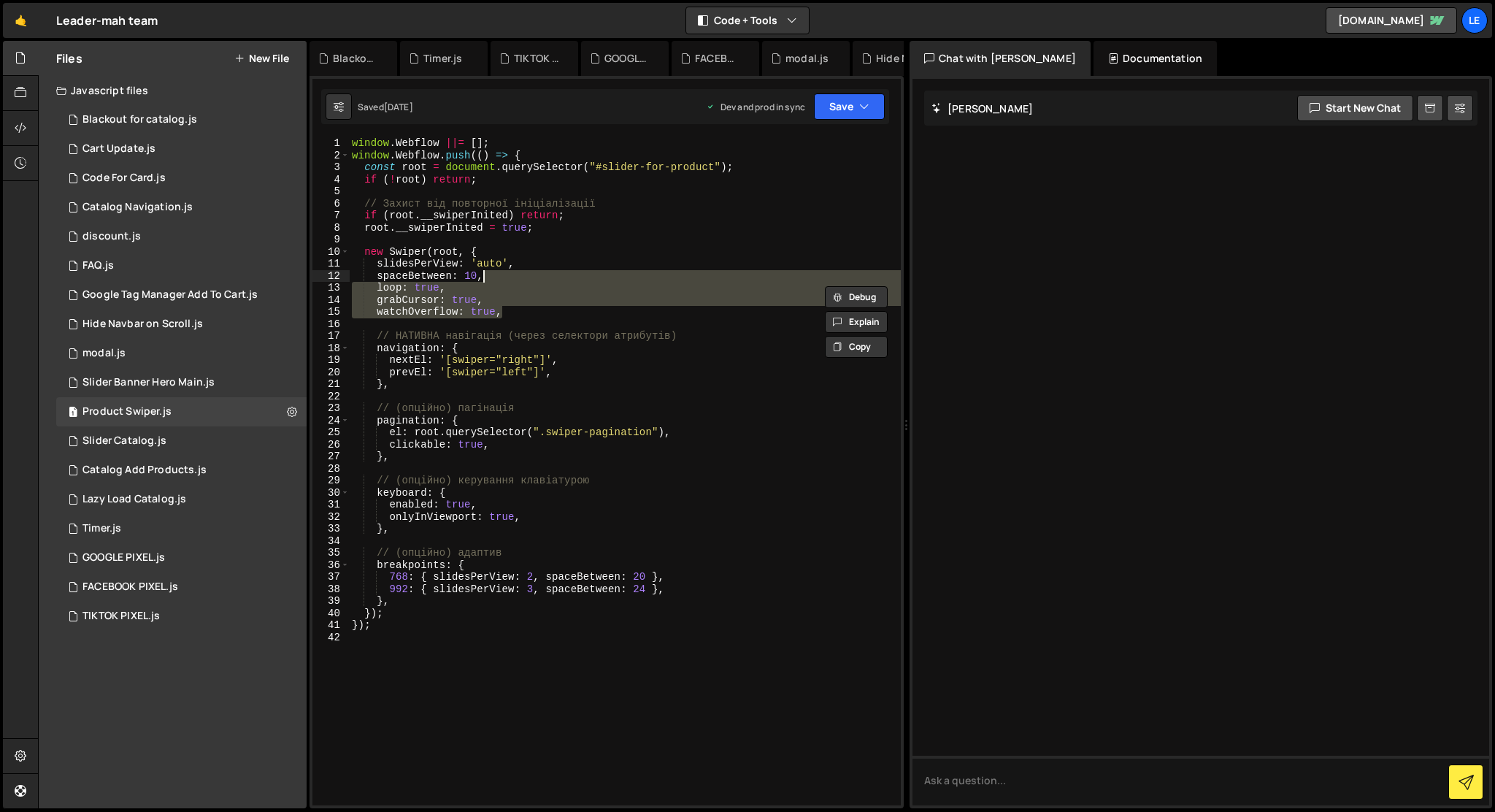
drag, startPoint x: 518, startPoint y: 312, endPoint x: 526, endPoint y: 277, distance: 35.9
click at [526, 277] on div "window . Webflow ||= [ ] ; window . Webflow . push (( ) => { const root = docum…" at bounding box center [624, 483] width 552 height 692
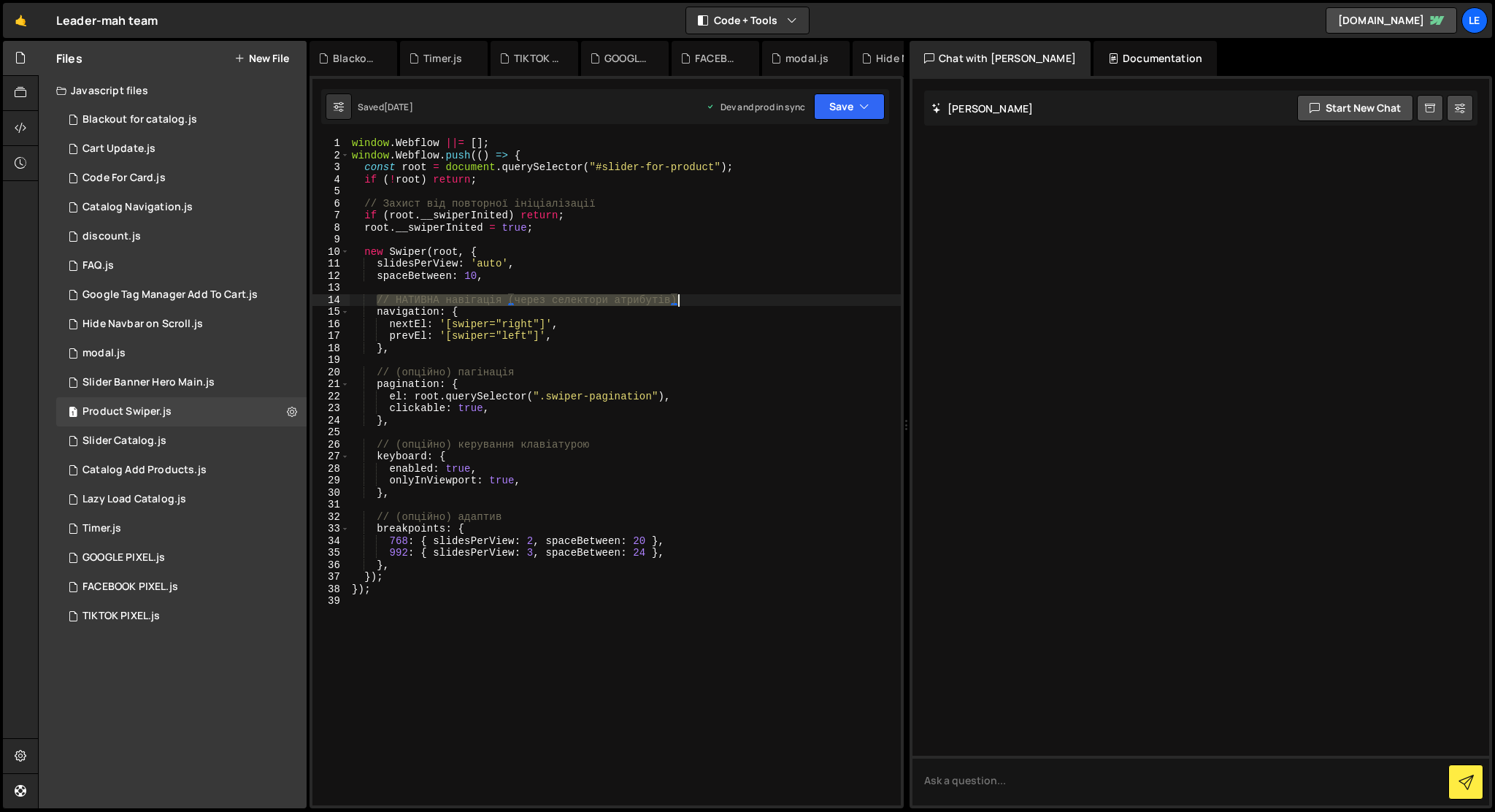
drag, startPoint x: 379, startPoint y: 301, endPoint x: 708, endPoint y: 302, distance: 329.0
click at [708, 302] on div "window . Webflow ||= [ ] ; window . Webflow . push (( ) => { const root = docum…" at bounding box center [624, 483] width 552 height 692
type textarea "// НАТИВНА навігація (через селектори атрибутів)"
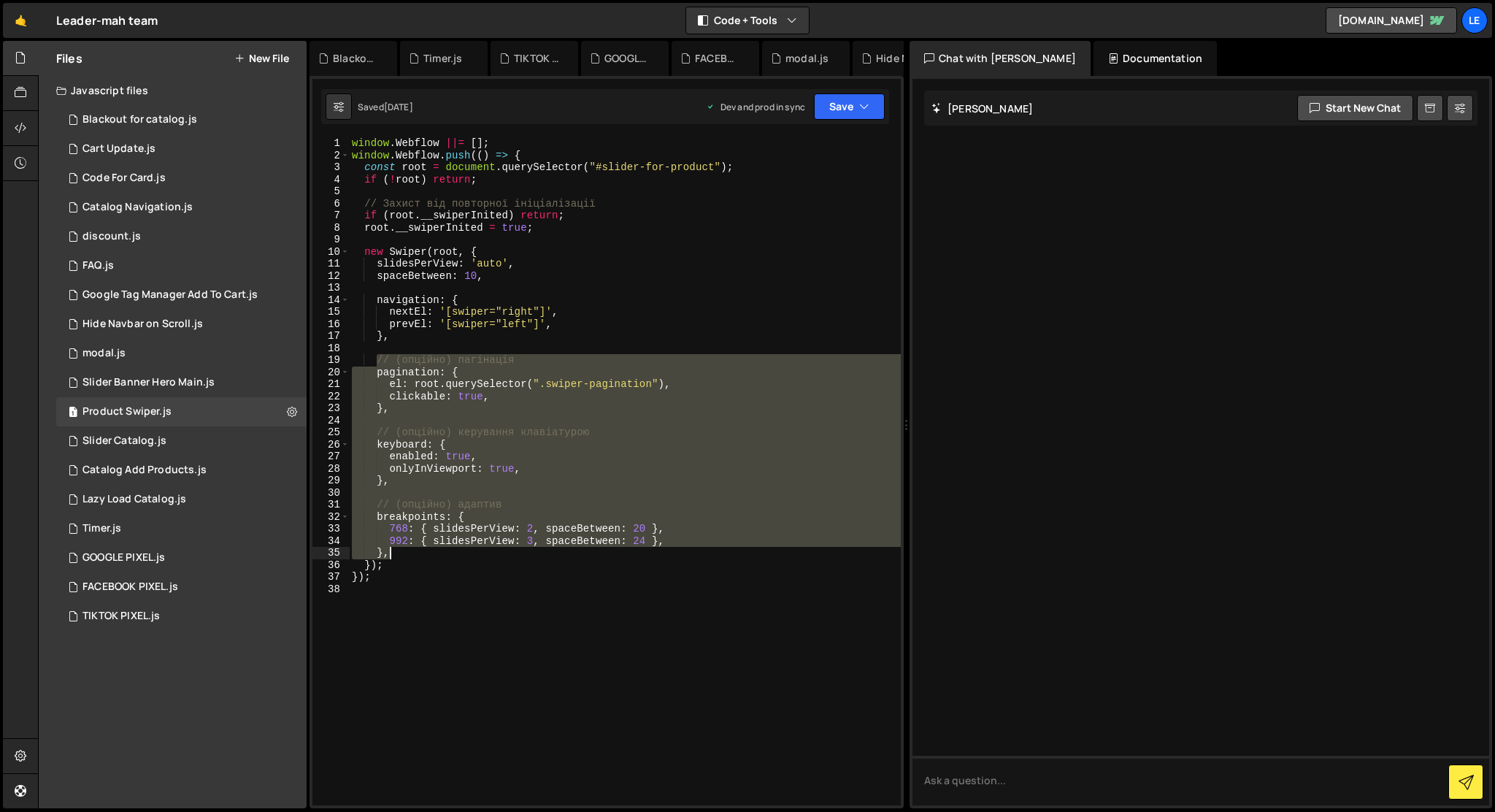
drag, startPoint x: 377, startPoint y: 358, endPoint x: 694, endPoint y: 552, distance: 371.7
click at [694, 552] on div "window . Webflow ||= [ ] ; window . Webflow . push (( ) => { const root = docum…" at bounding box center [624, 483] width 552 height 692
type textarea "992: { slidesPerView: 3, spaceBetween: 24 }, },"
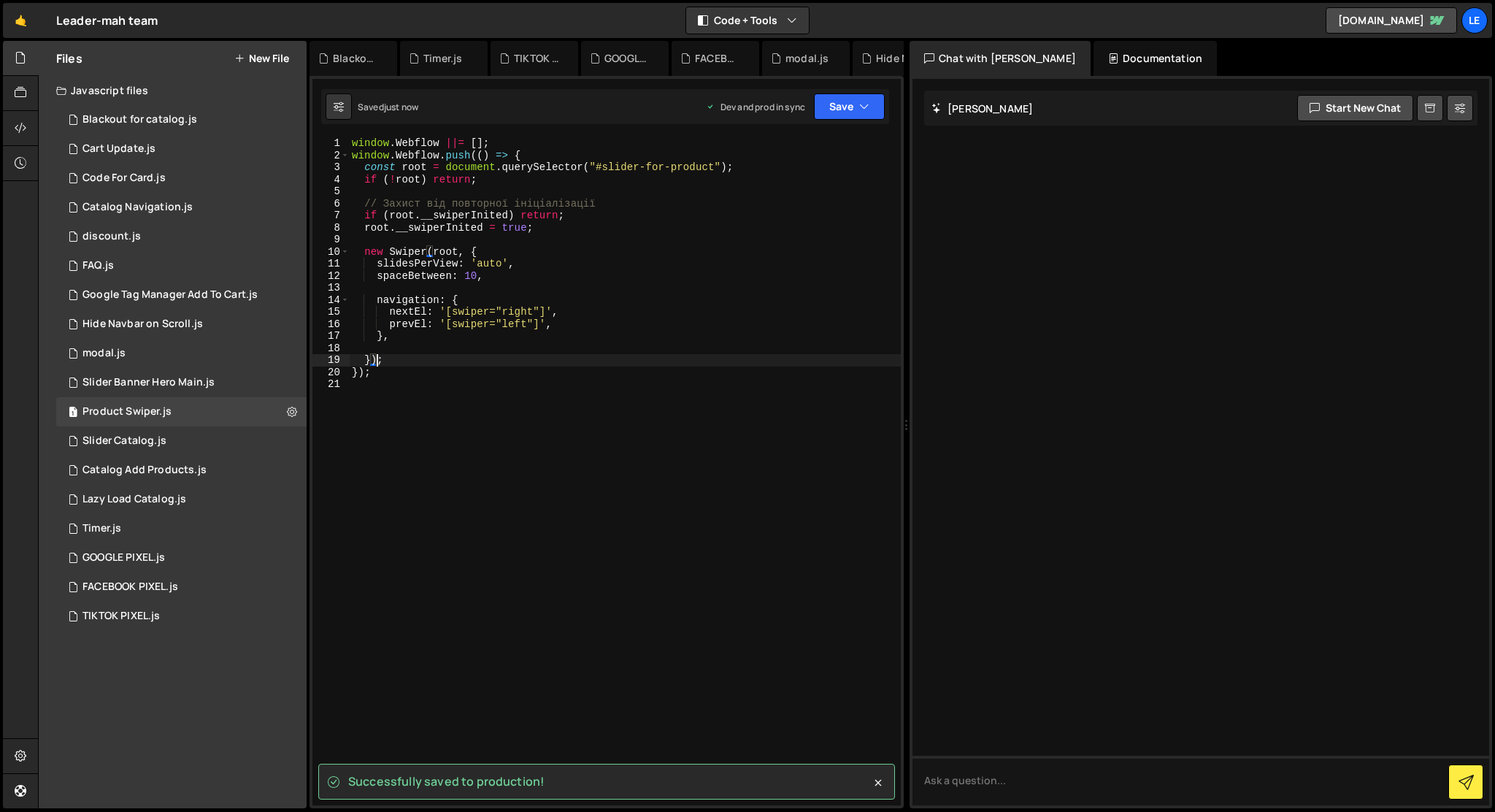
type textarea "});"
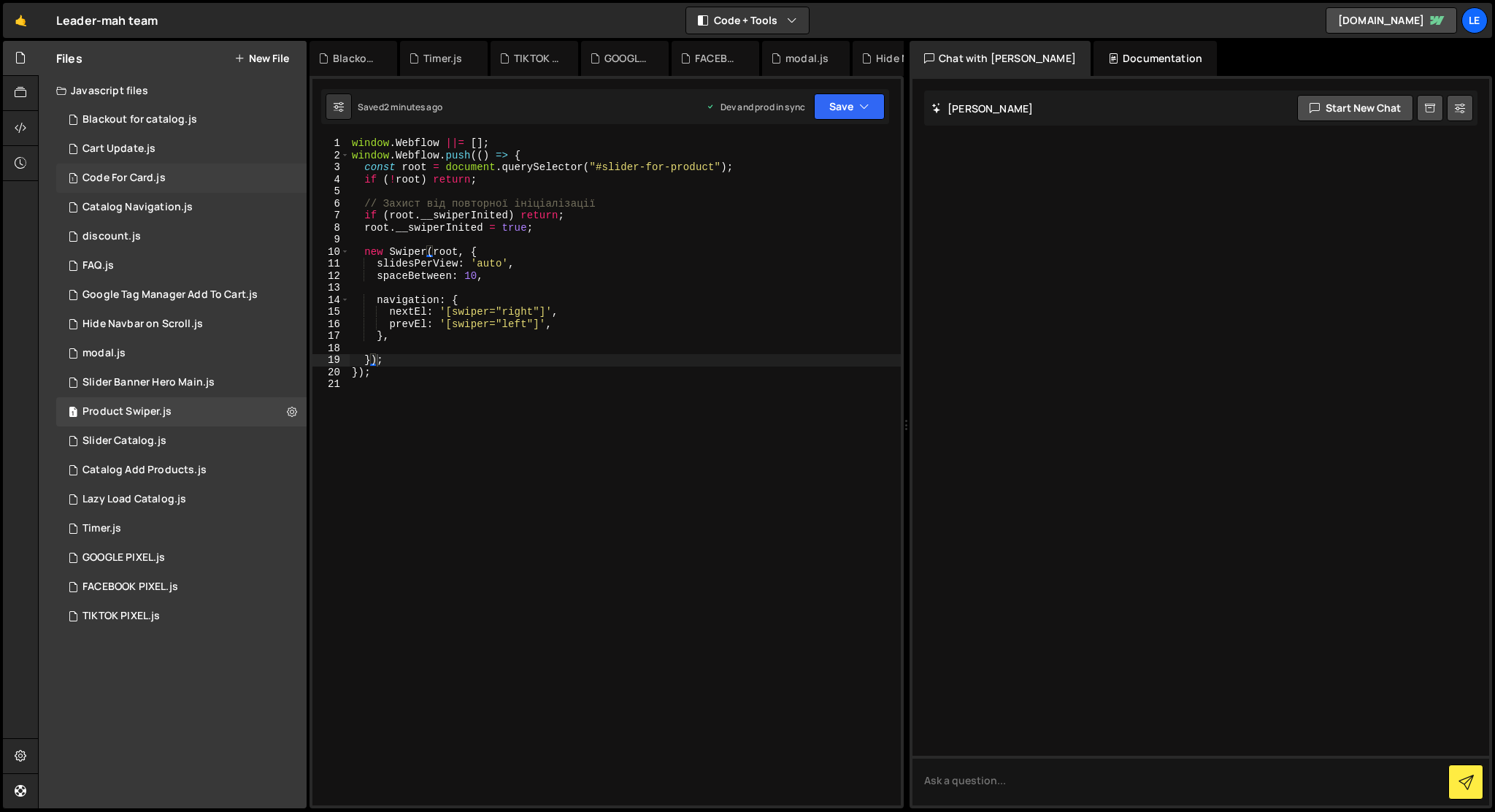
click at [214, 173] on div "1 Code For Card.js 0" at bounding box center [181, 178] width 251 height 29
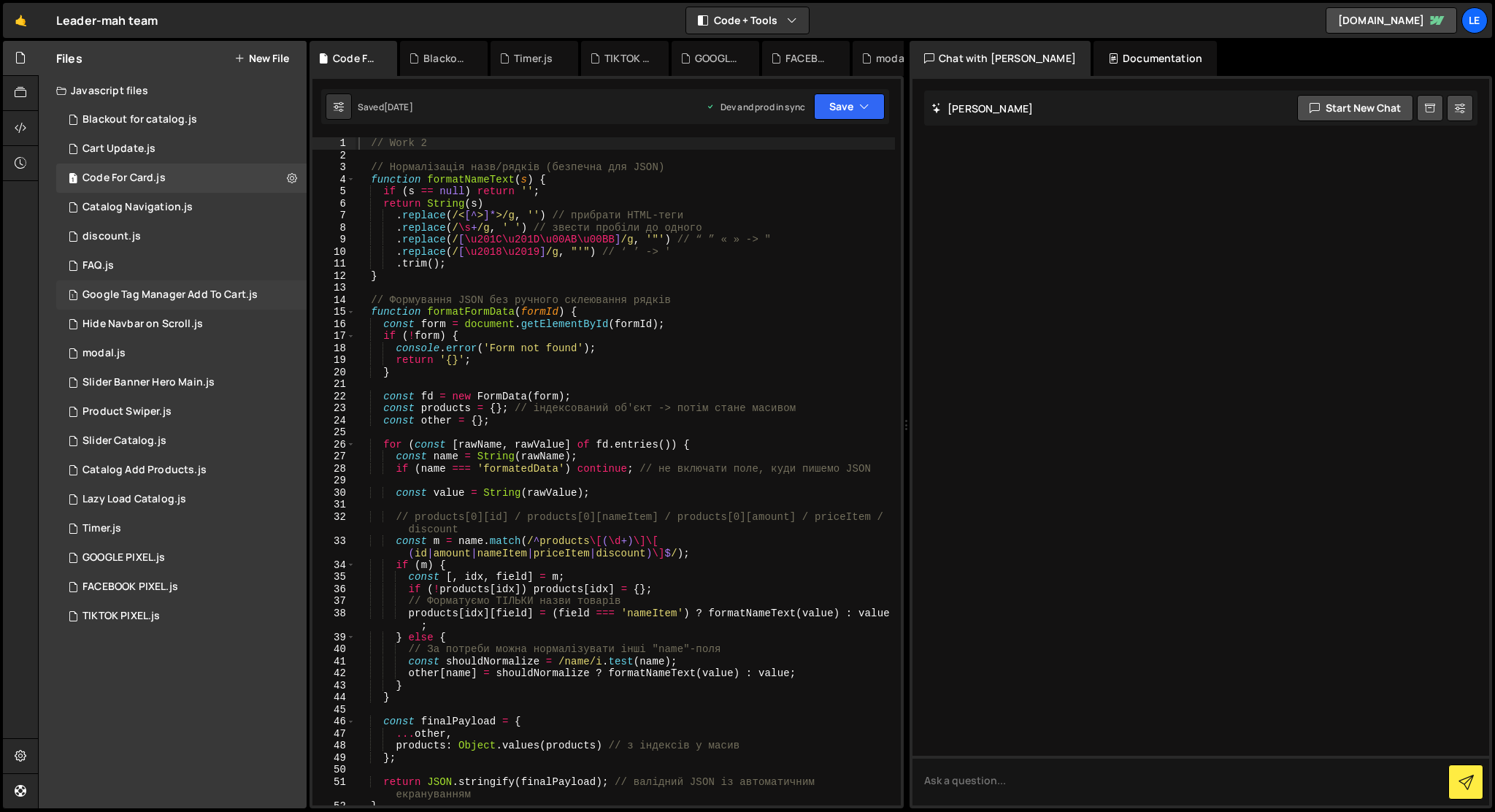
click at [202, 300] on div "Google Tag Manager Add To Cart.js" at bounding box center [170, 294] width 175 height 13
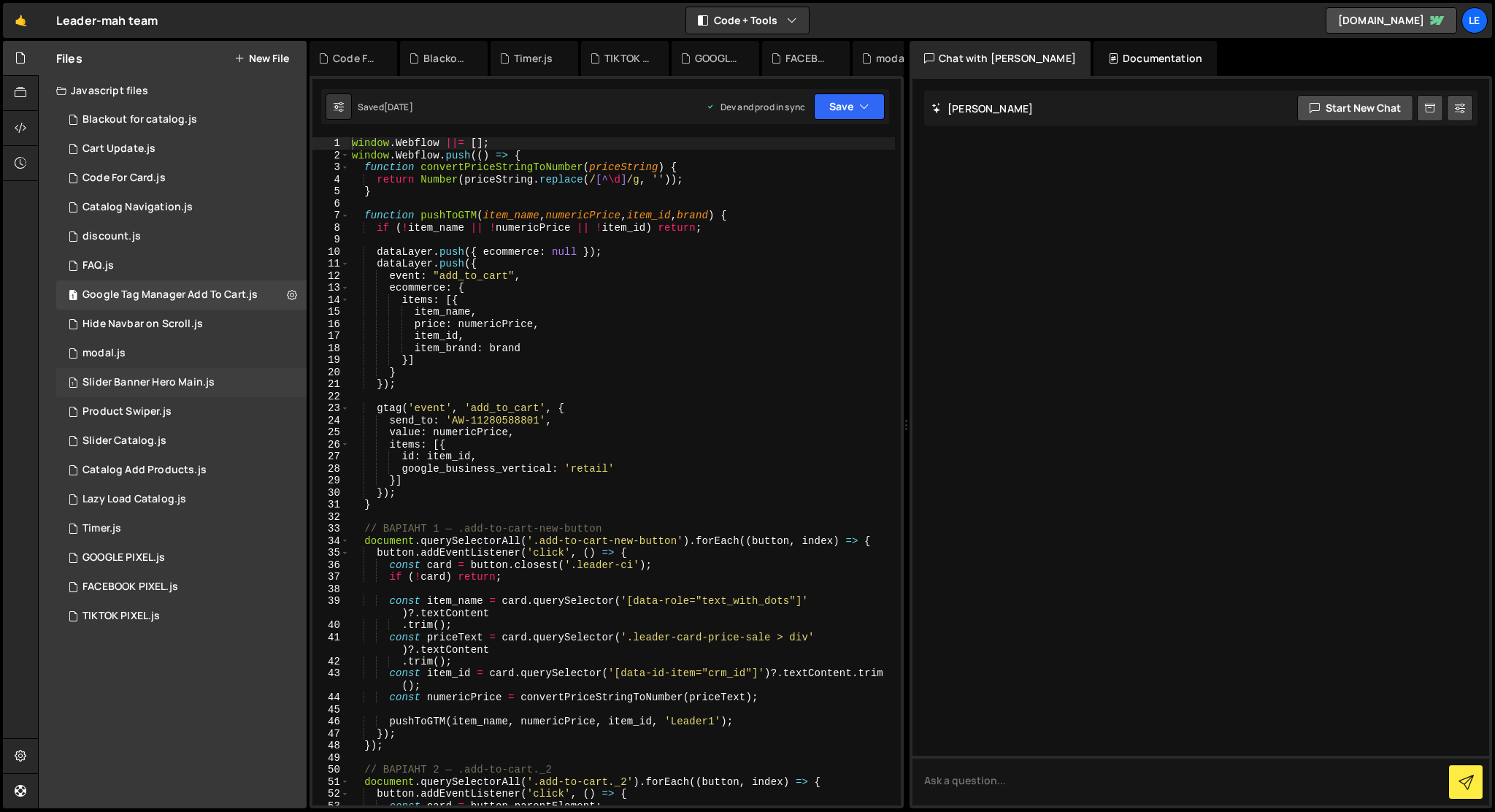
click at [212, 378] on div "Slider Banner Hero Main.js" at bounding box center [149, 382] width 133 height 13
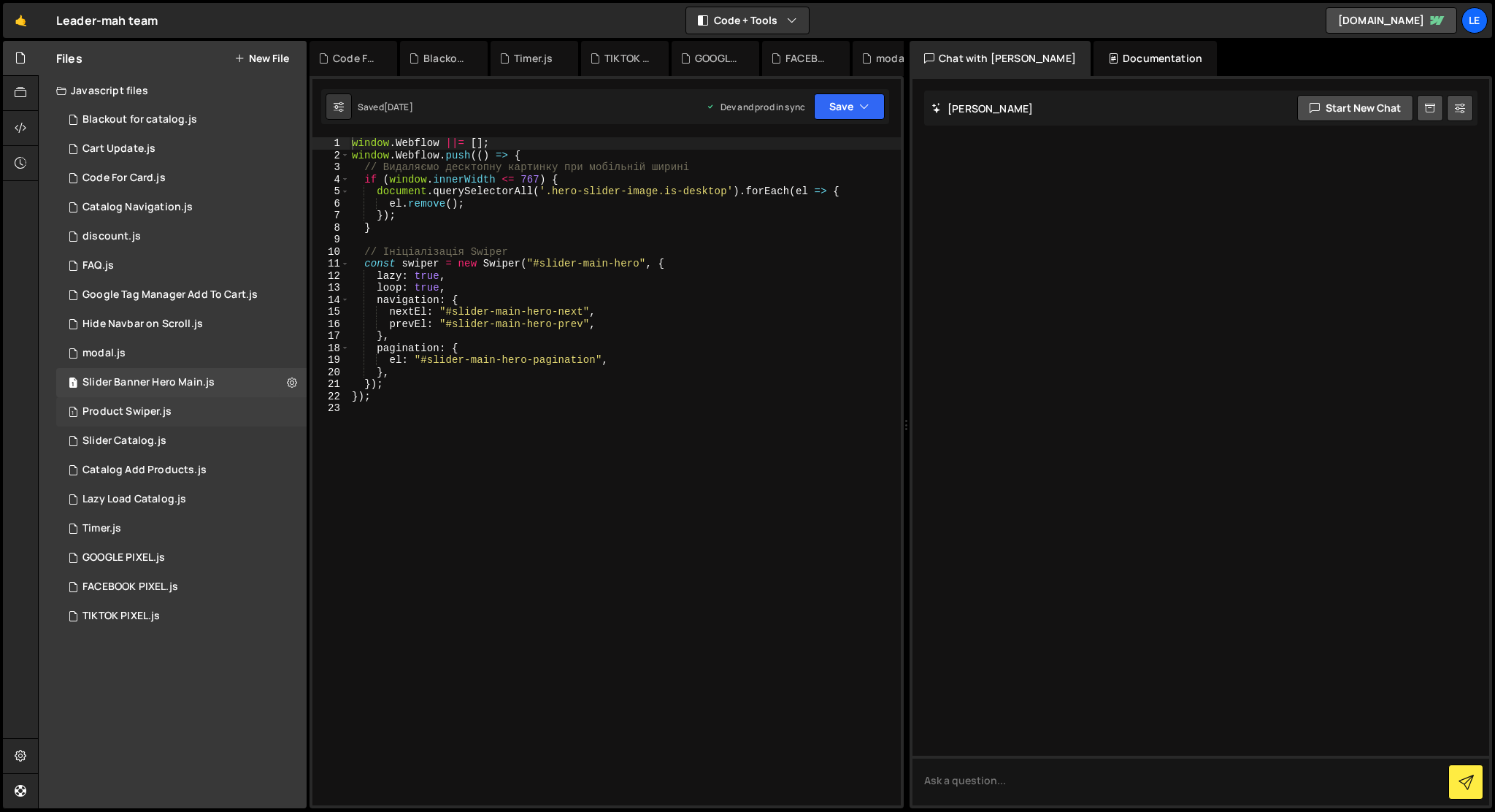
click at [212, 414] on div "1 Product Swiper.js 0" at bounding box center [181, 412] width 251 height 29
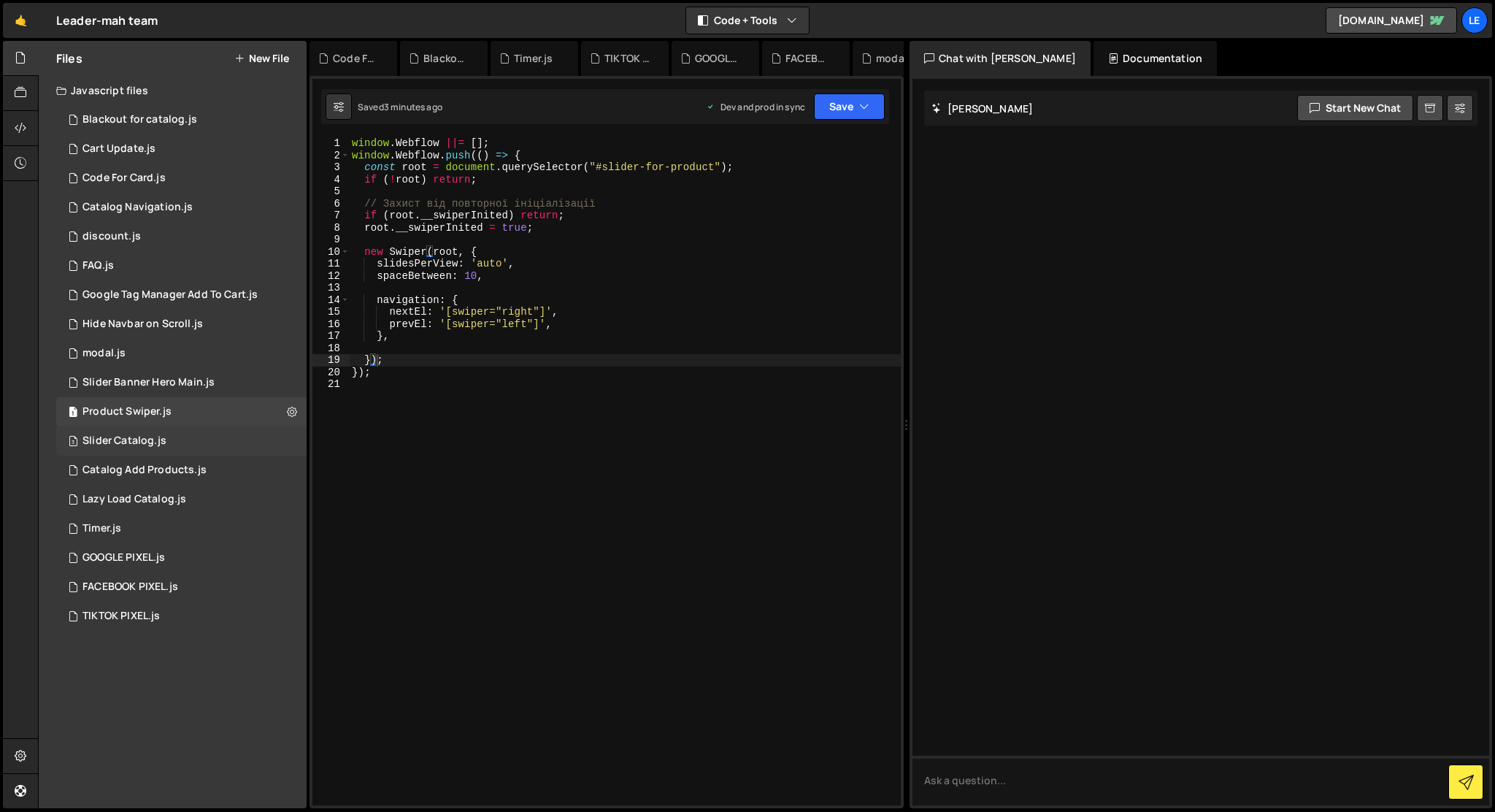
click at [210, 438] on div "3 Slider Catalog.js 0" at bounding box center [181, 440] width 251 height 29
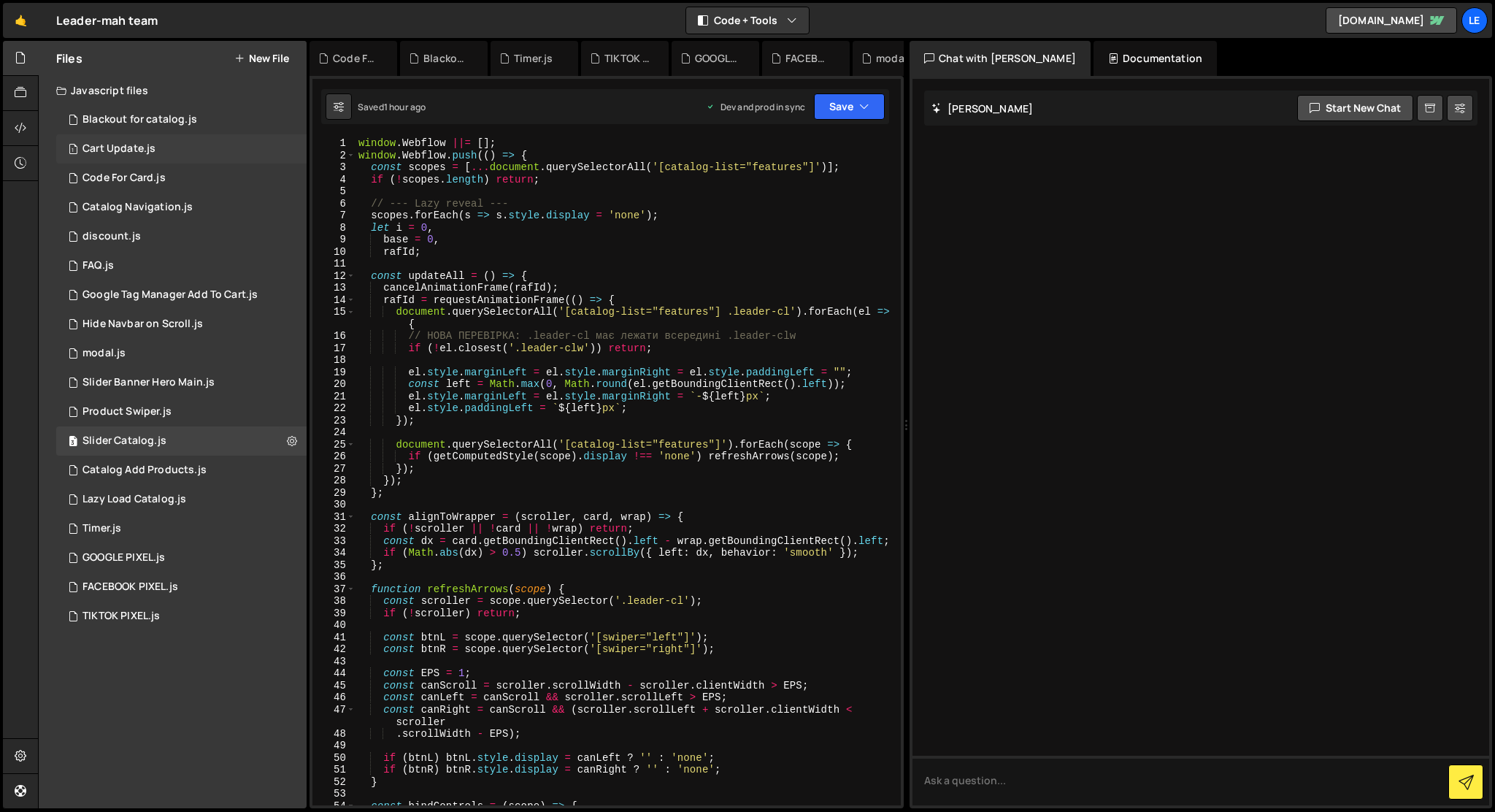
click at [98, 145] on div "Cart Update.js" at bounding box center [119, 149] width 73 height 13
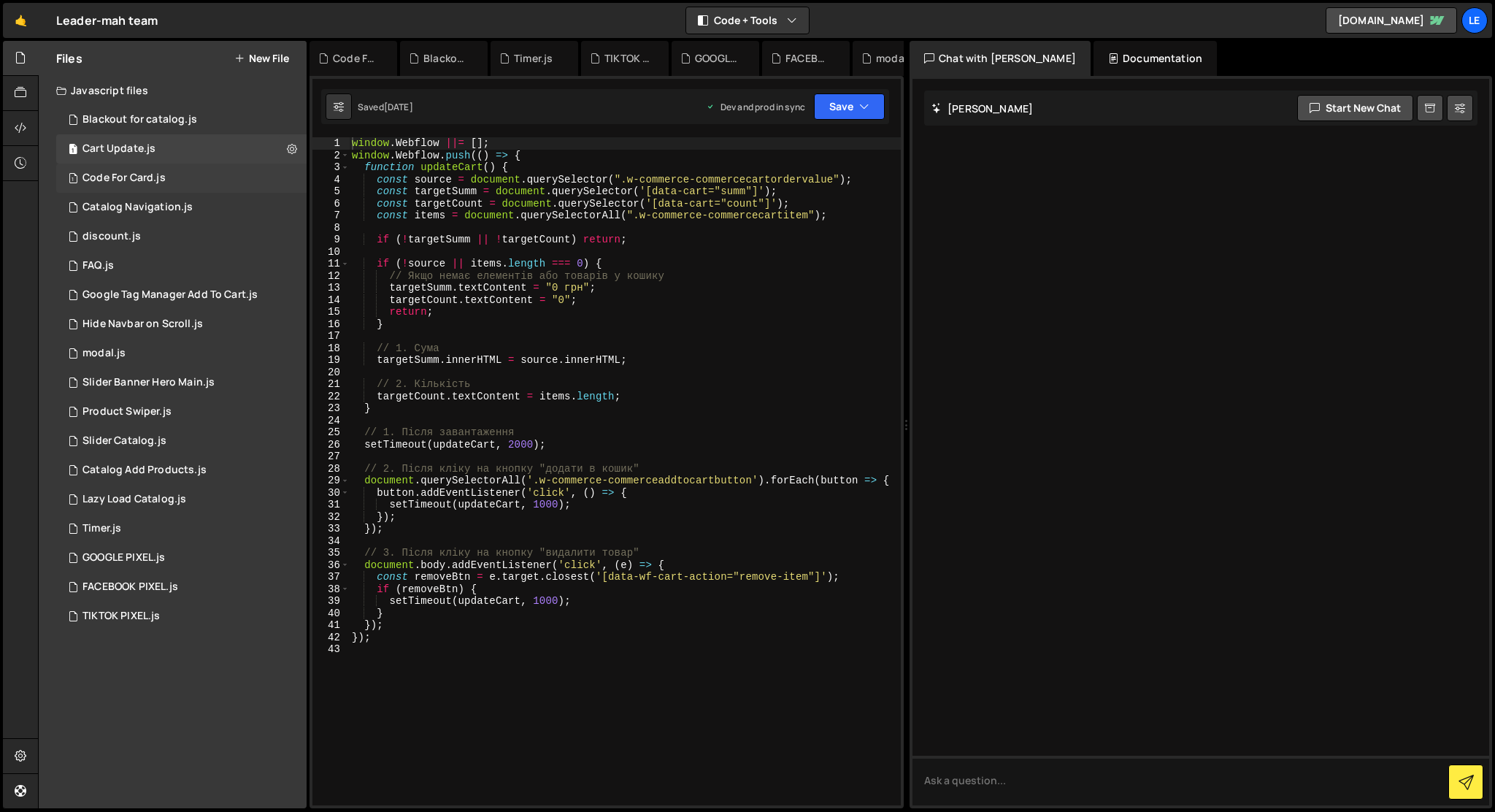
click at [118, 185] on div "1 Code For Card.js 0" at bounding box center [181, 178] width 251 height 29
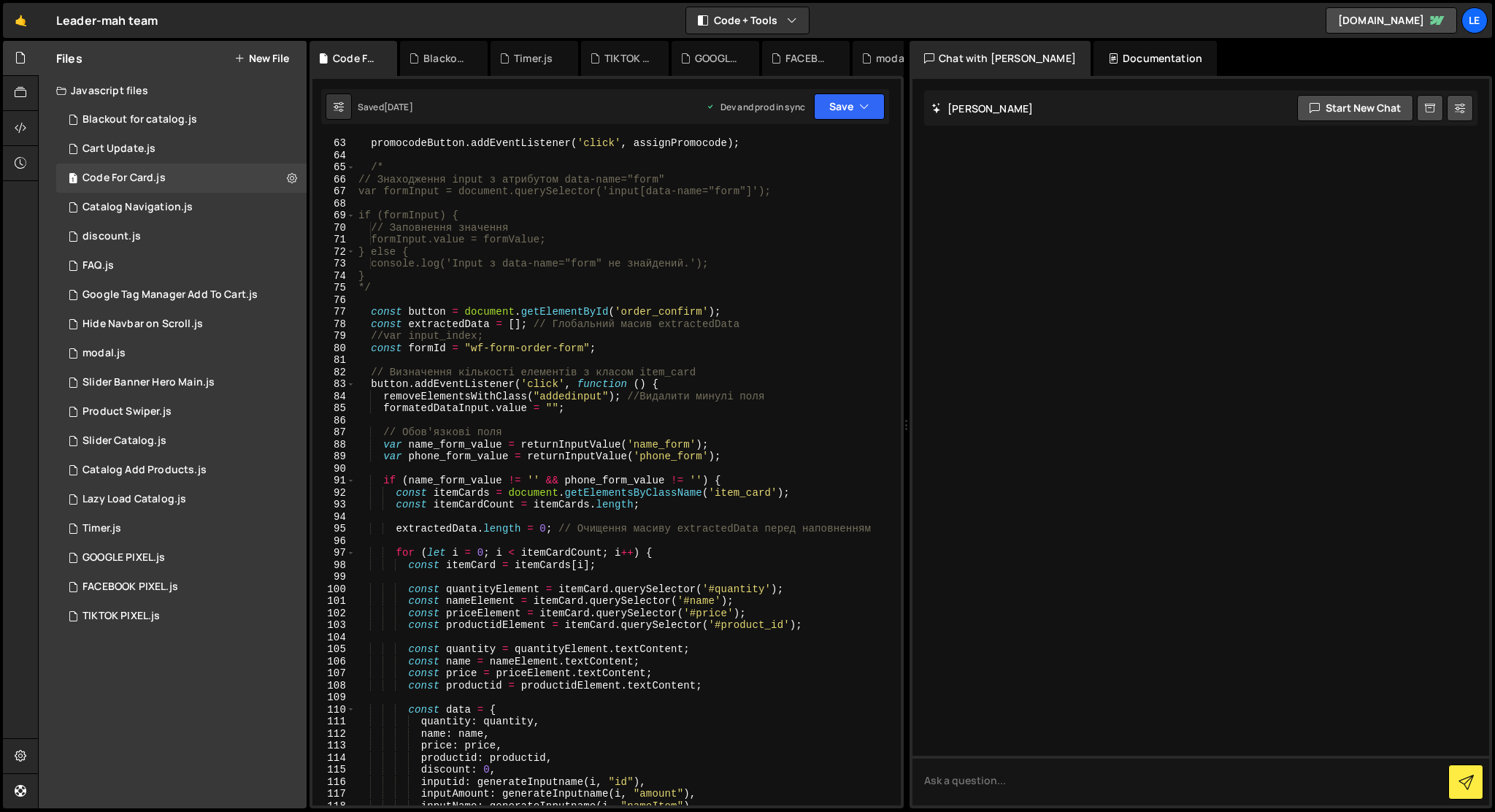
scroll to position [809, 0]
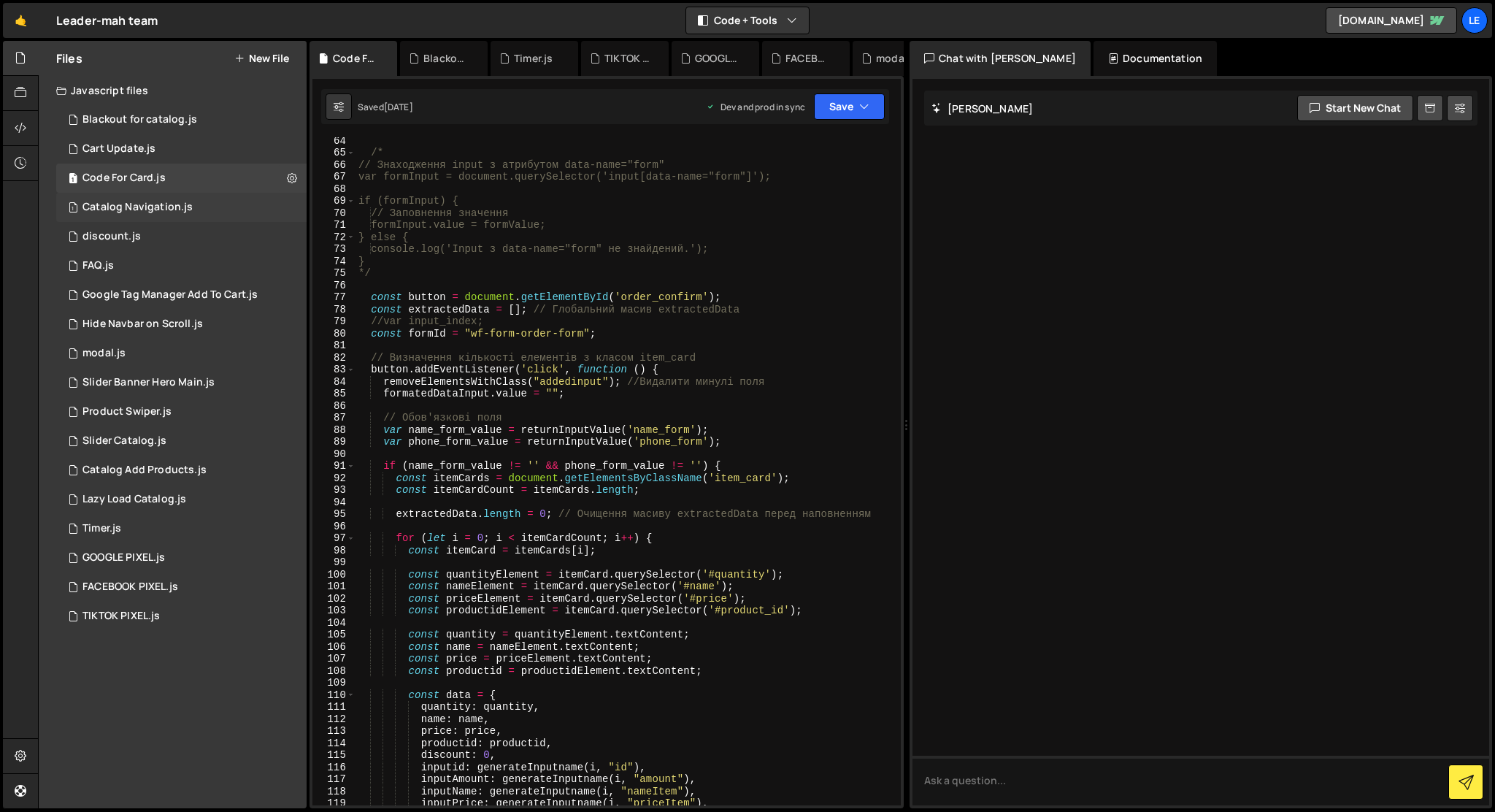
click at [129, 210] on div "Catalog Navigation.js" at bounding box center [138, 207] width 110 height 13
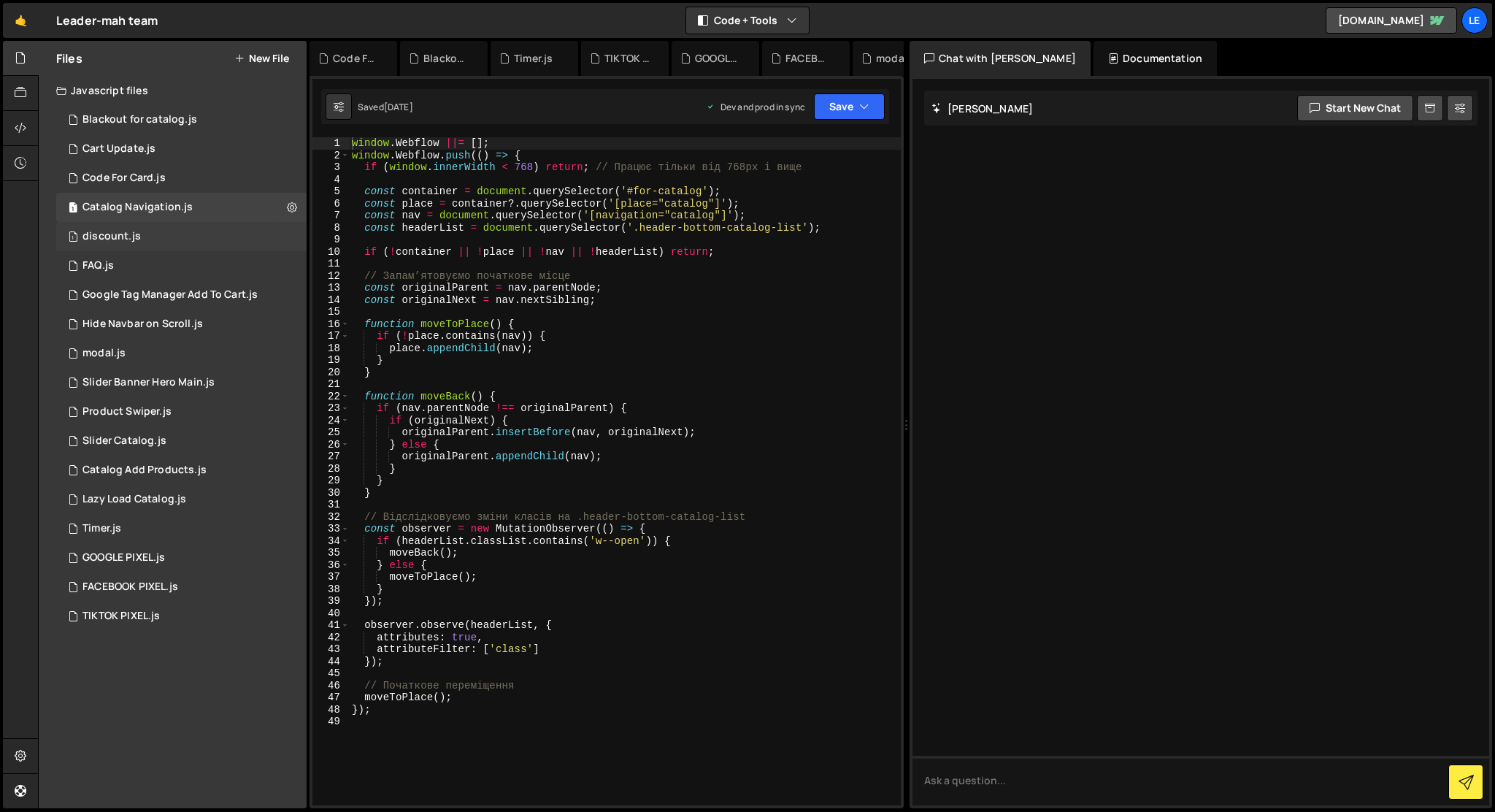
click at [117, 238] on div "discount.js" at bounding box center [112, 237] width 59 height 13
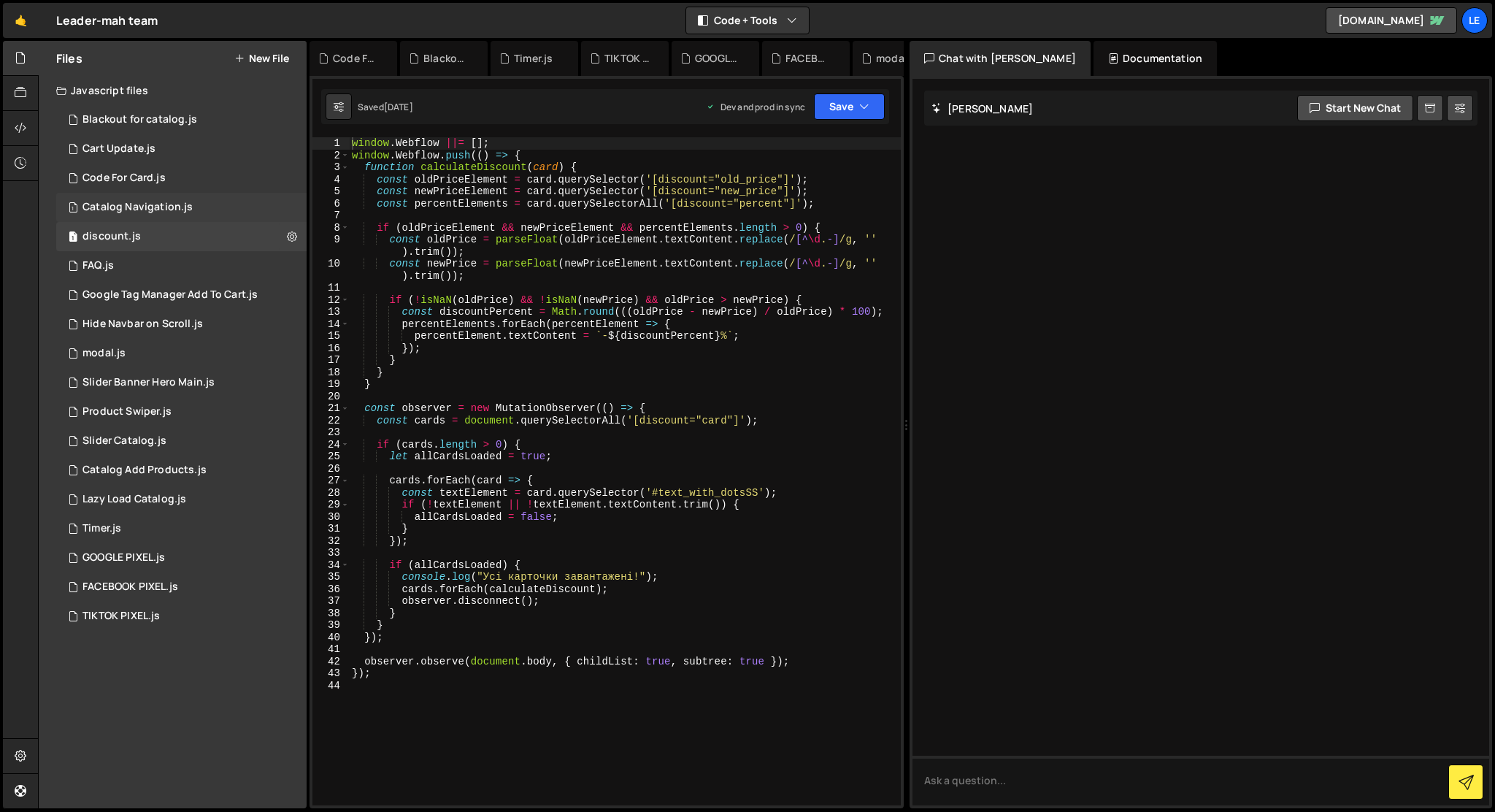
click at [114, 207] on div "Catalog Navigation.js" at bounding box center [138, 207] width 110 height 13
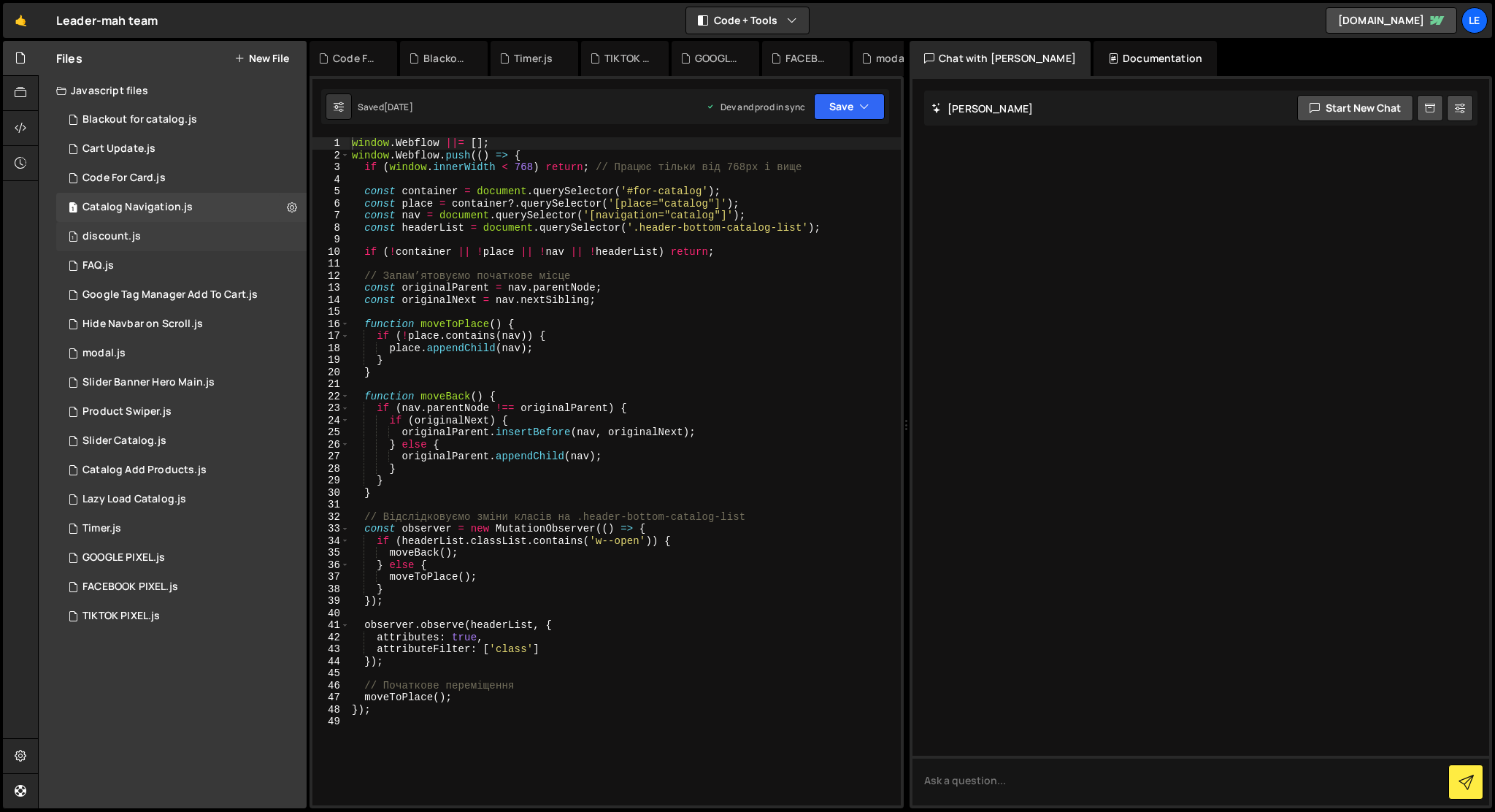
click at [119, 244] on div "1 discount.js 0" at bounding box center [181, 237] width 251 height 29
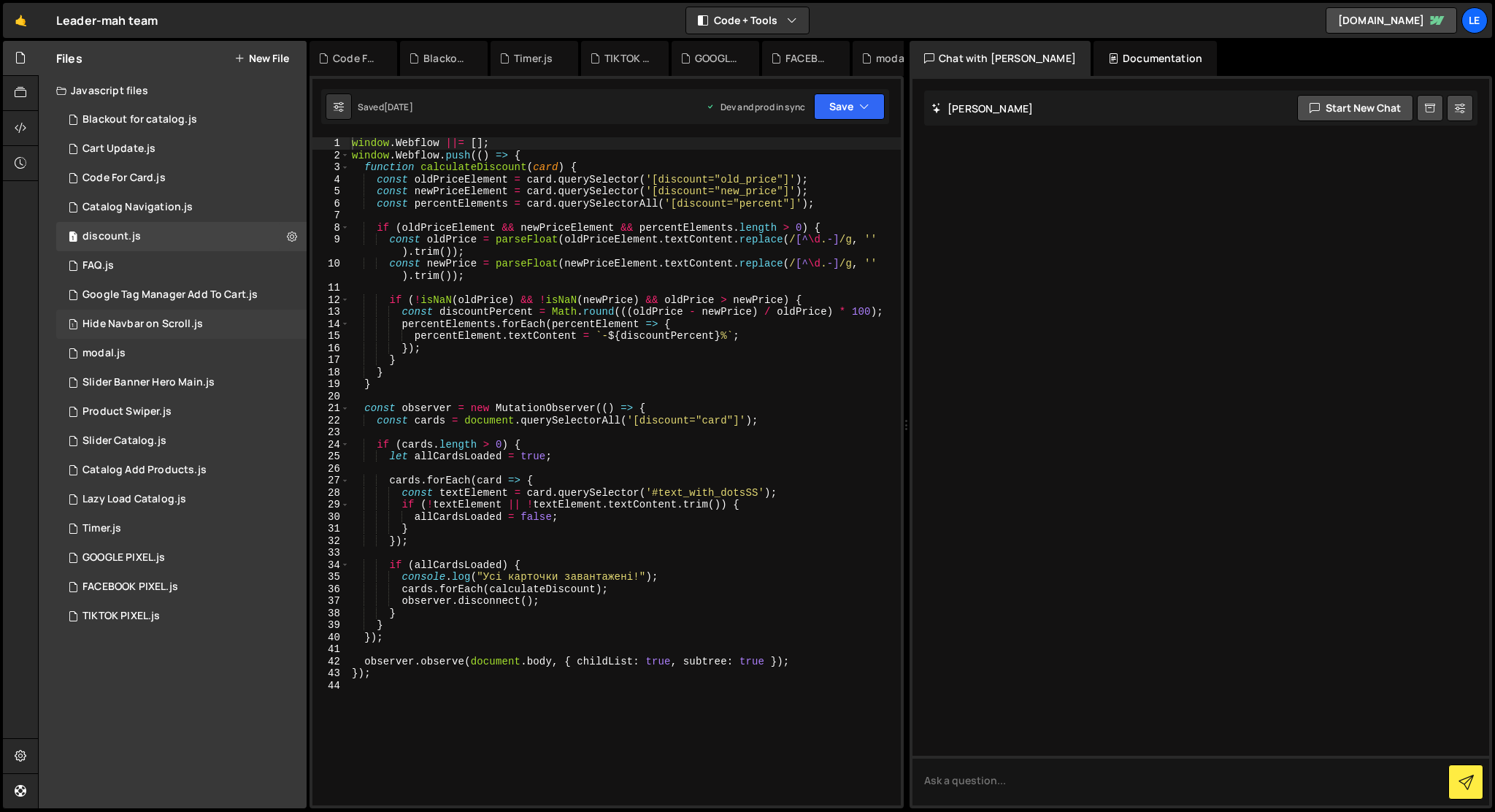
click at [125, 334] on div "1 Hide Navbar on Scroll.js 0" at bounding box center [181, 324] width 251 height 29
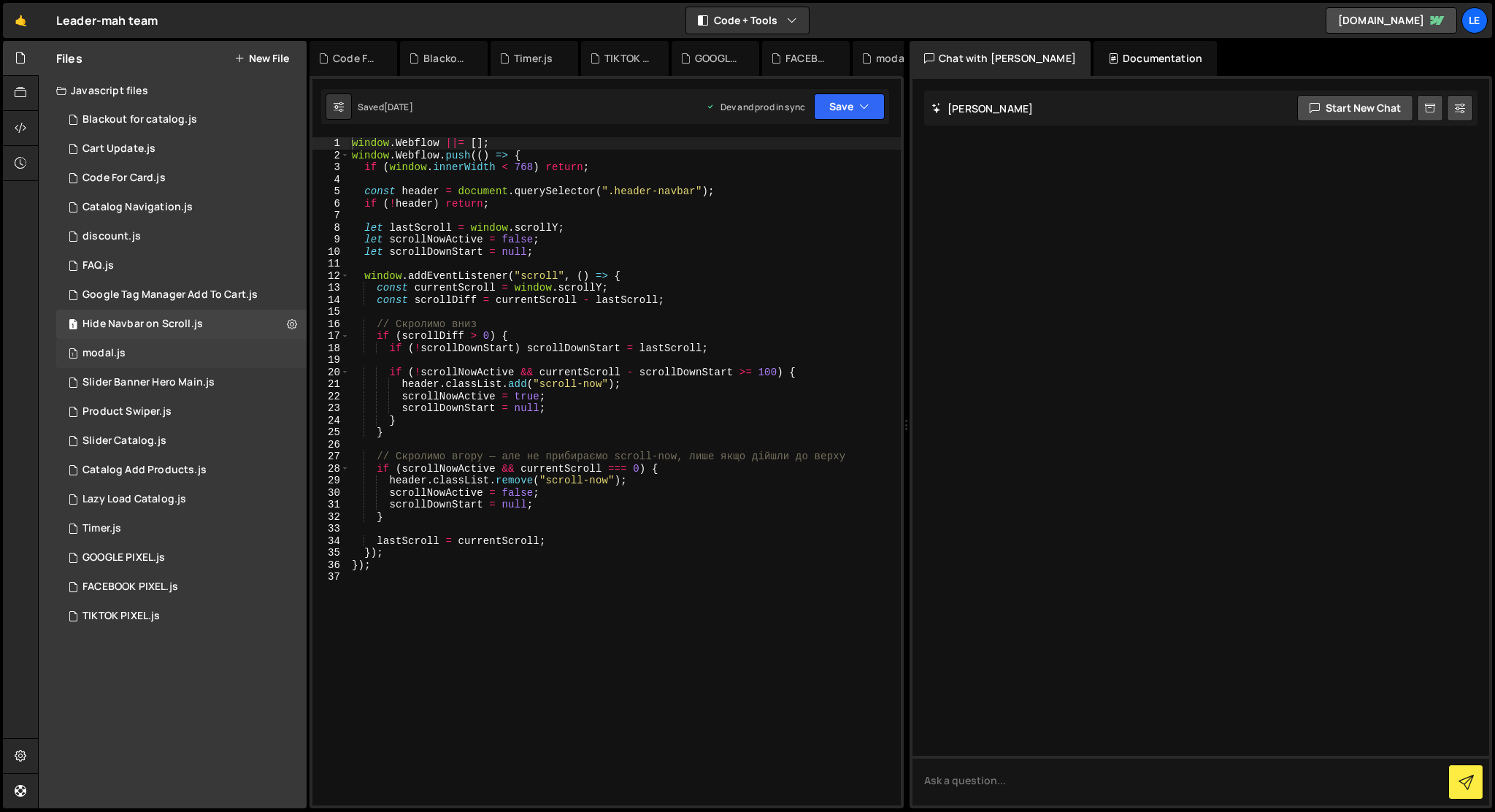
click at [124, 358] on div "modal.js" at bounding box center [104, 353] width 43 height 13
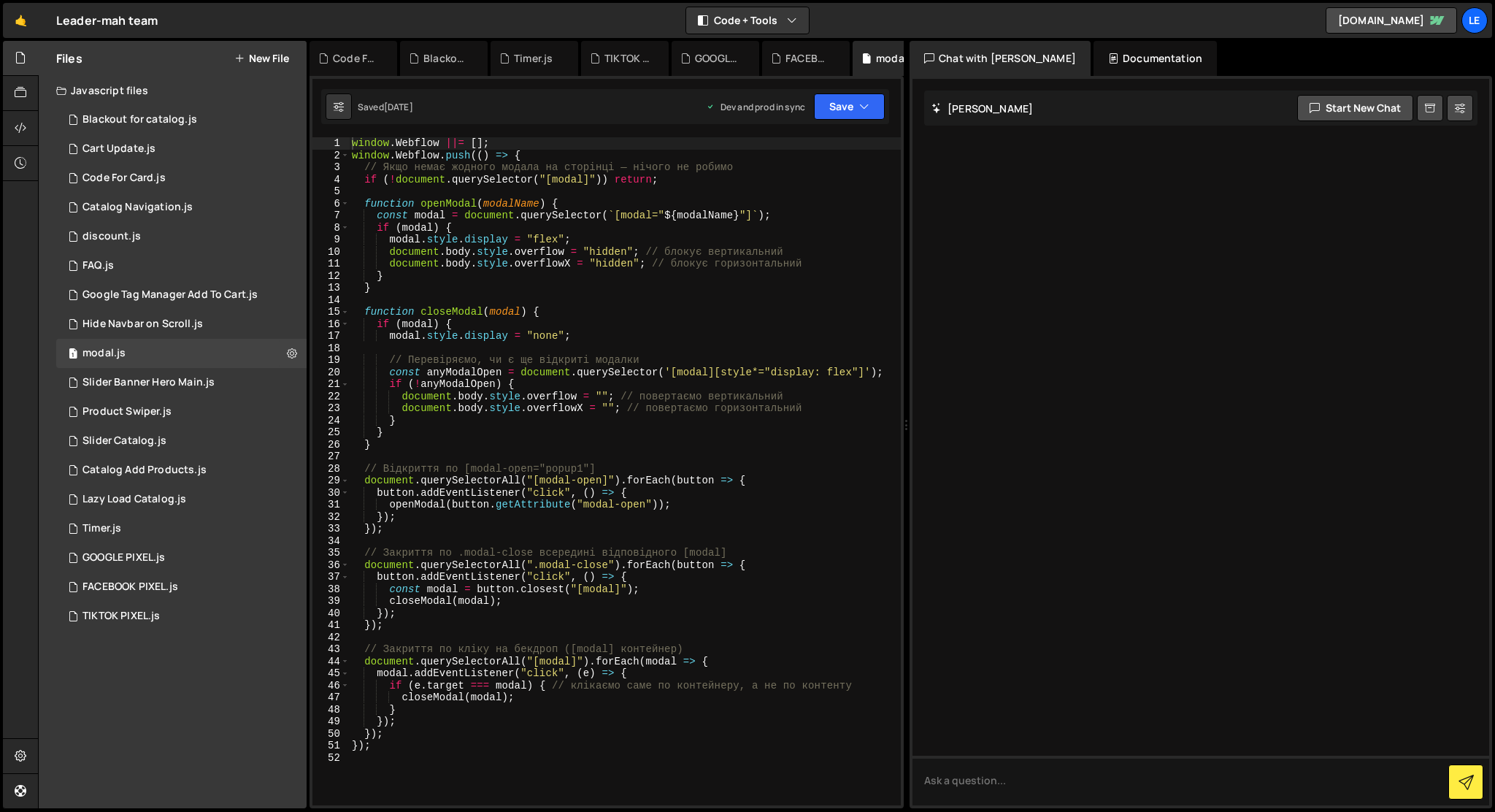
click at [255, 59] on button "New File" at bounding box center [261, 58] width 55 height 12
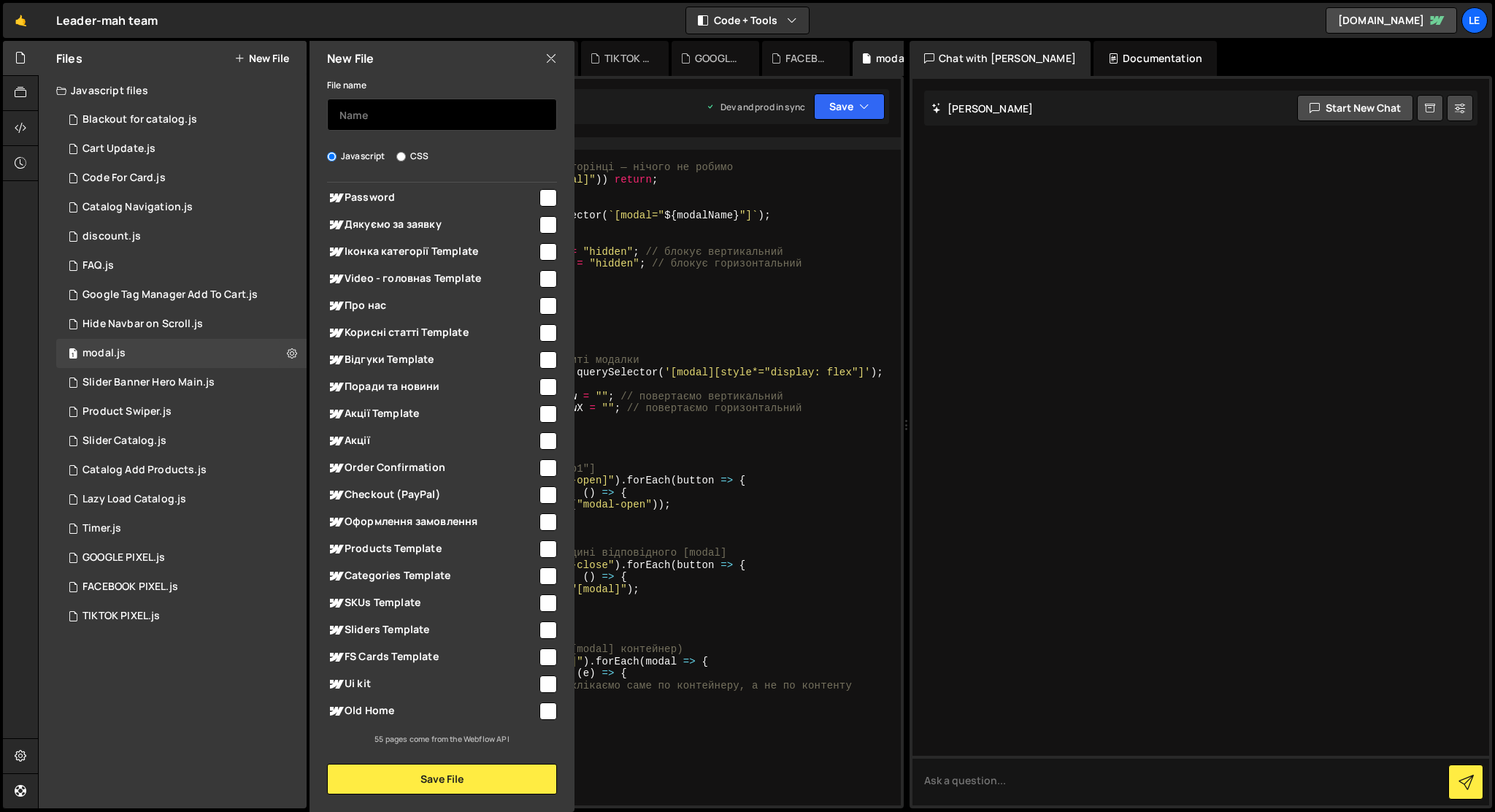
click at [359, 114] on input "text" at bounding box center [442, 115] width 230 height 32
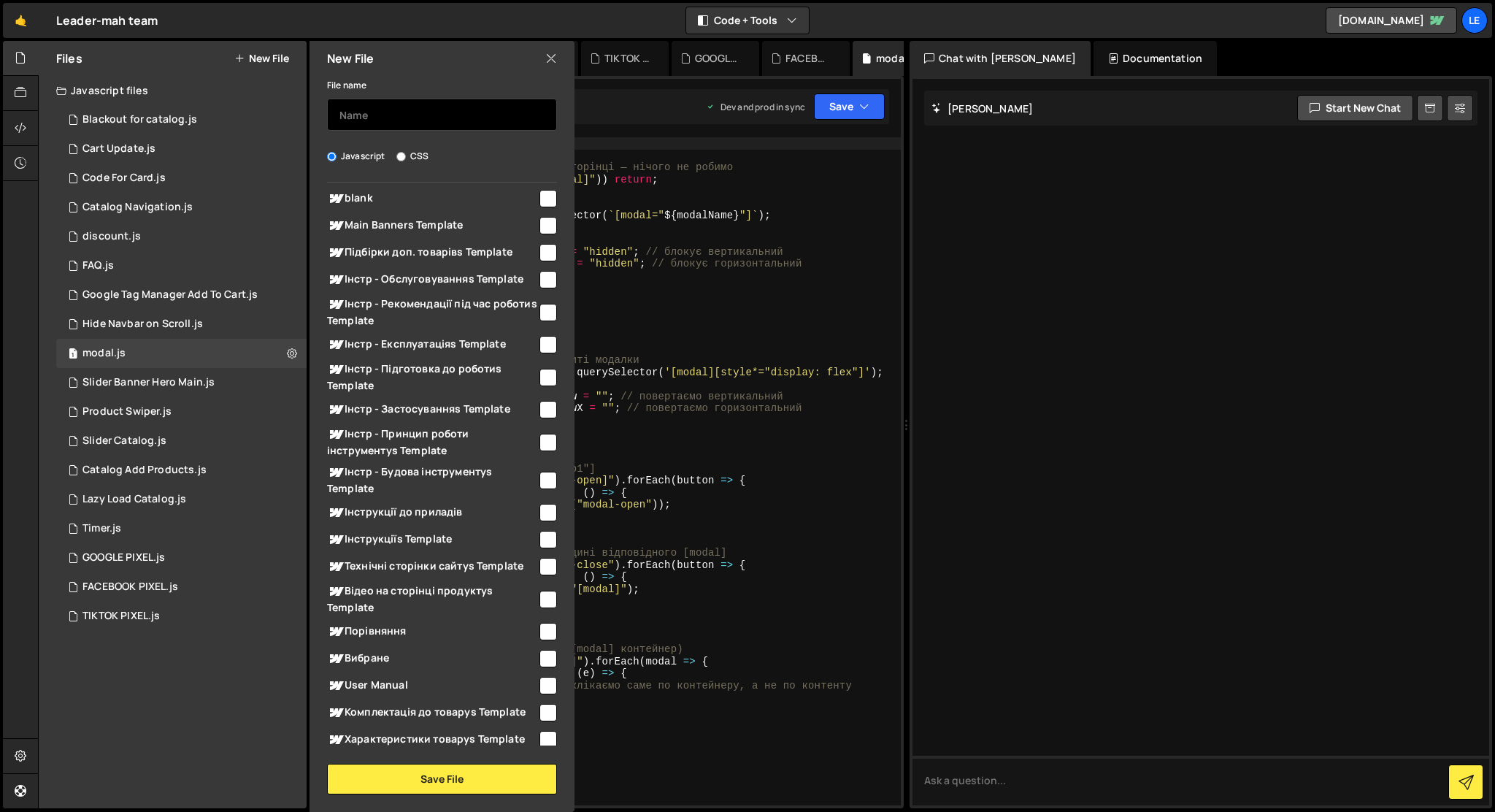
scroll to position [0, 0]
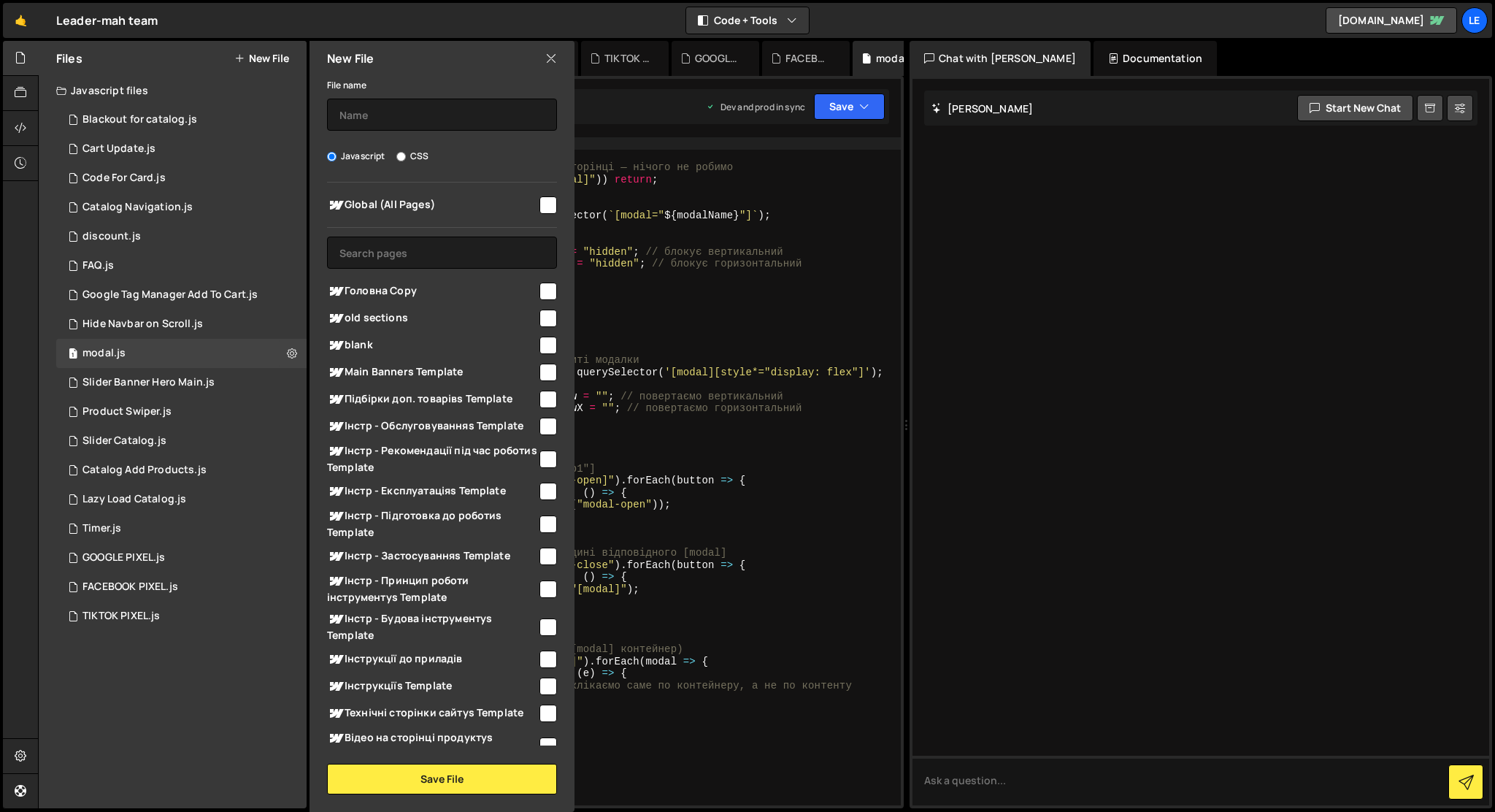
click at [540, 212] on input "checkbox" at bounding box center [549, 205] width 18 height 18
click at [540, 202] on input "checkbox" at bounding box center [549, 205] width 18 height 18
checkbox input "false"
click at [540, 288] on input "checkbox" at bounding box center [549, 292] width 18 height 18
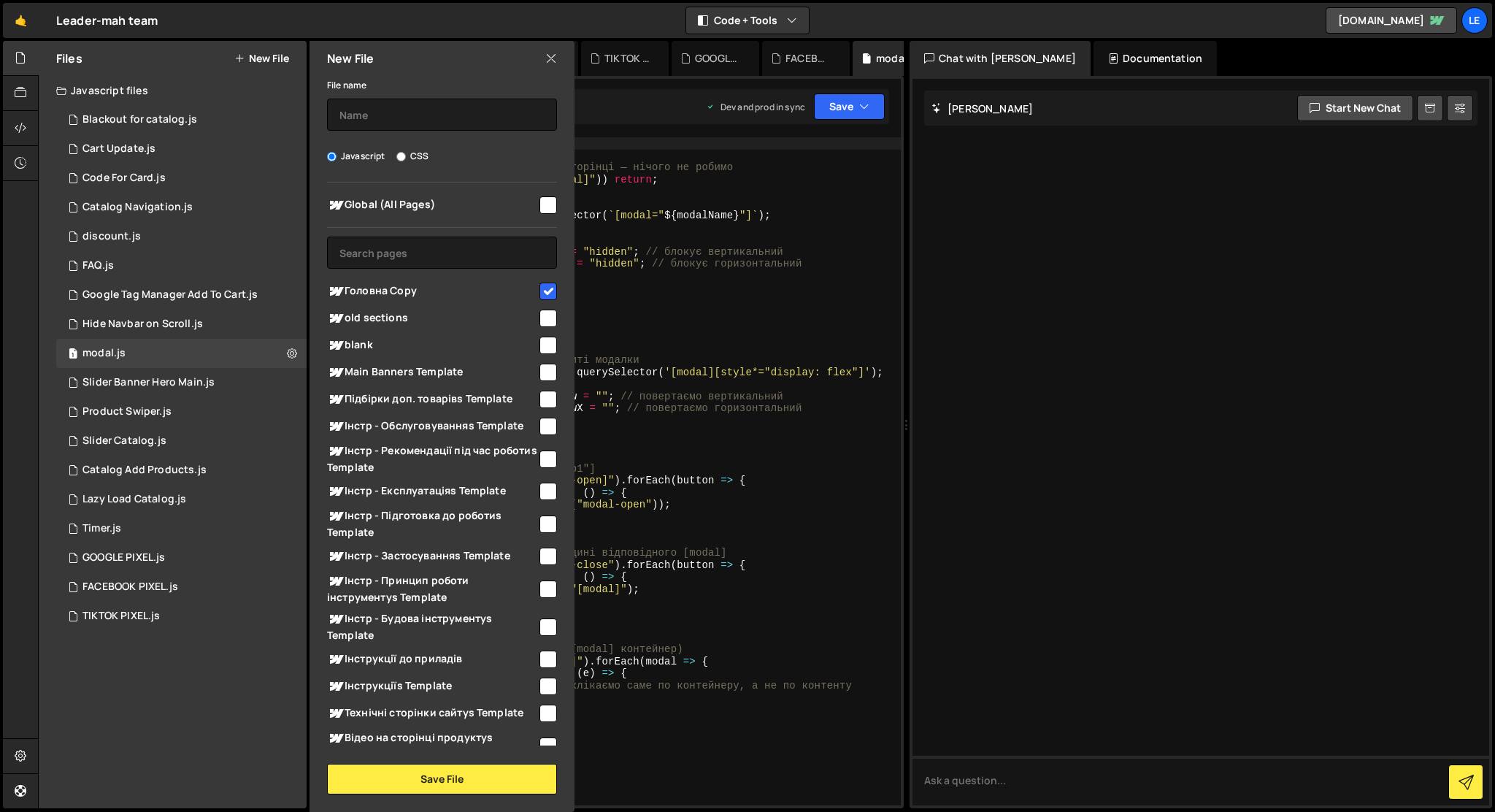
checkbox input "false"
click at [503, 235] on div "Global (All Pages) Головна Copy" at bounding box center [442, 463] width 265 height 563
click at [503, 251] on input "text" at bounding box center [442, 253] width 230 height 32
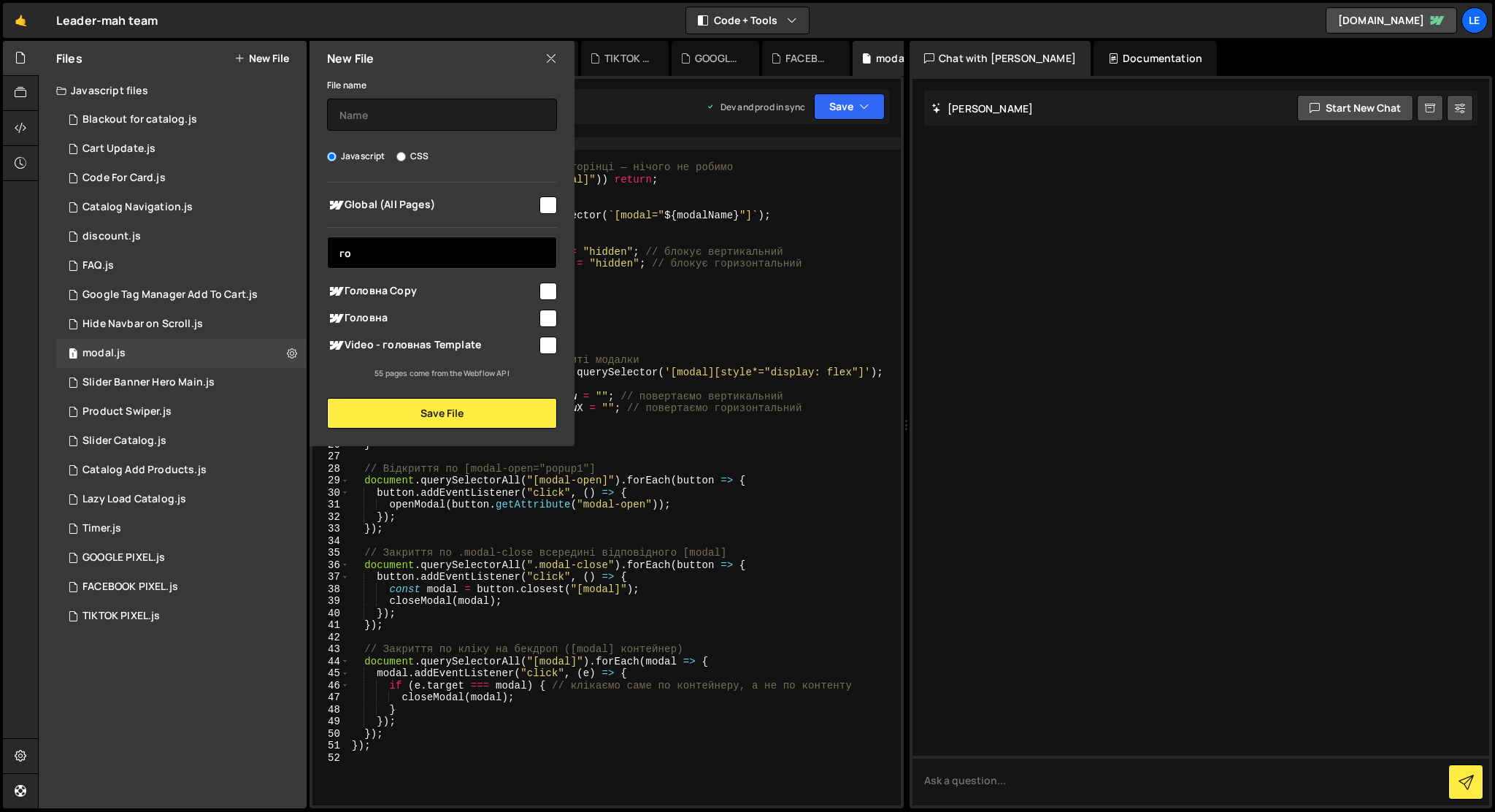
type input "го"
click at [535, 314] on span "Головна" at bounding box center [432, 318] width 210 height 18
checkbox input "true"
click at [499, 259] on input "го" at bounding box center [442, 253] width 230 height 32
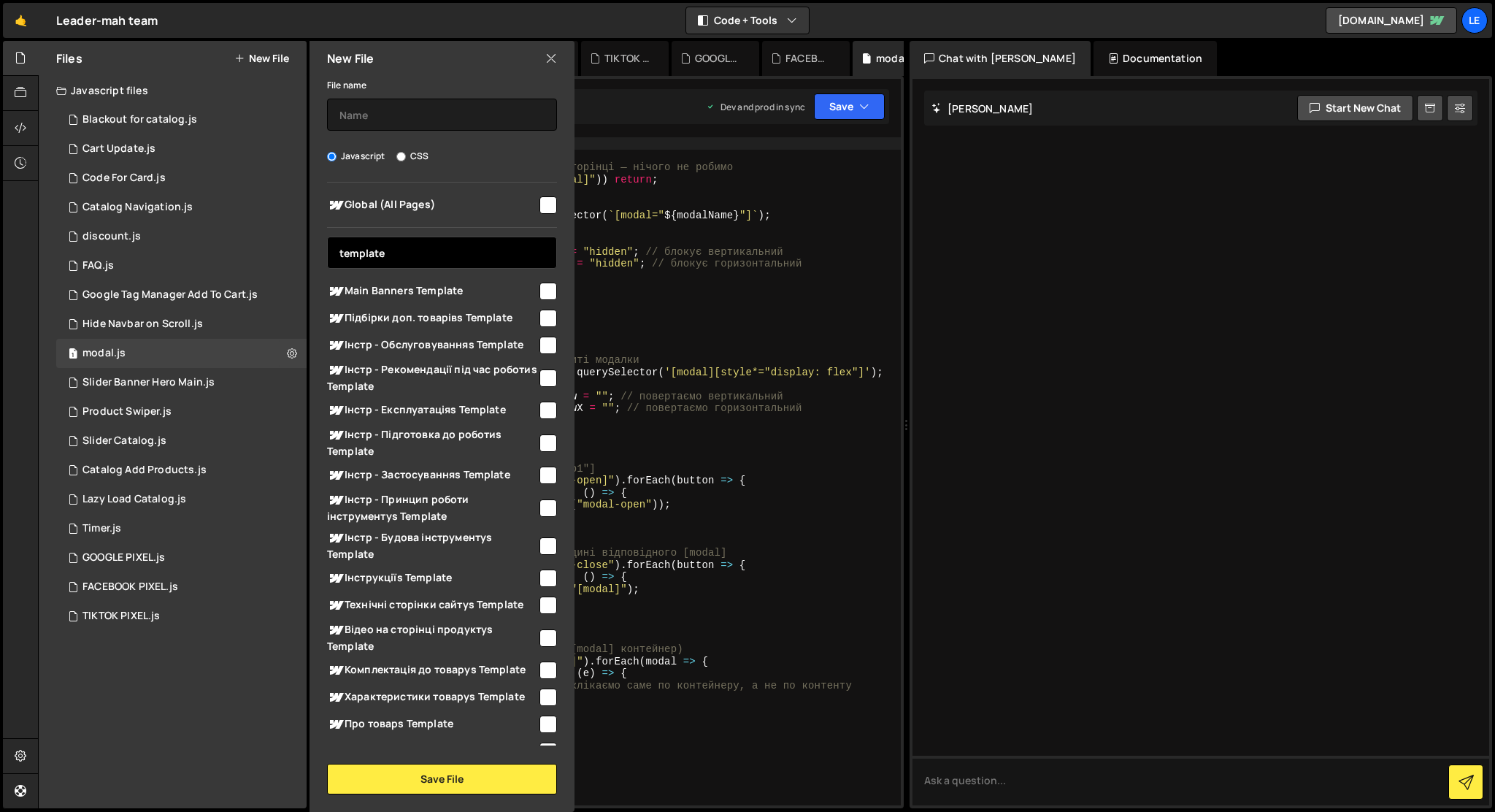
scroll to position [365, 0]
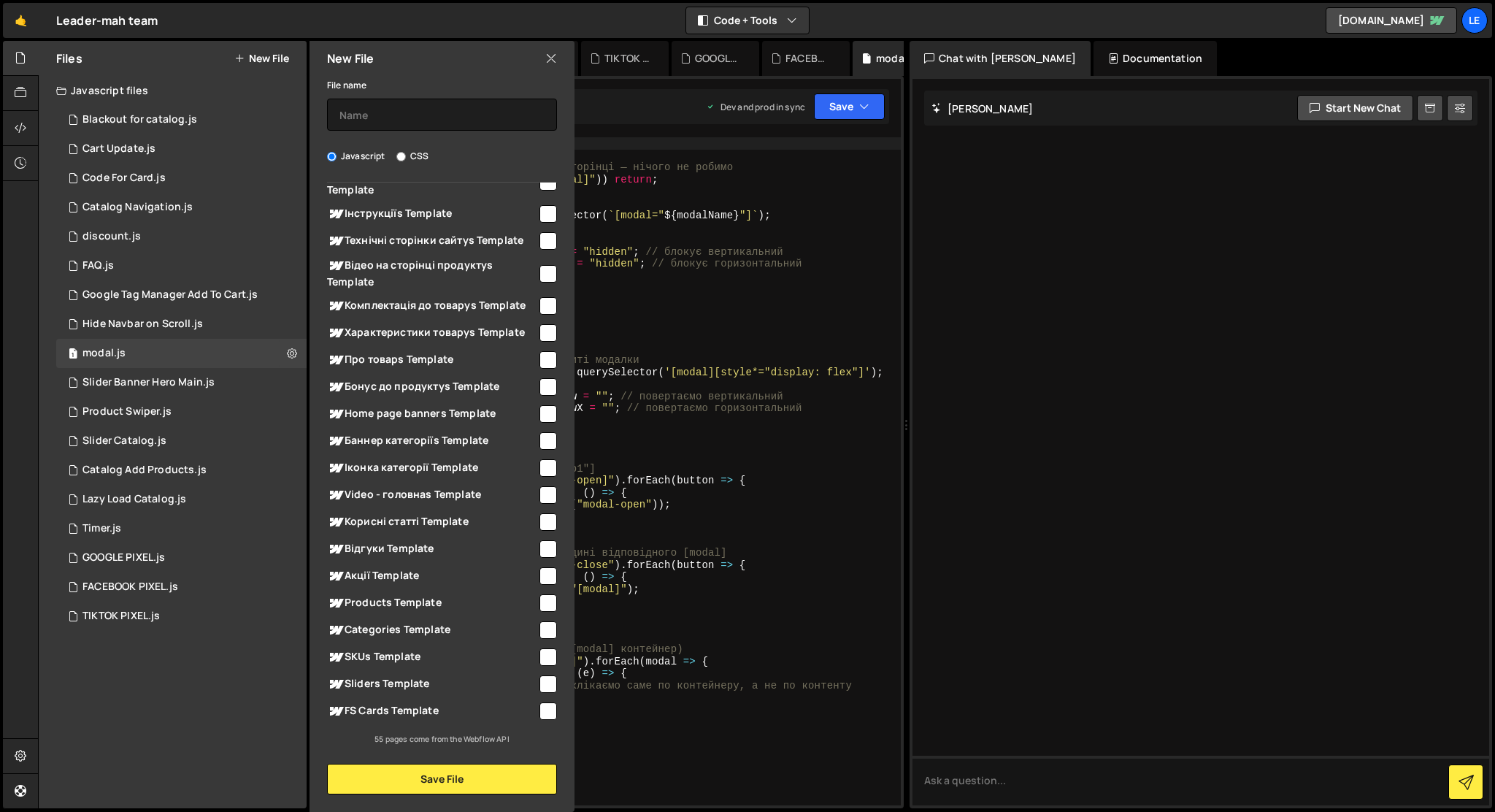
type input "template"
click at [542, 605] on input "checkbox" at bounding box center [549, 603] width 18 height 18
checkbox input "true"
click at [543, 632] on input "checkbox" at bounding box center [549, 631] width 18 height 18
checkbox input "true"
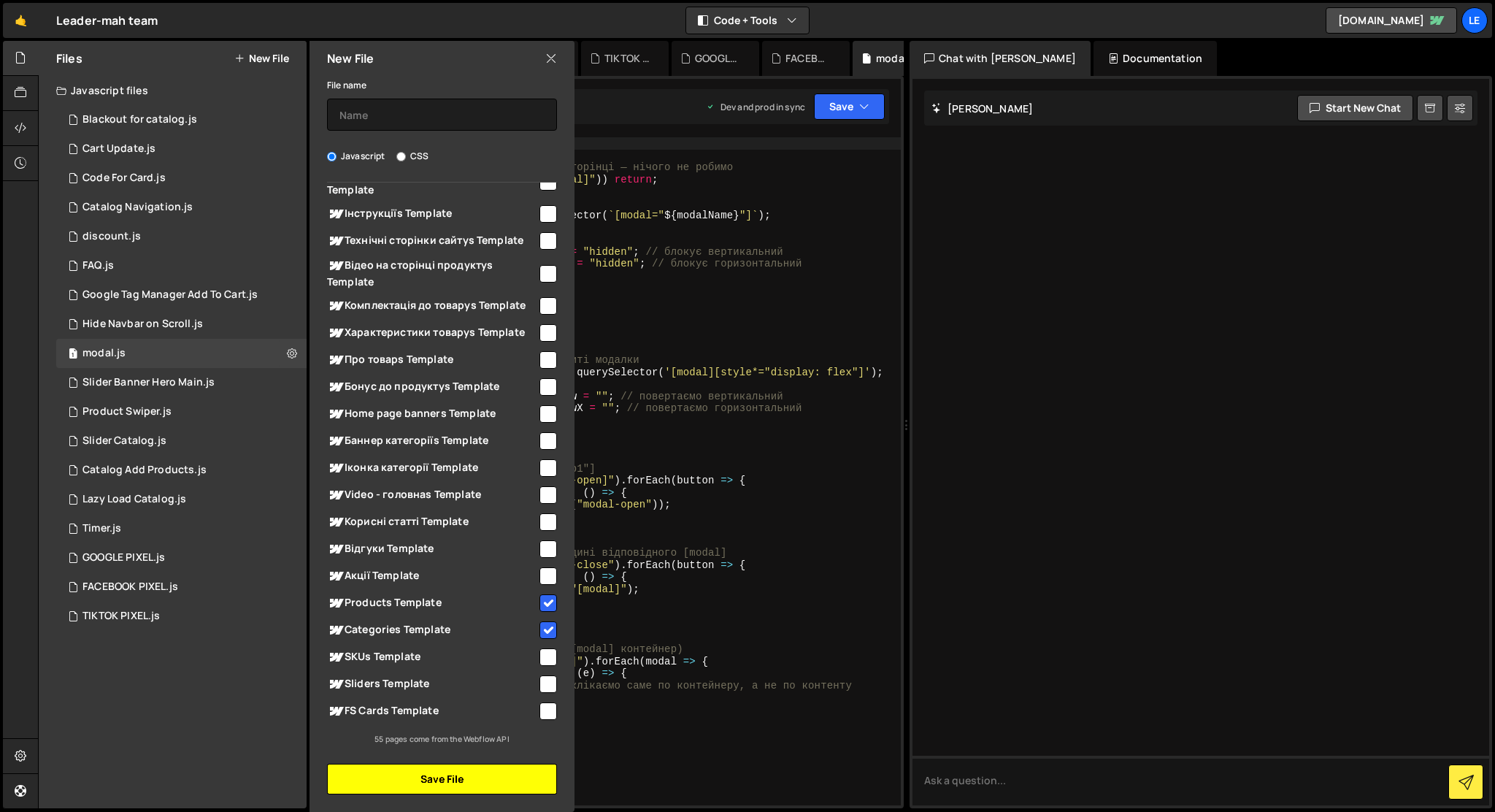
click at [509, 786] on button "Save File" at bounding box center [442, 779] width 230 height 30
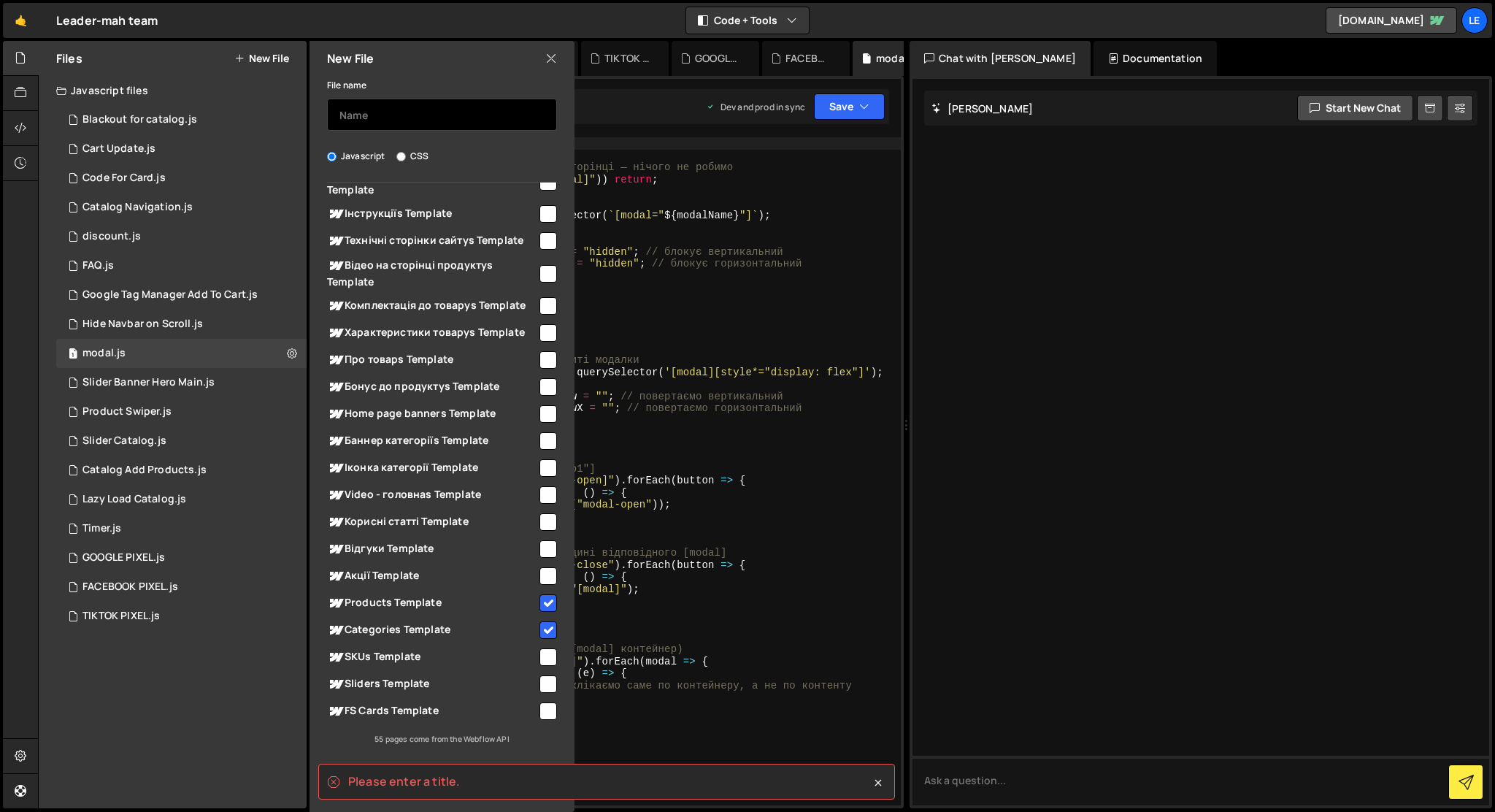
click at [385, 108] on input "text" at bounding box center [442, 115] width 230 height 32
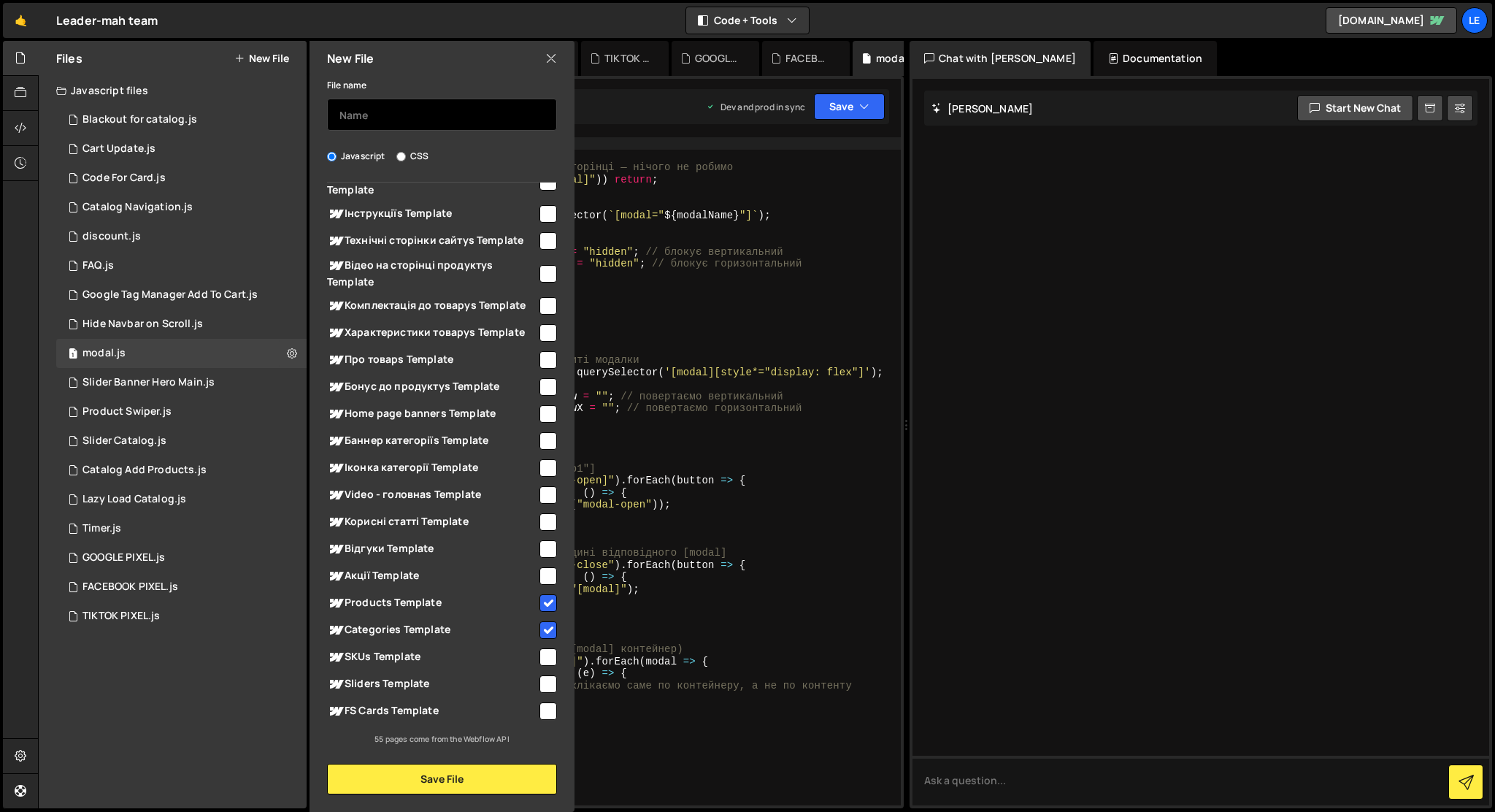
type input "P"
type input "Compare"
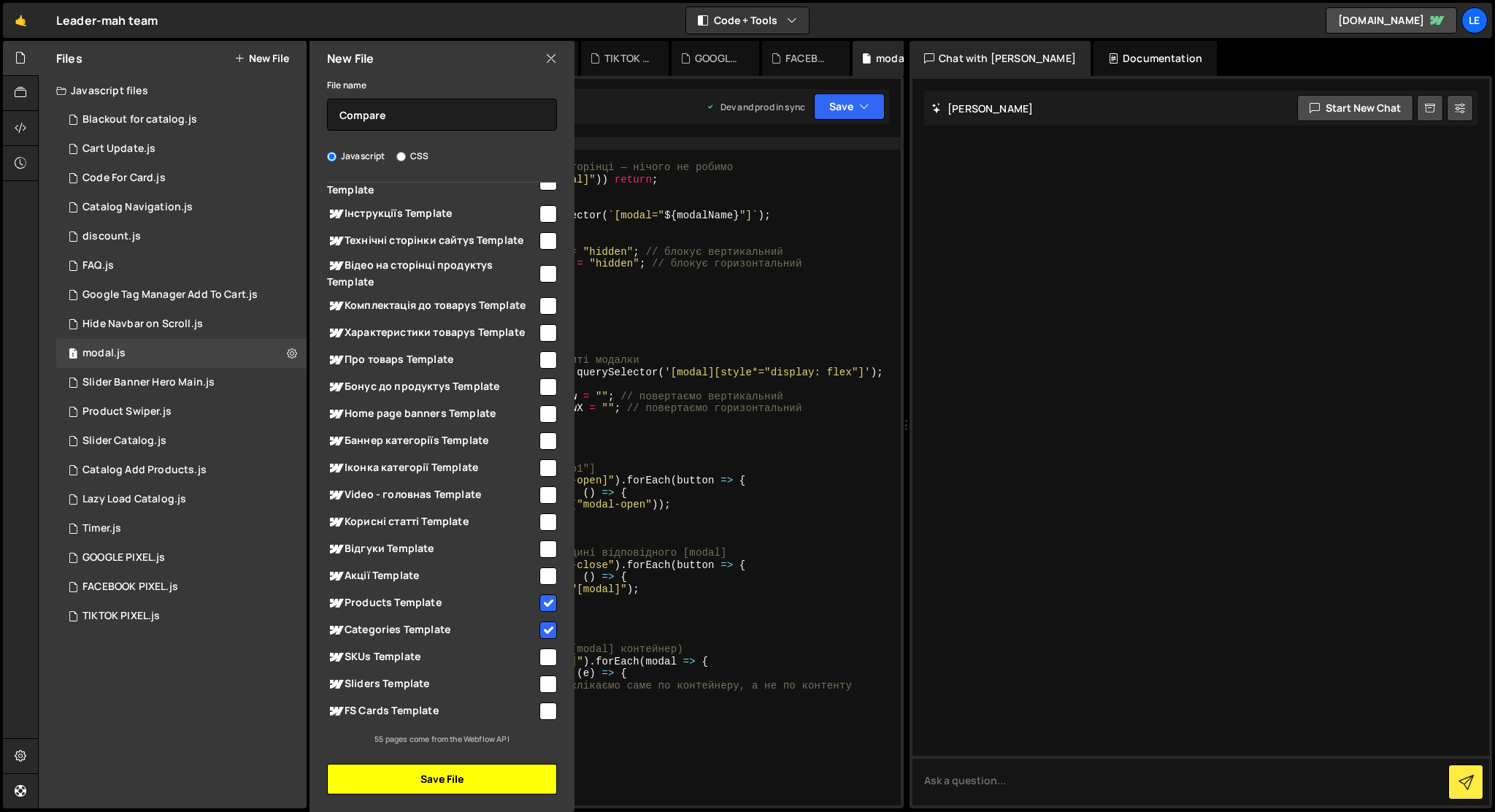
click at [420, 784] on button "Save File" at bounding box center [442, 779] width 230 height 30
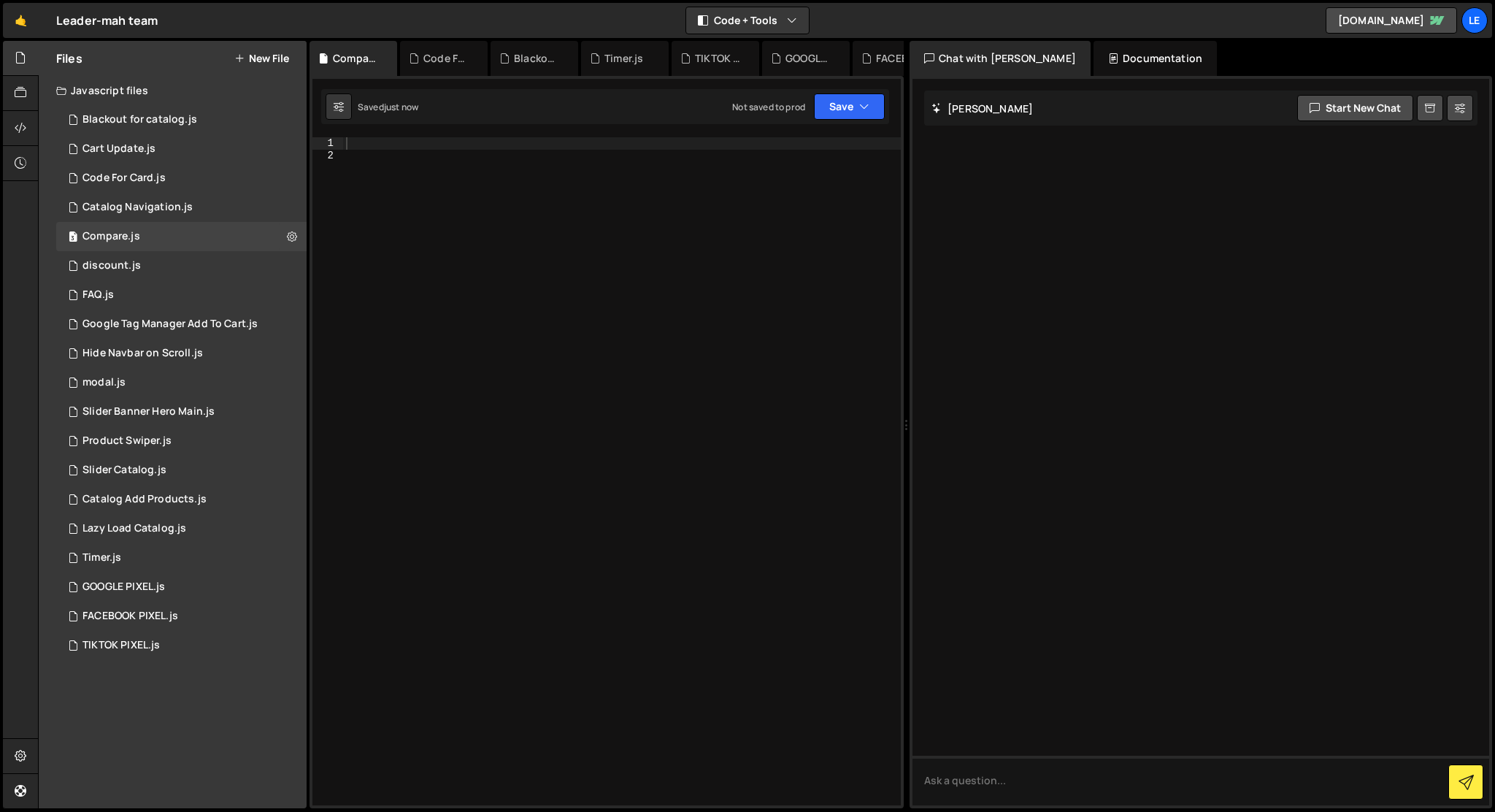
click at [564, 219] on div at bounding box center [622, 483] width 558 height 692
click at [544, 431] on div "Type cmd + s to save your Javascript file." at bounding box center [622, 483] width 558 height 692
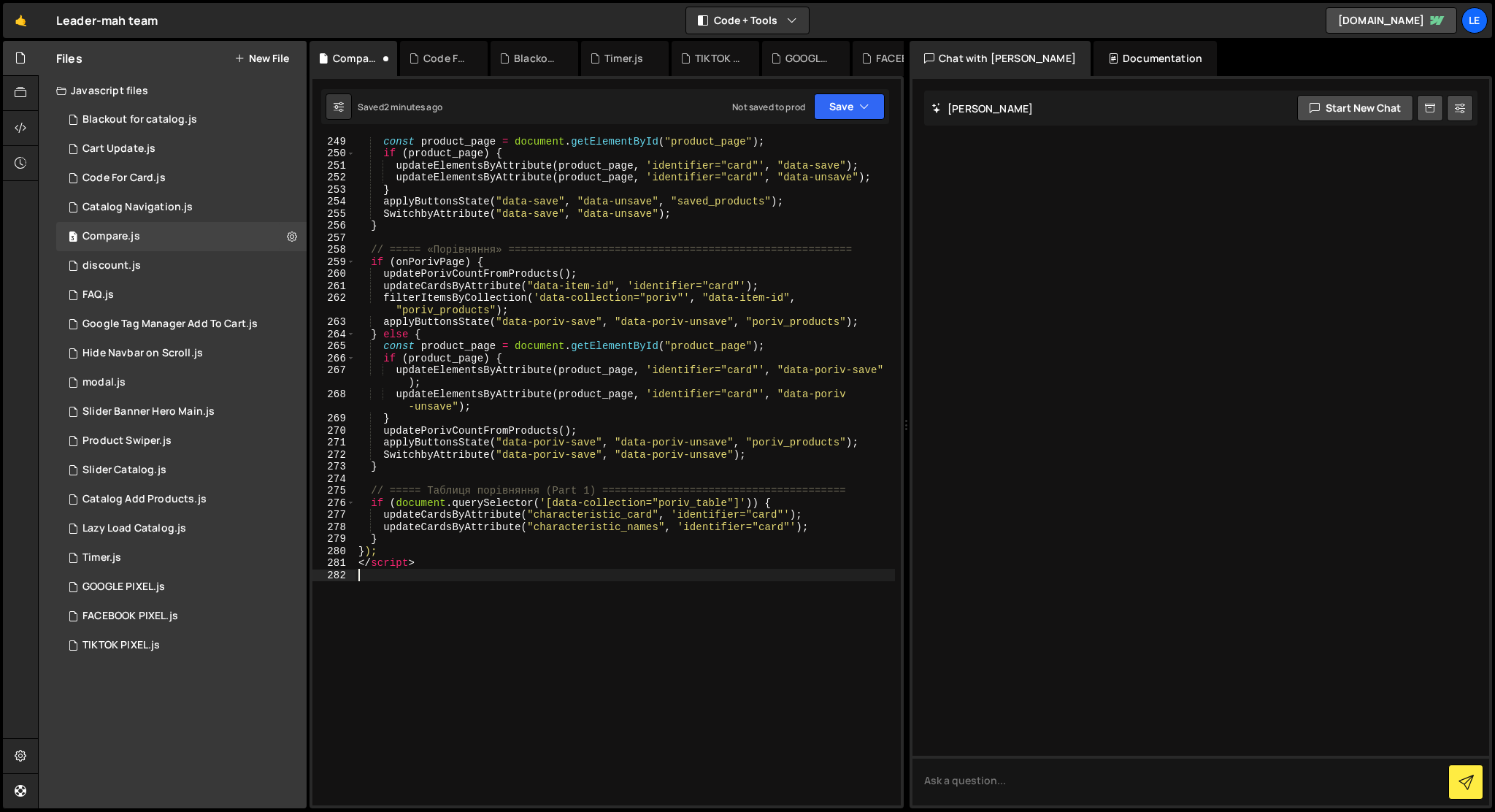
scroll to position [3322, 0]
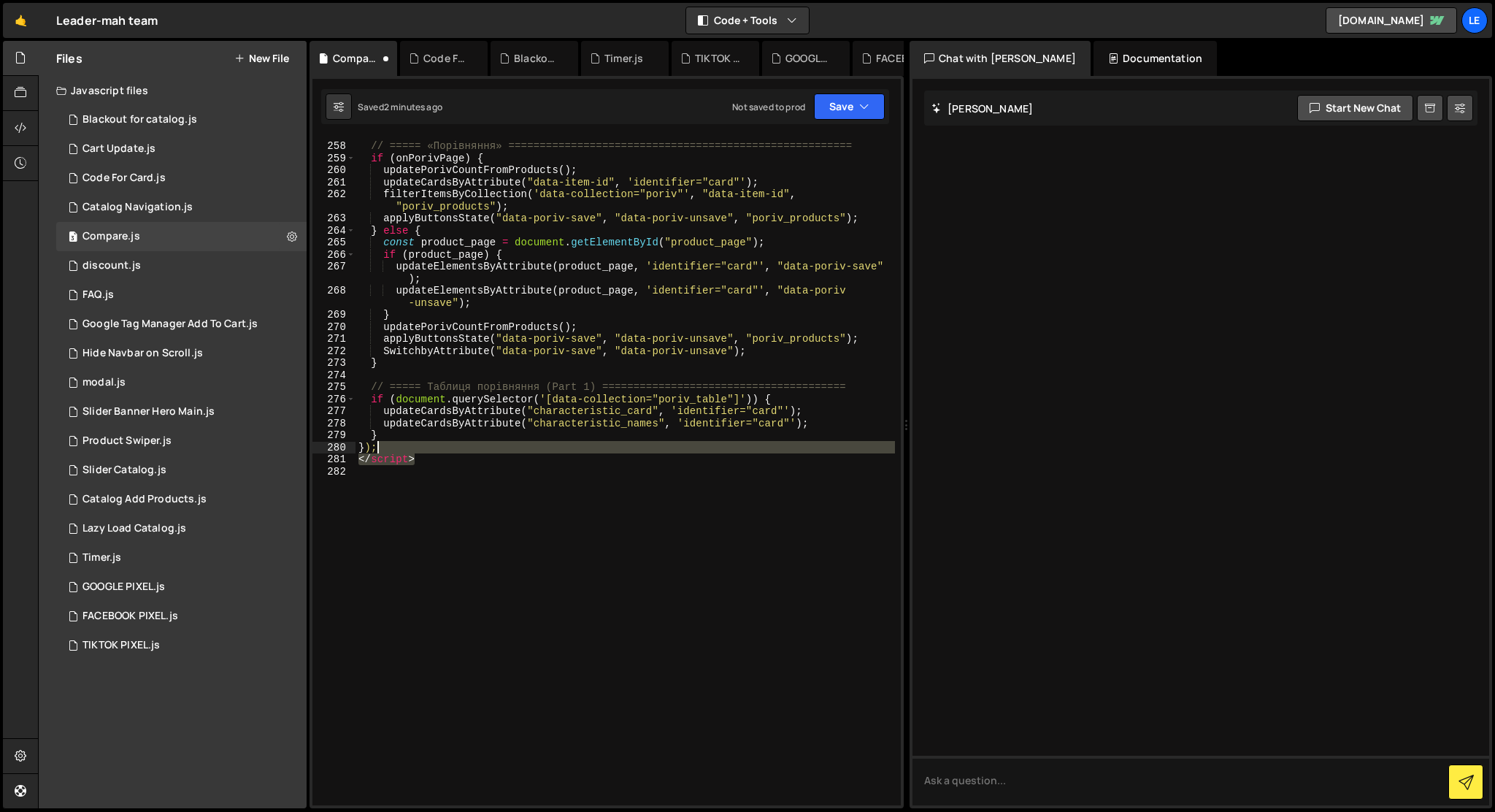
drag, startPoint x: 462, startPoint y: 454, endPoint x: 460, endPoint y: 446, distance: 8.2
click at [460, 446] on div "// ===== «Порівняння» ======================================================= i…" at bounding box center [625, 474] width 540 height 692
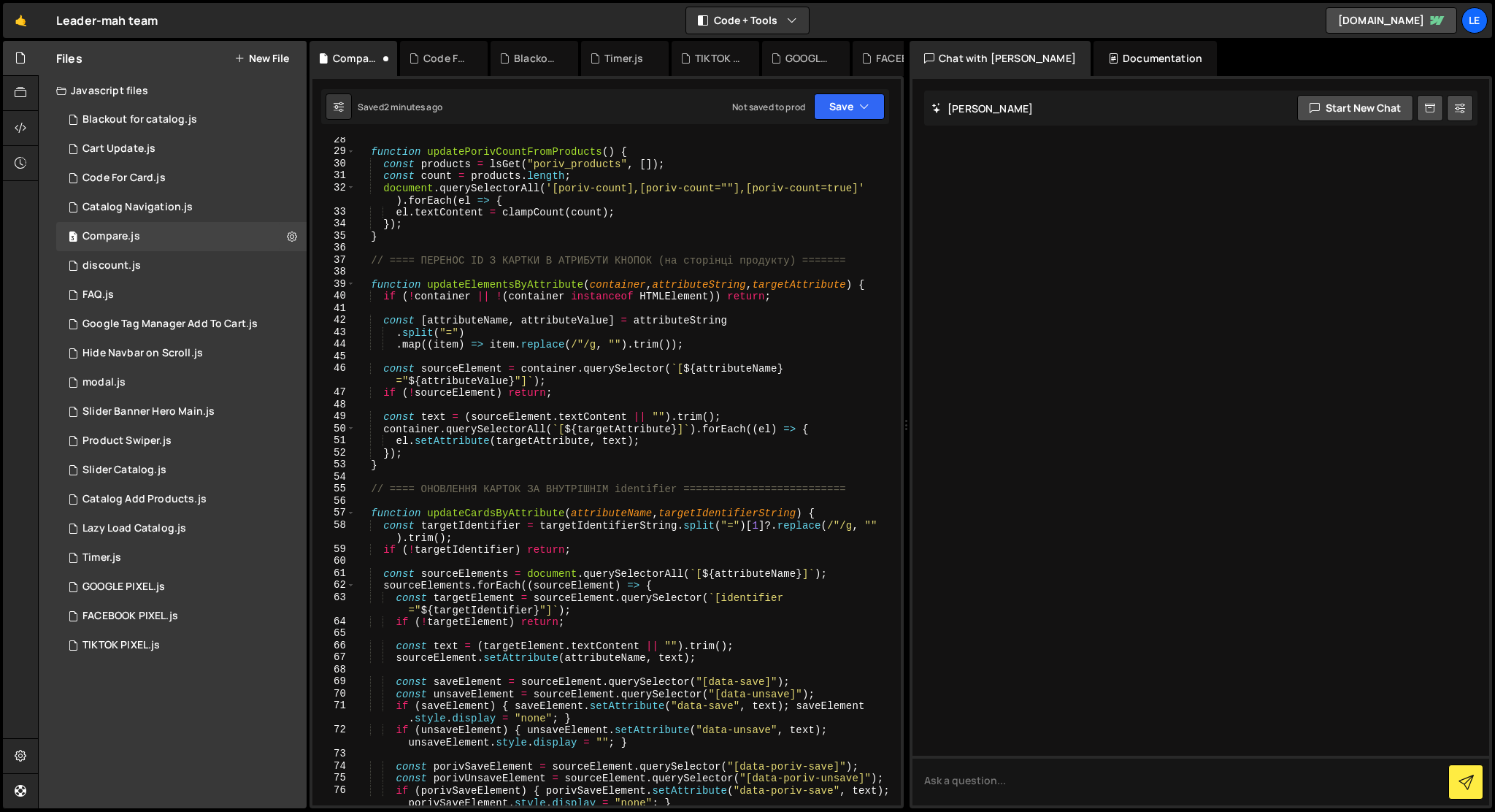
scroll to position [0, 0]
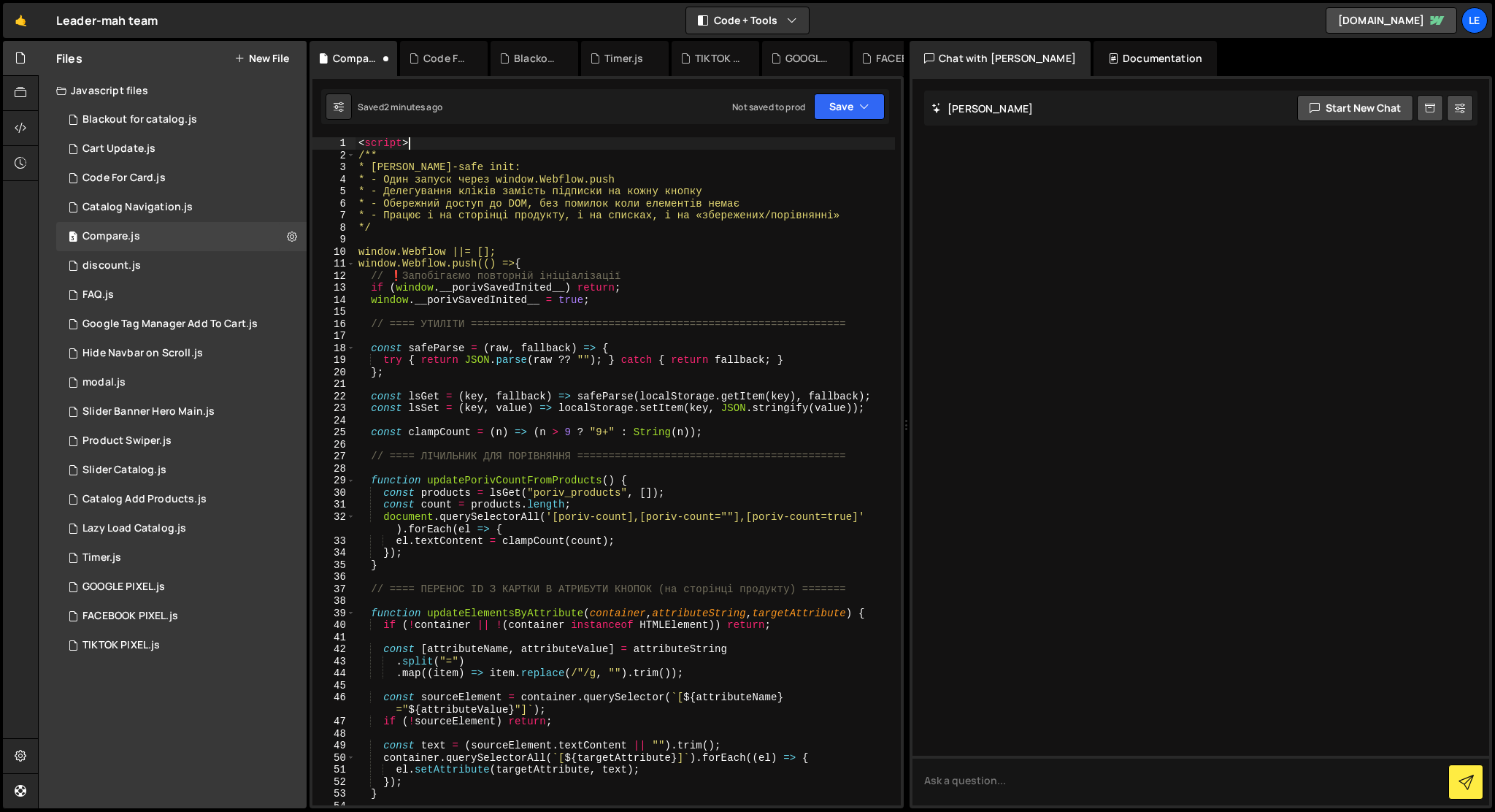
click at [428, 145] on div "< script > /** * [PERSON_NAME]-safe init: * - Один запуск через window.Webflow.…" at bounding box center [625, 483] width 540 height 692
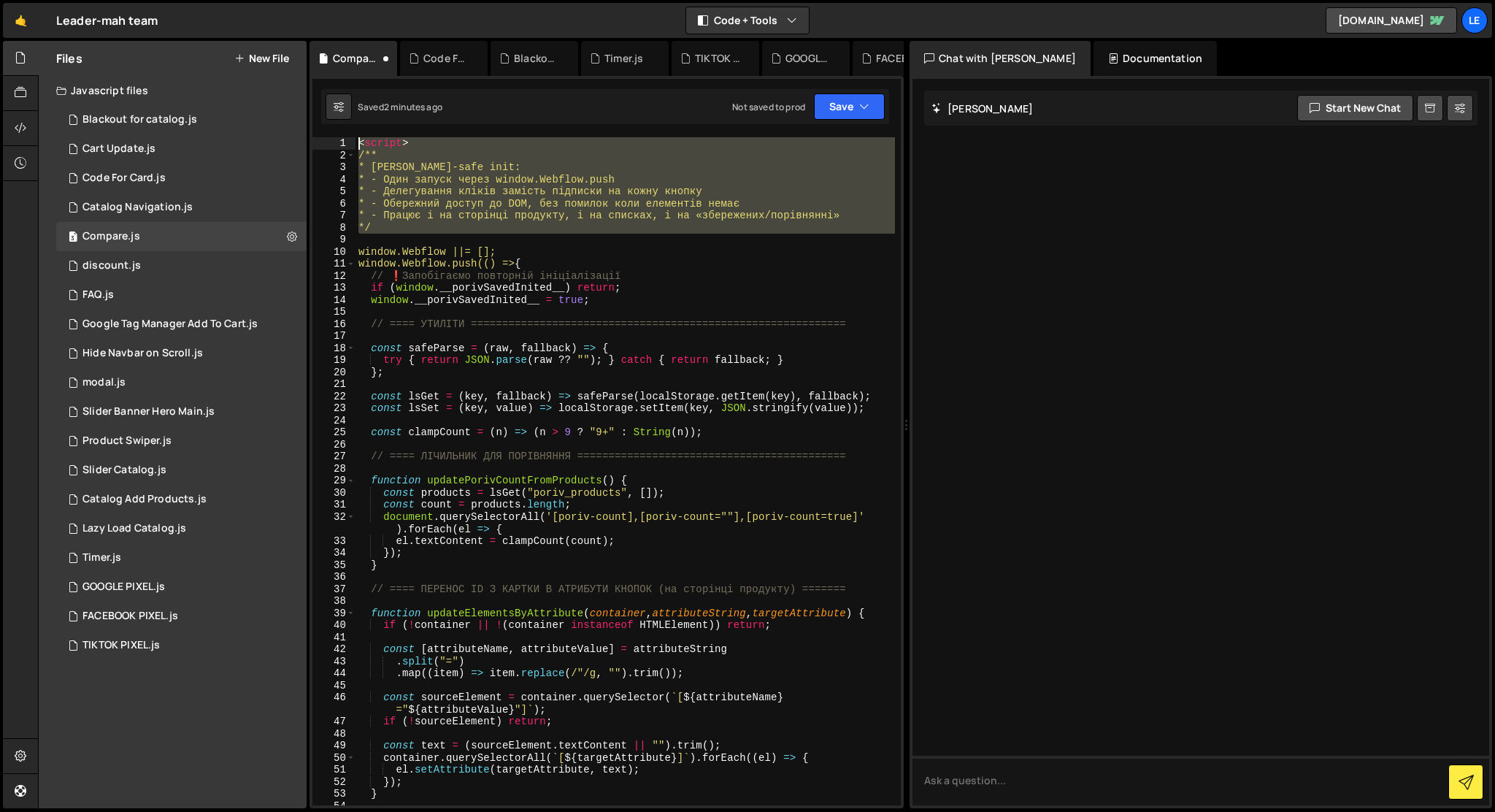
drag, startPoint x: 385, startPoint y: 235, endPoint x: 354, endPoint y: 139, distance: 100.9
click at [354, 139] on div "<script> 1 2 3 4 5 6 7 8 9 10 11 12 13 14 15 16 17 18 19 20 21 22 23 24 25 26 2…" at bounding box center [607, 470] width 589 height 668
type textarea "<script> /**"
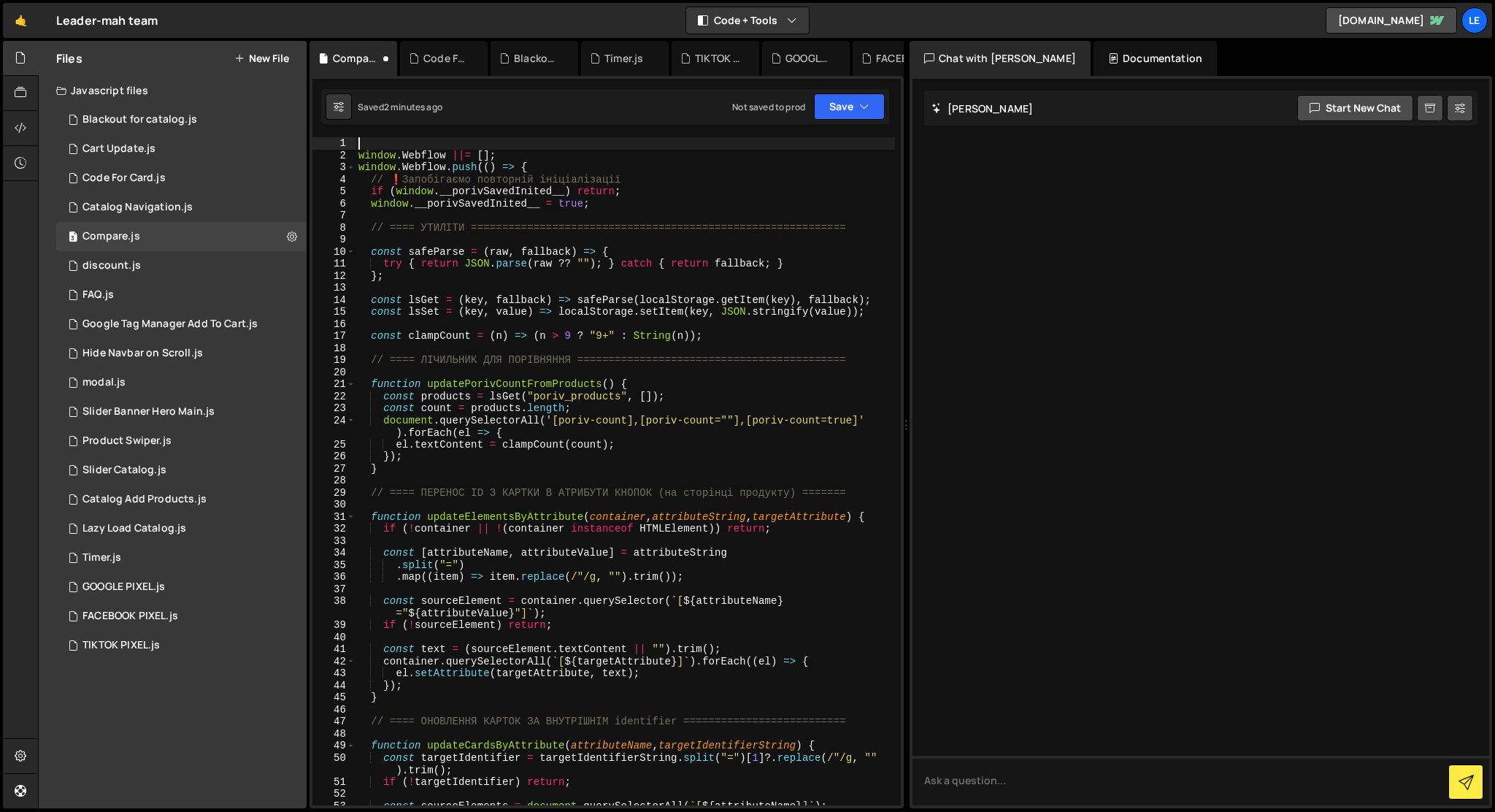
type textarea "window.Webflow ||= [];"
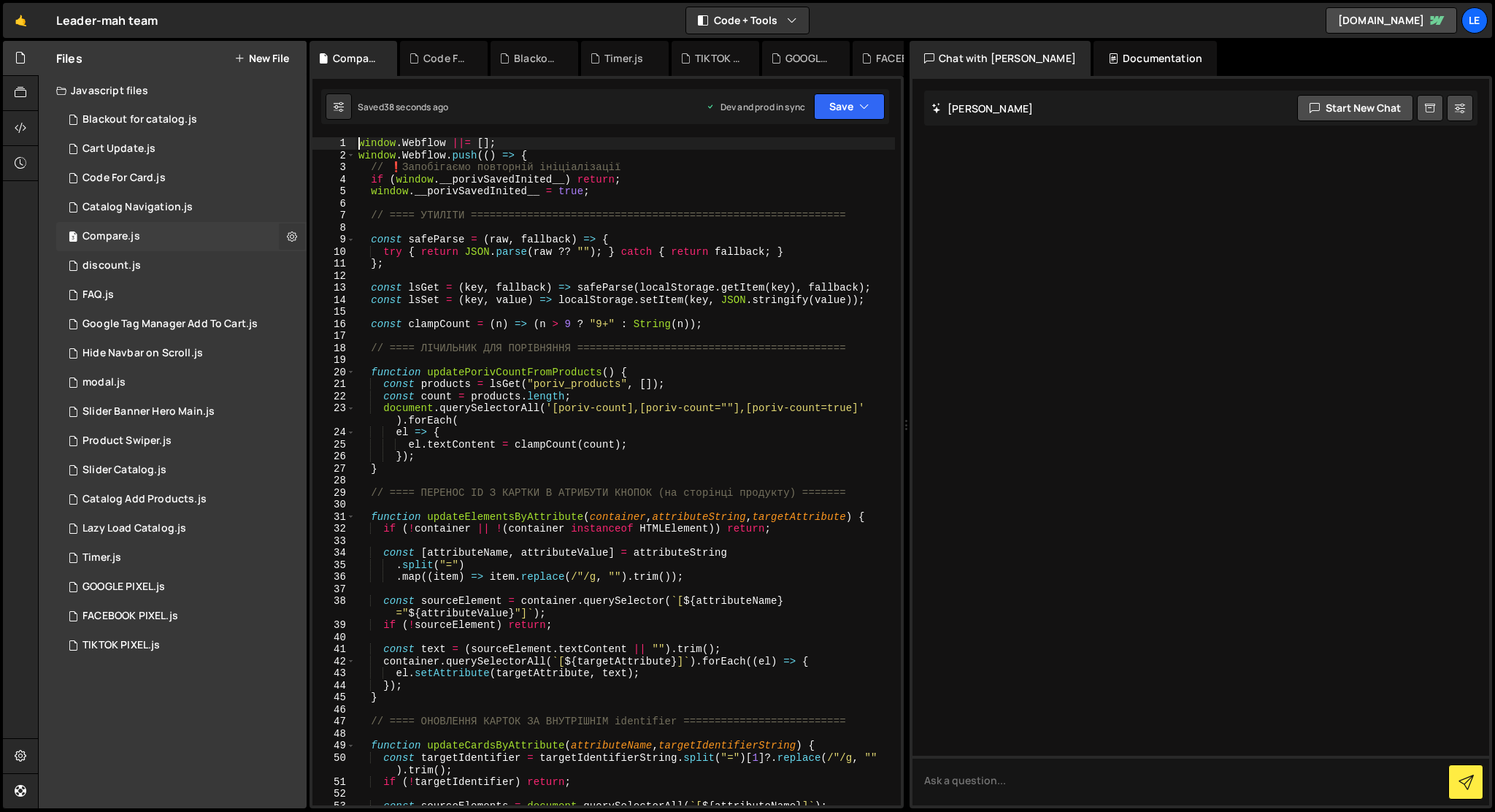
click at [284, 237] on button at bounding box center [293, 237] width 27 height 27
type input "Compare"
radio input "true"
checkbox input "true"
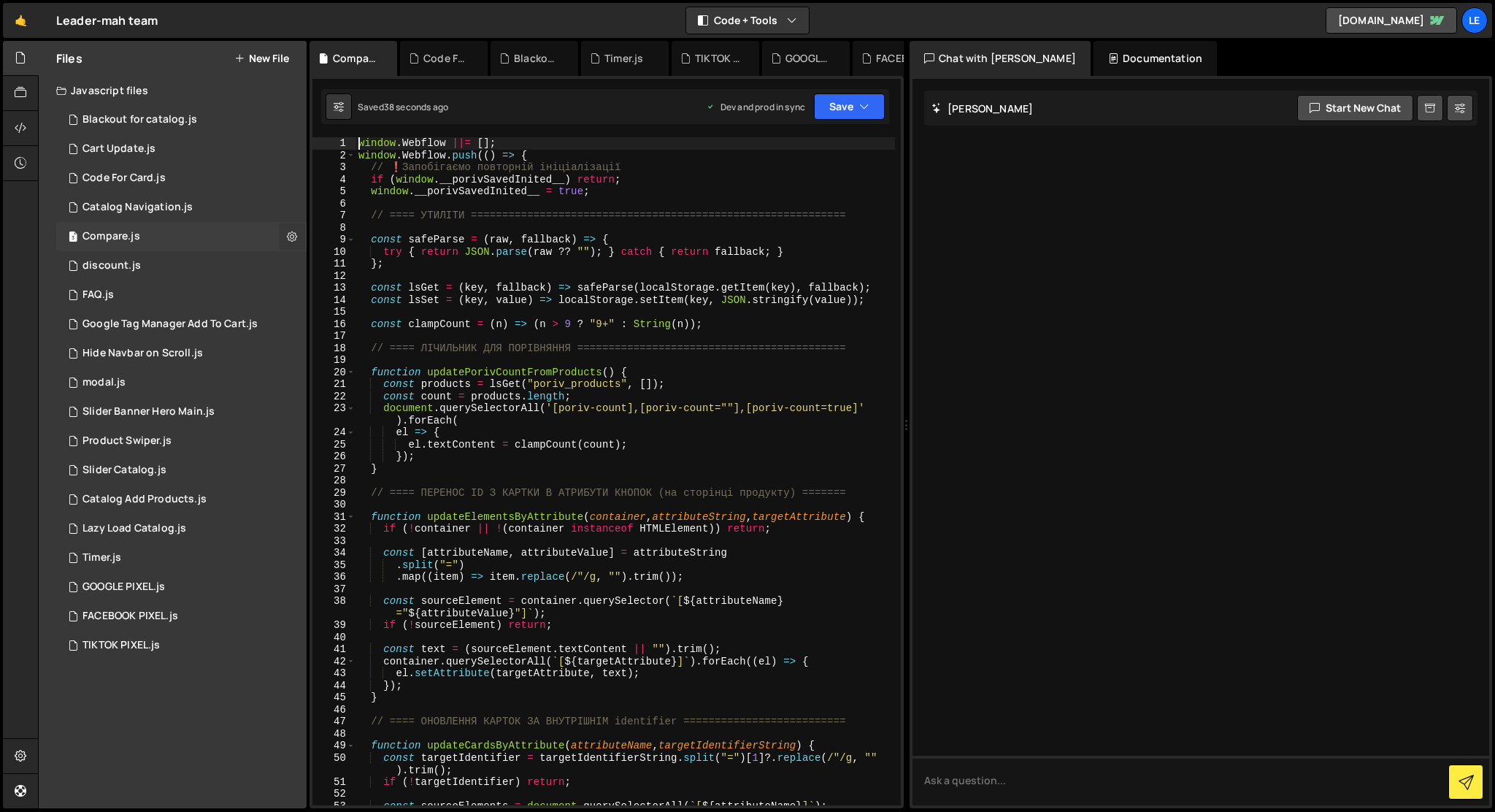
checkbox input "true"
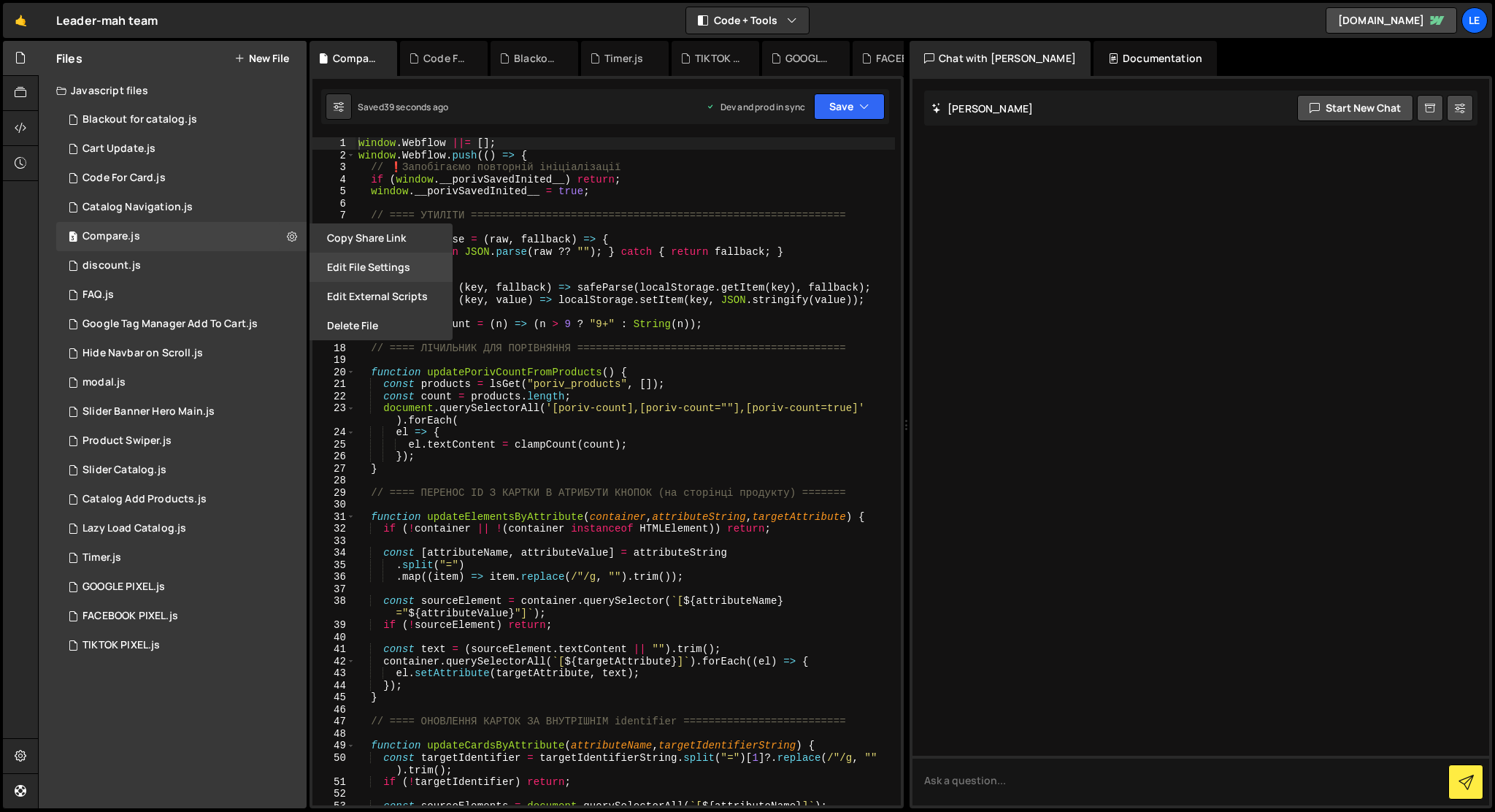
click at [356, 263] on button "Edit File Settings" at bounding box center [381, 267] width 143 height 29
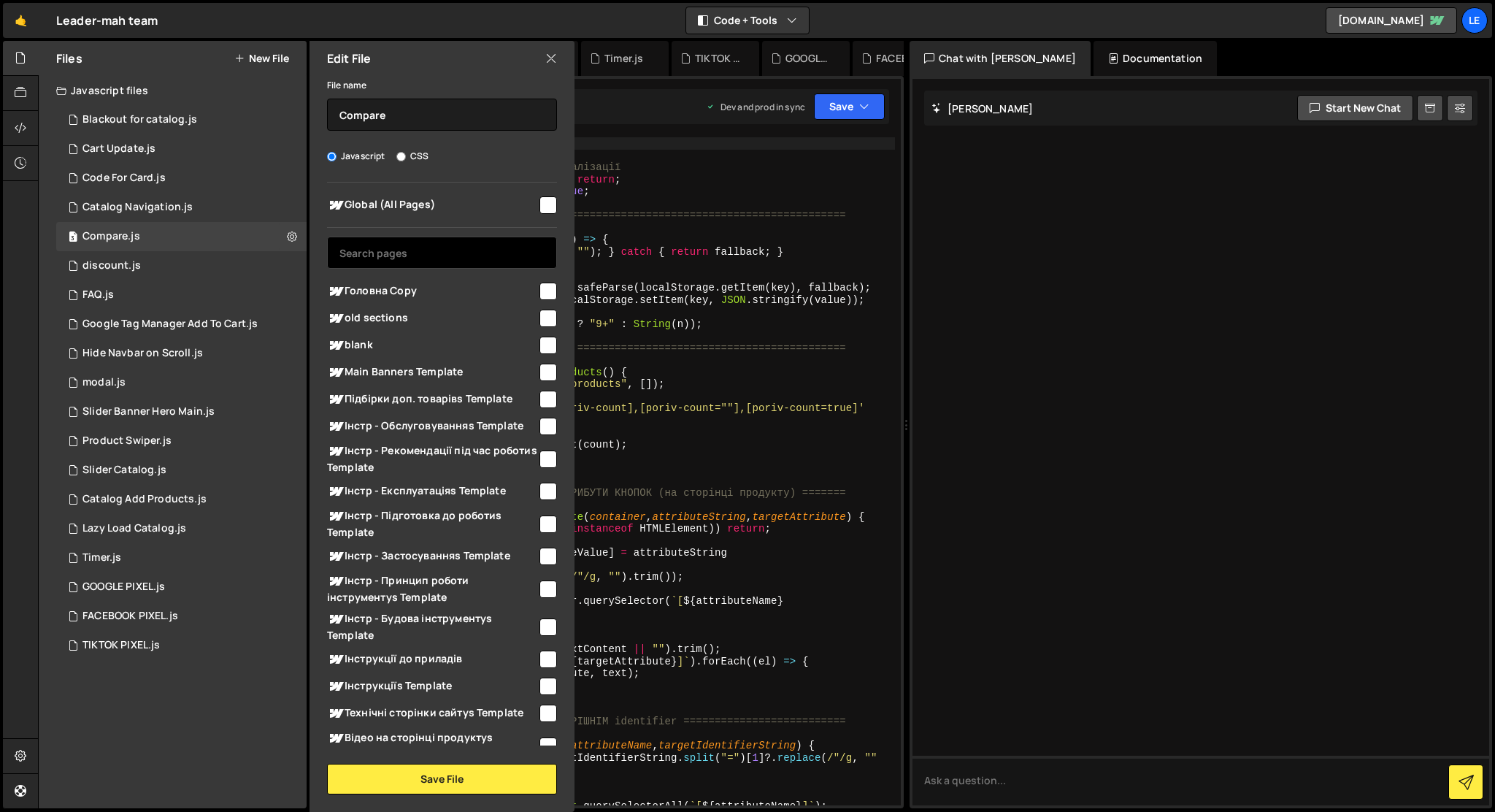
click at [434, 257] on input "text" at bounding box center [442, 253] width 230 height 32
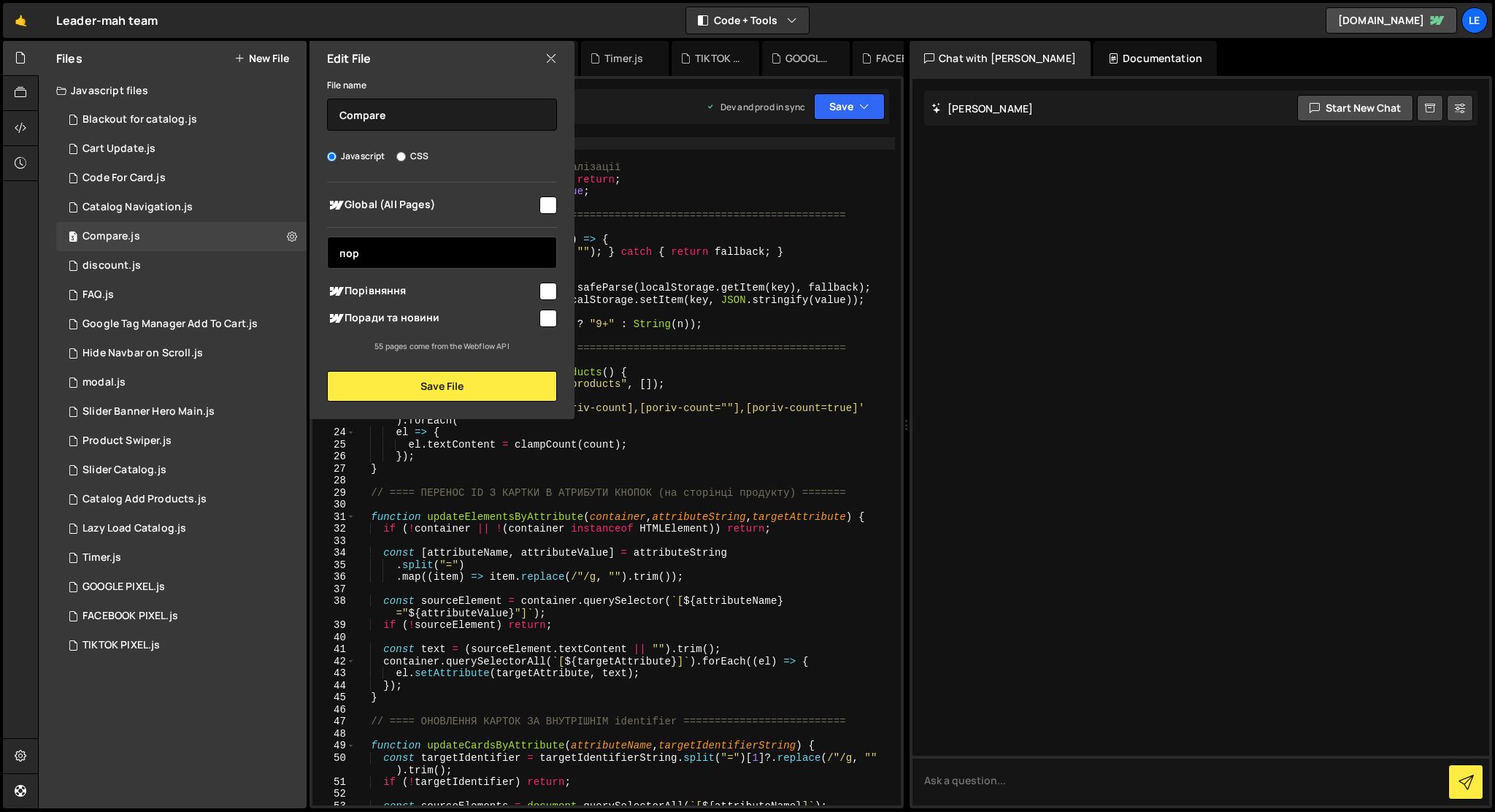
type input "пор"
click at [551, 293] on input "checkbox" at bounding box center [549, 292] width 18 height 18
checkbox input "true"
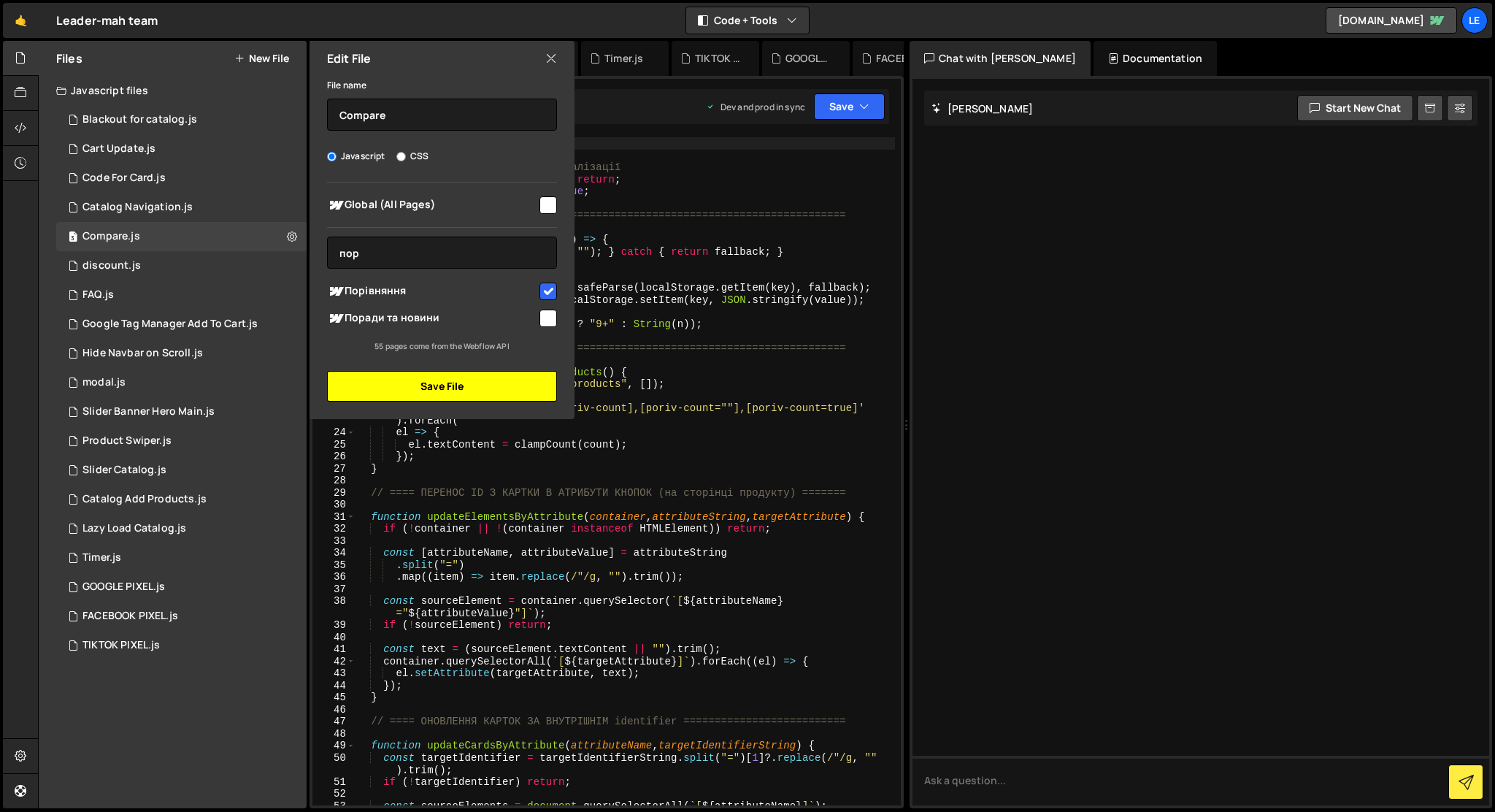
click at [517, 385] on button "Save File" at bounding box center [442, 386] width 230 height 30
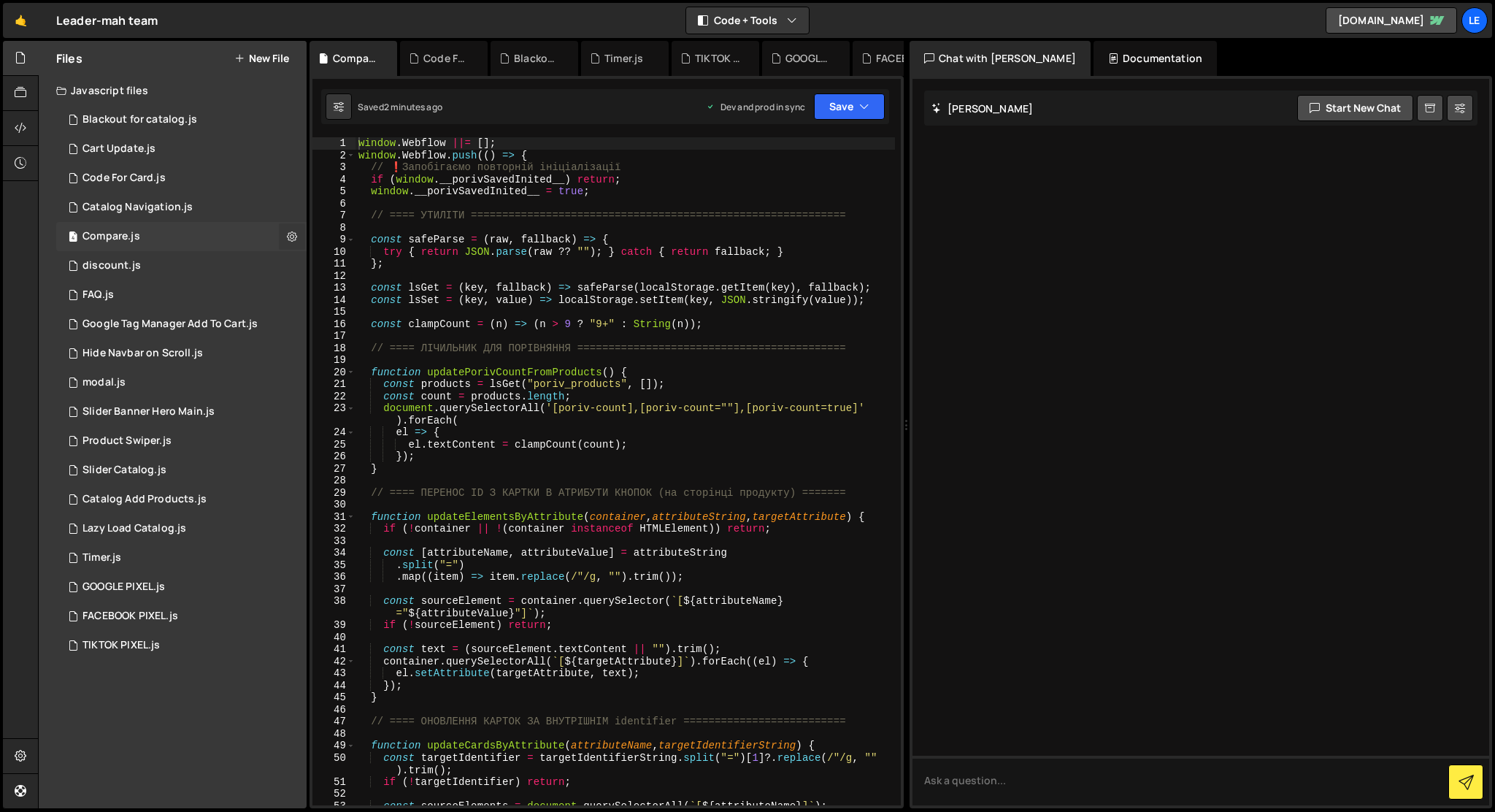
click at [287, 237] on icon at bounding box center [292, 237] width 10 height 14
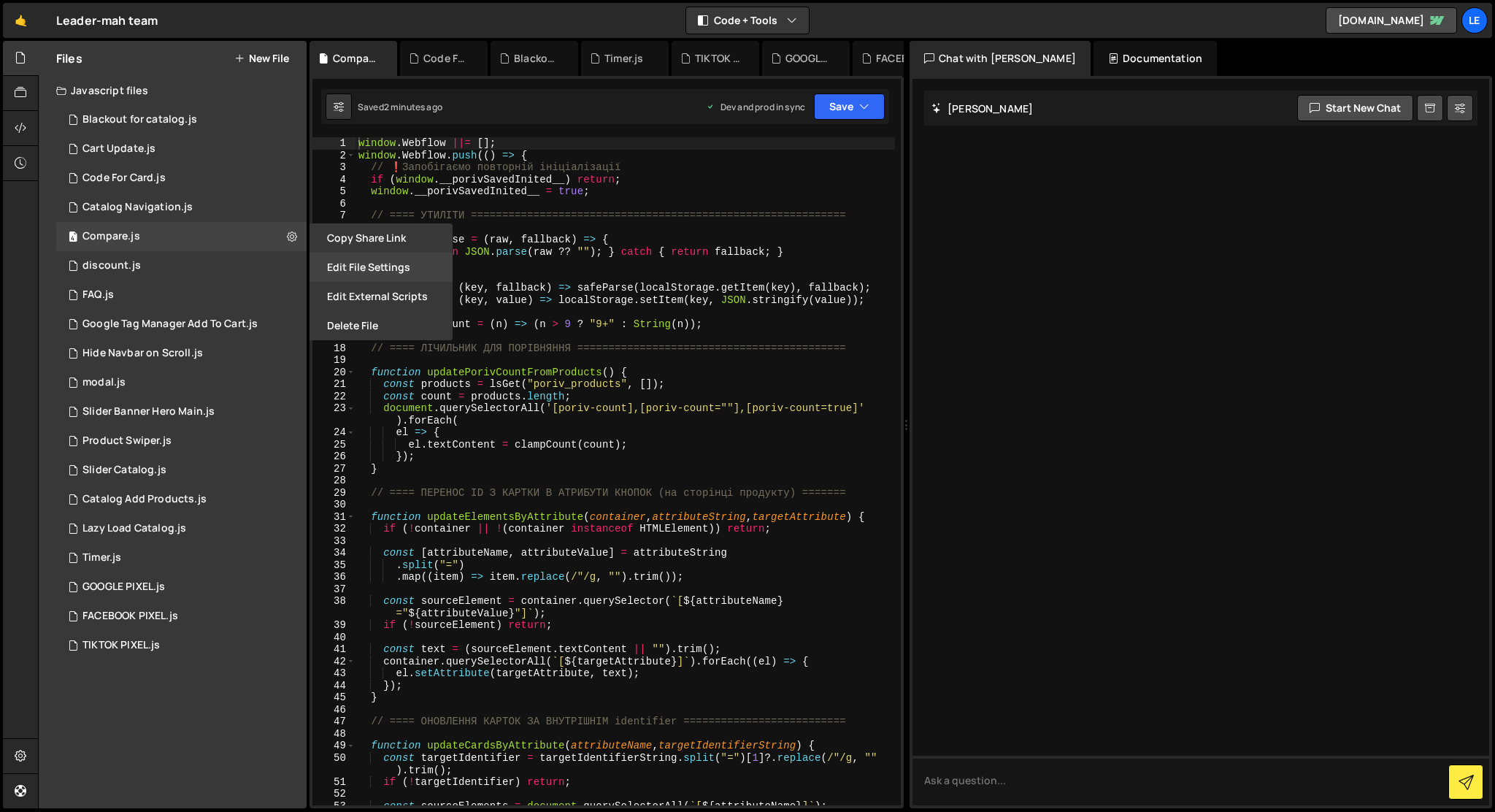
click at [340, 267] on button "Edit File Settings" at bounding box center [381, 267] width 143 height 29
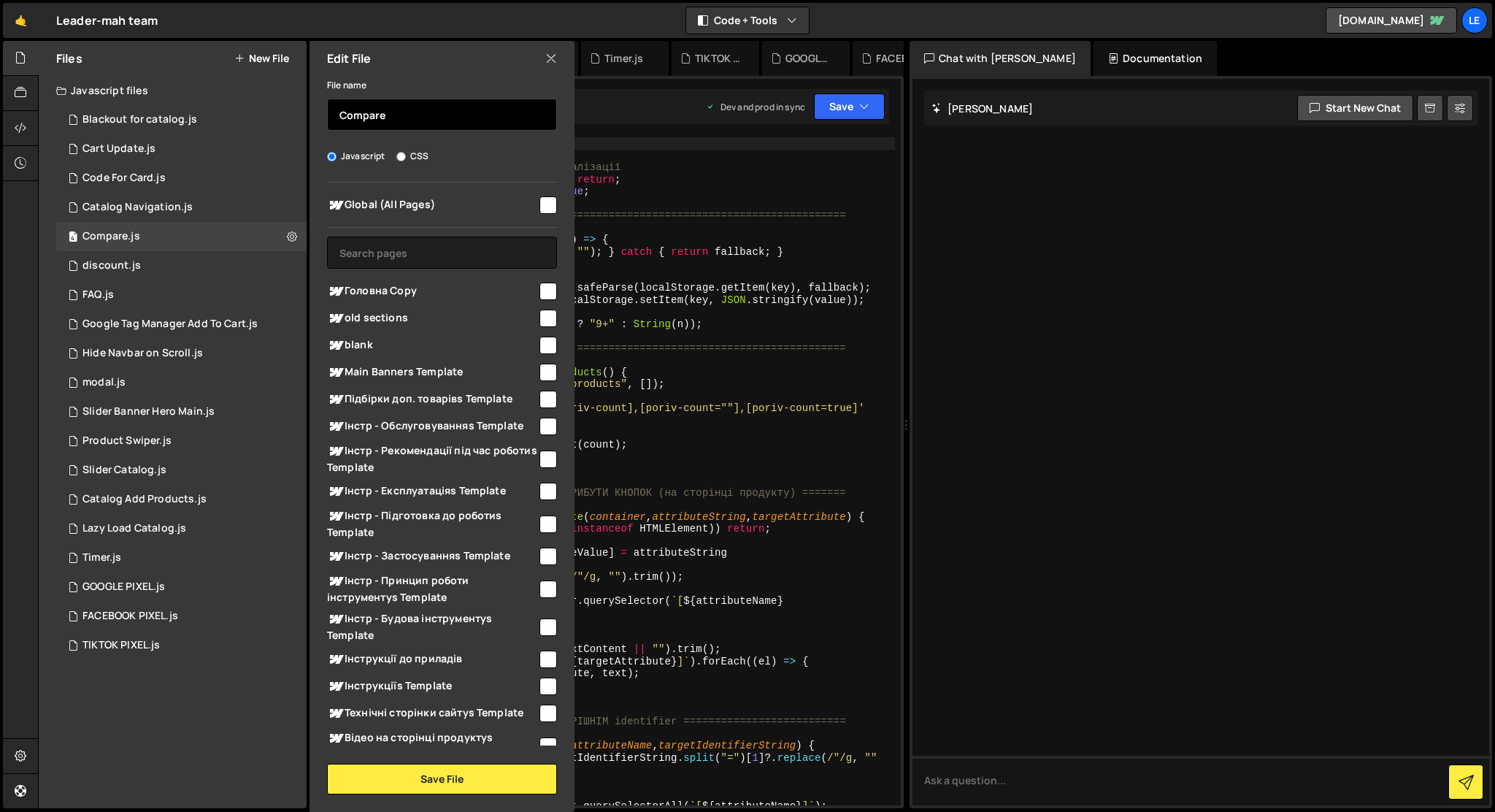
click at [427, 120] on input "Compare" at bounding box center [442, 115] width 230 height 32
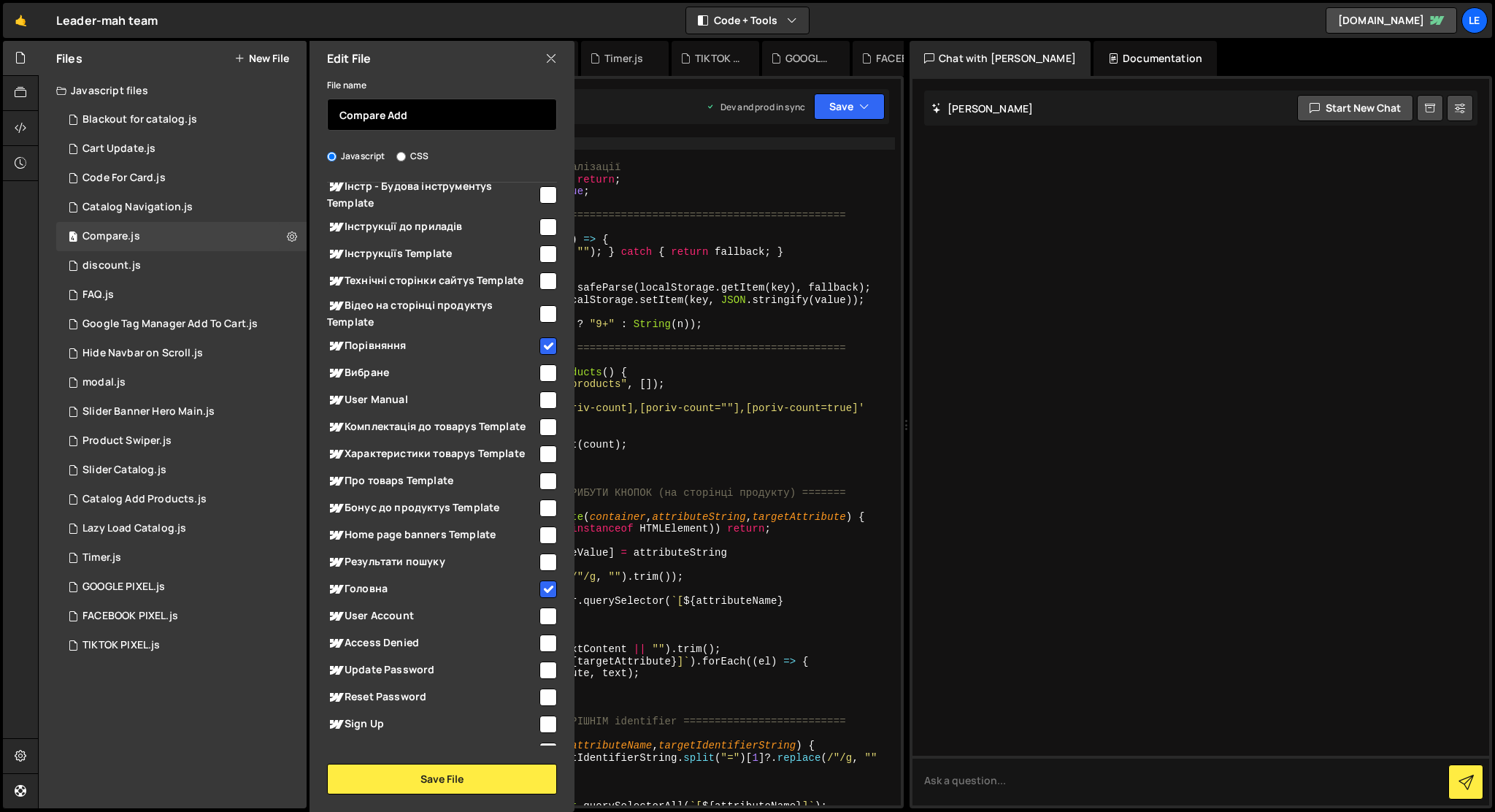
scroll to position [485, 0]
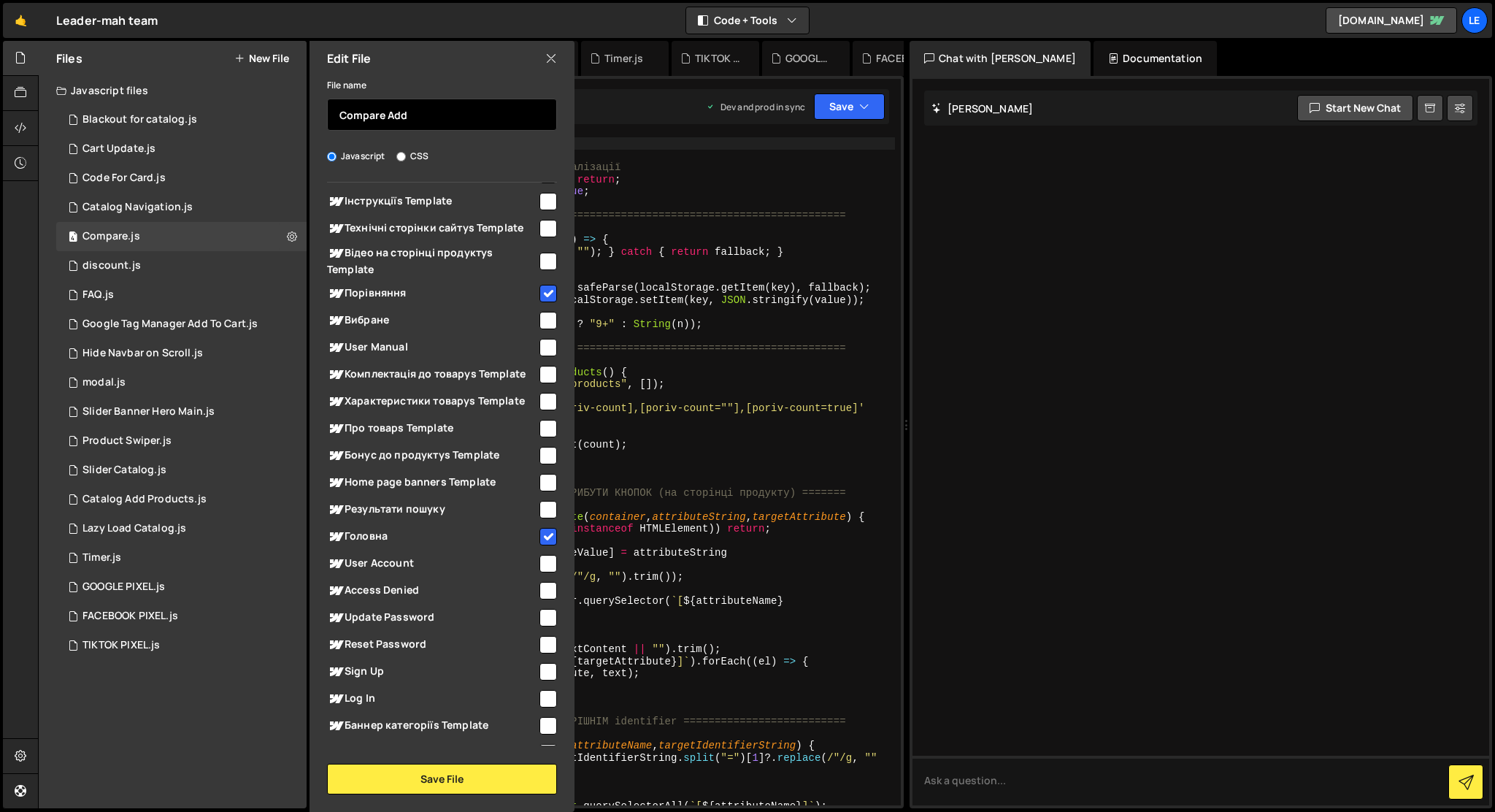
type input "Compare Add"
click at [540, 294] on input "checkbox" at bounding box center [549, 293] width 18 height 18
click at [540, 285] on input "checkbox" at bounding box center [549, 293] width 18 height 18
checkbox input "true"
click at [470, 781] on button "Save File" at bounding box center [442, 779] width 230 height 30
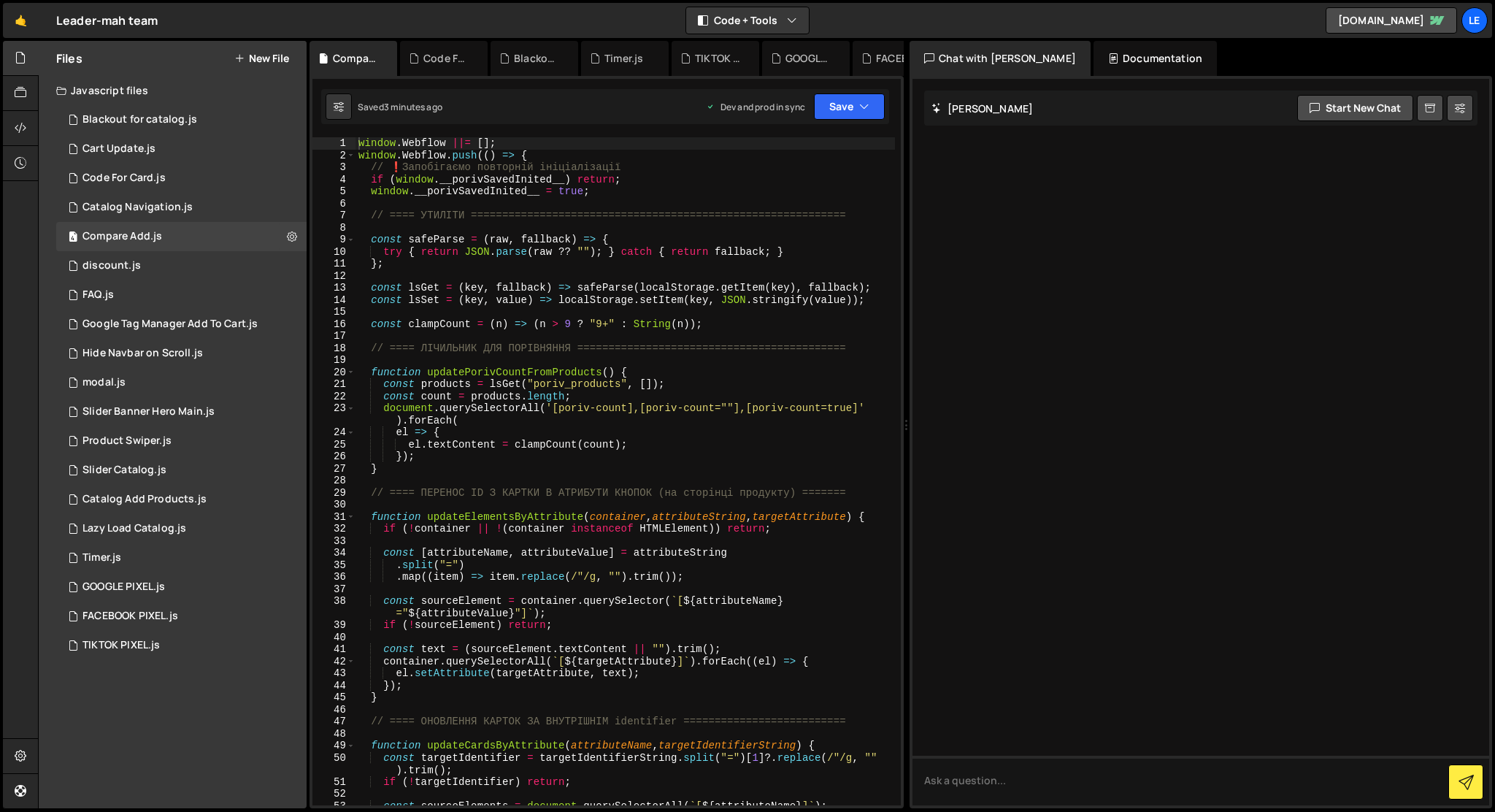
click at [271, 64] on button "New File" at bounding box center [261, 58] width 55 height 12
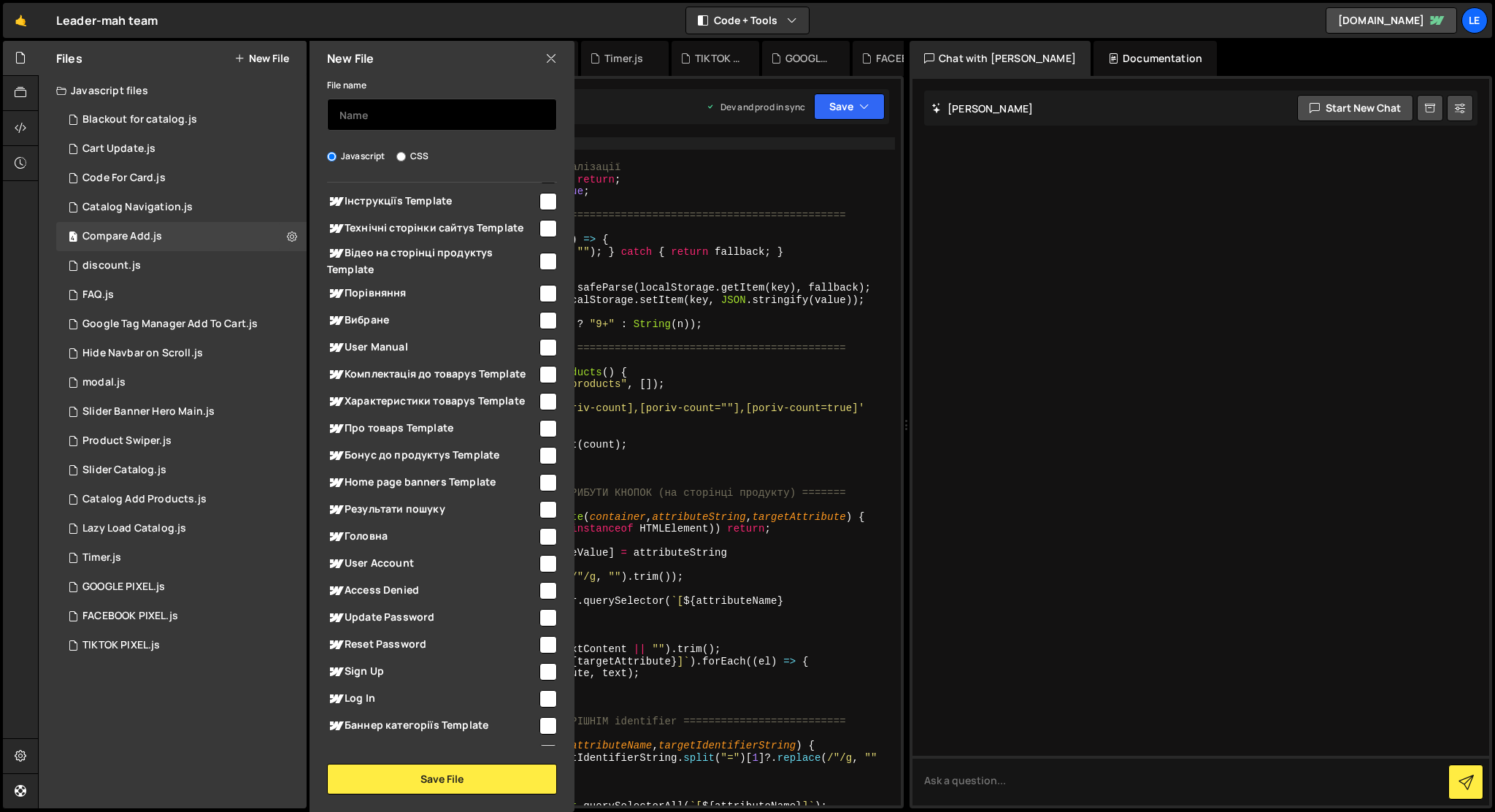
click at [366, 112] on input "text" at bounding box center [442, 115] width 230 height 32
type input "Compare Function"
click at [540, 292] on input "checkbox" at bounding box center [549, 293] width 18 height 18
checkbox input "true"
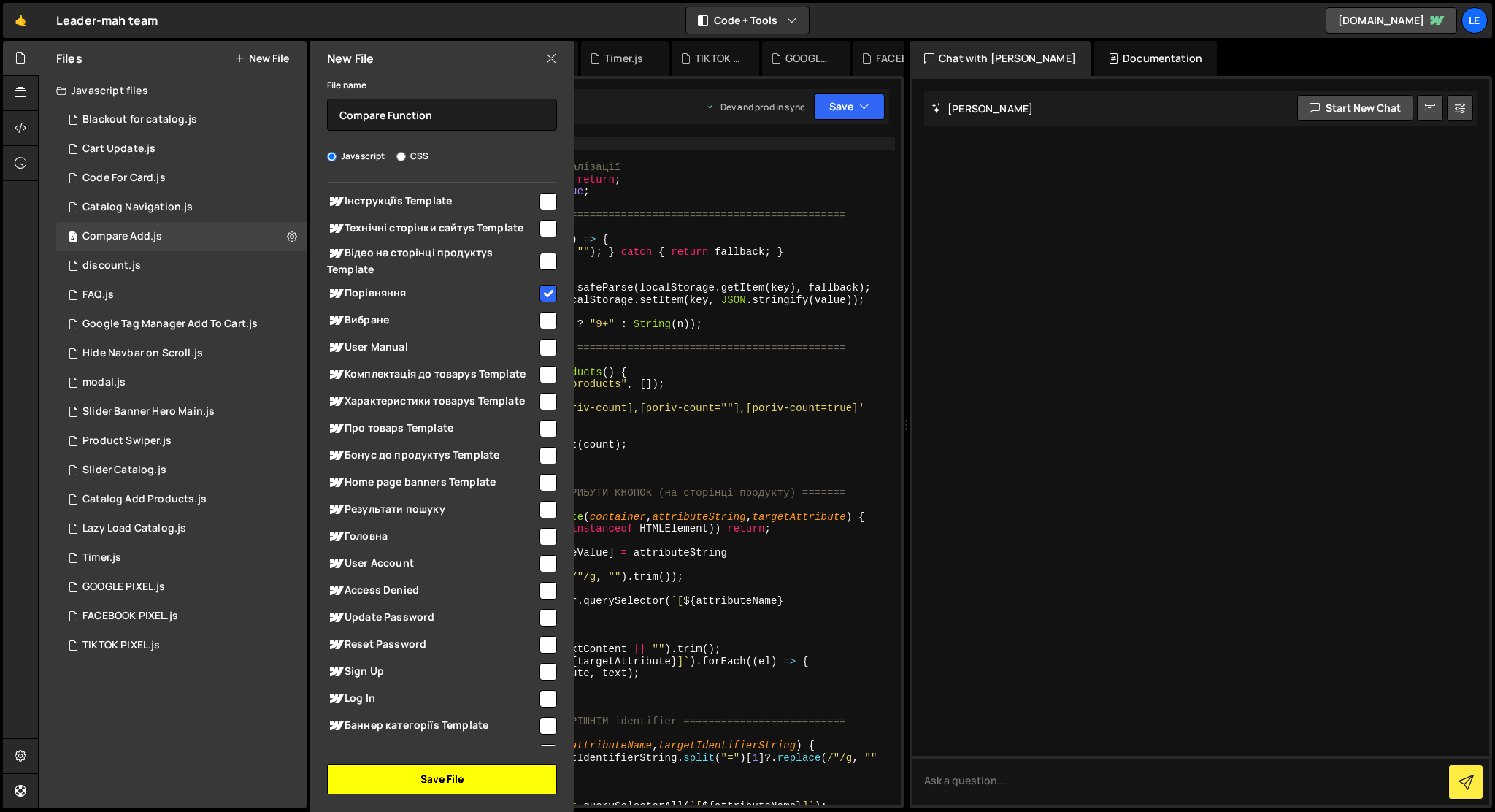
click at [466, 779] on button "Save File" at bounding box center [442, 779] width 230 height 30
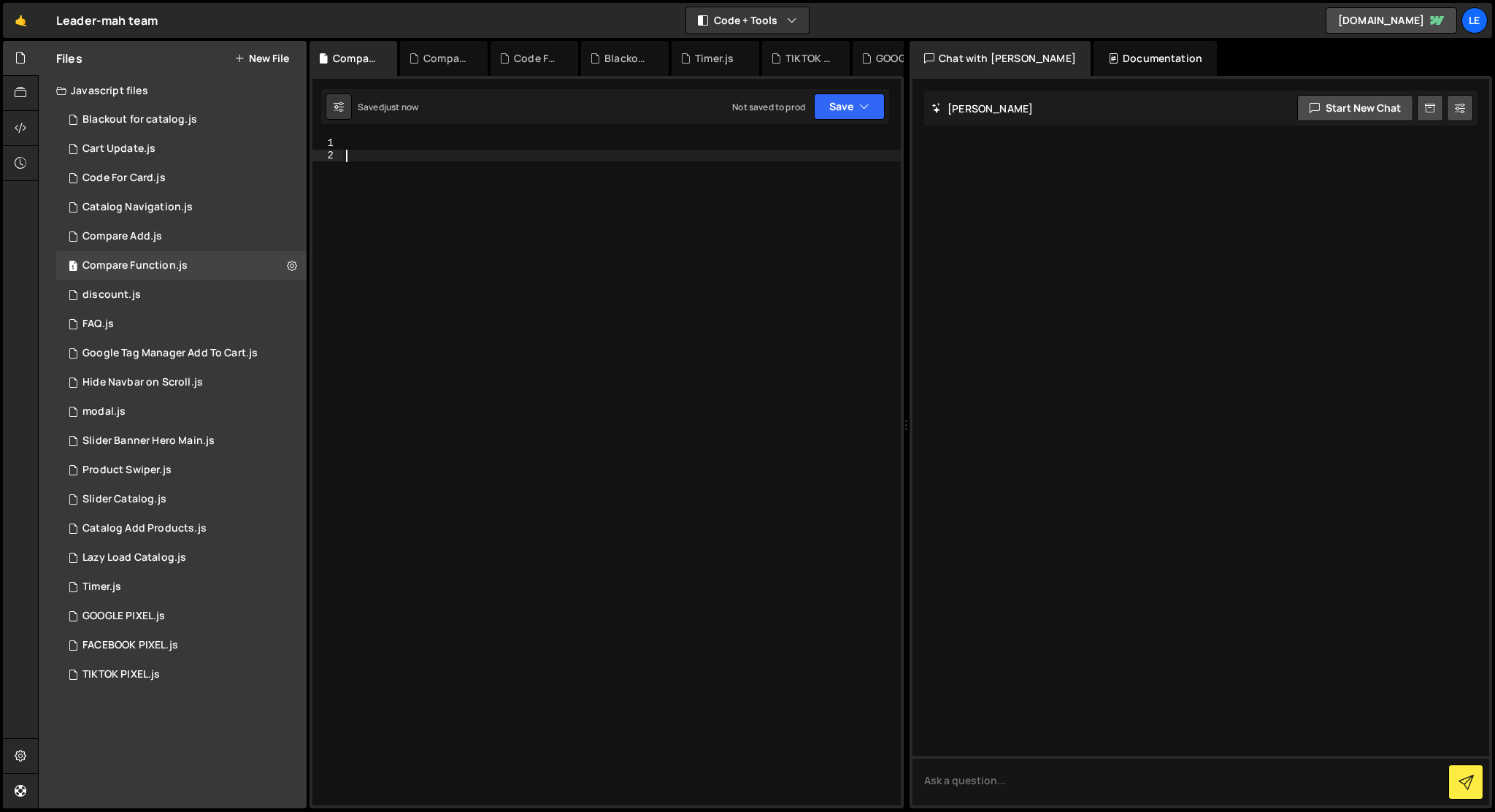
click at [513, 177] on div at bounding box center [622, 483] width 558 height 692
paste textarea "});"
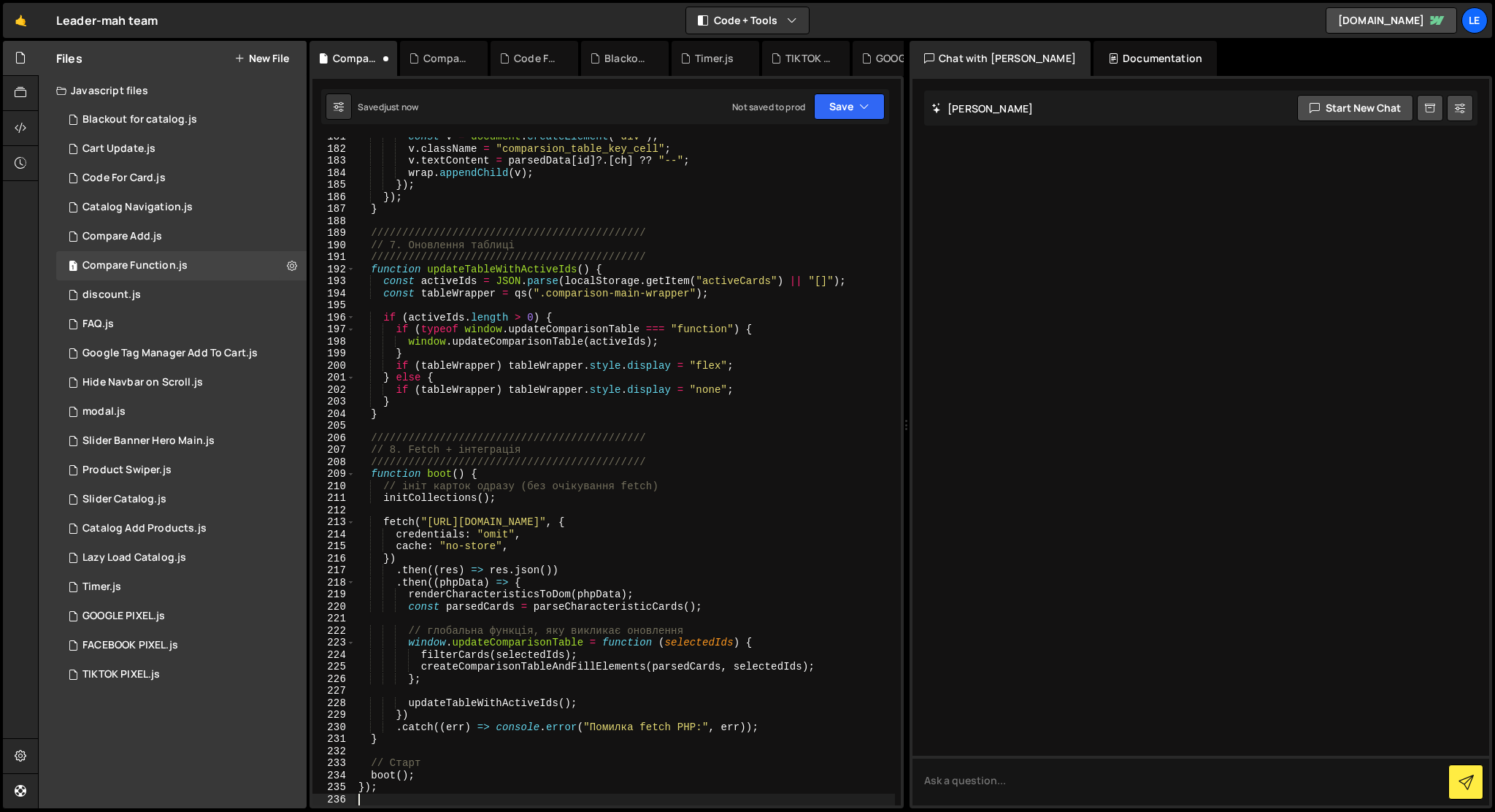
scroll to position [2175, 0]
type textarea "});"
click at [177, 241] on div "1 Compare Add.js 0" at bounding box center [181, 237] width 251 height 29
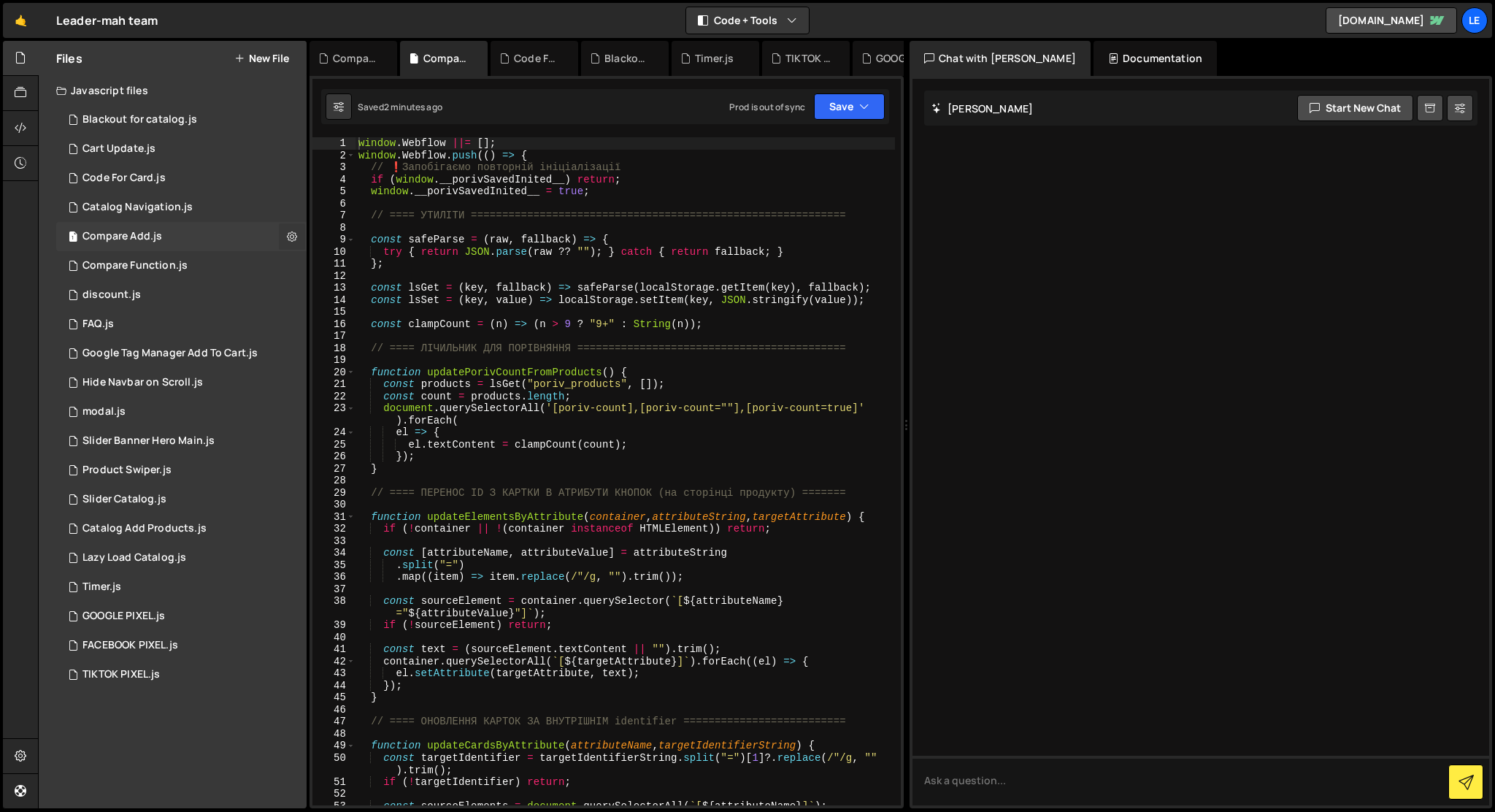
click at [284, 230] on button at bounding box center [293, 237] width 27 height 27
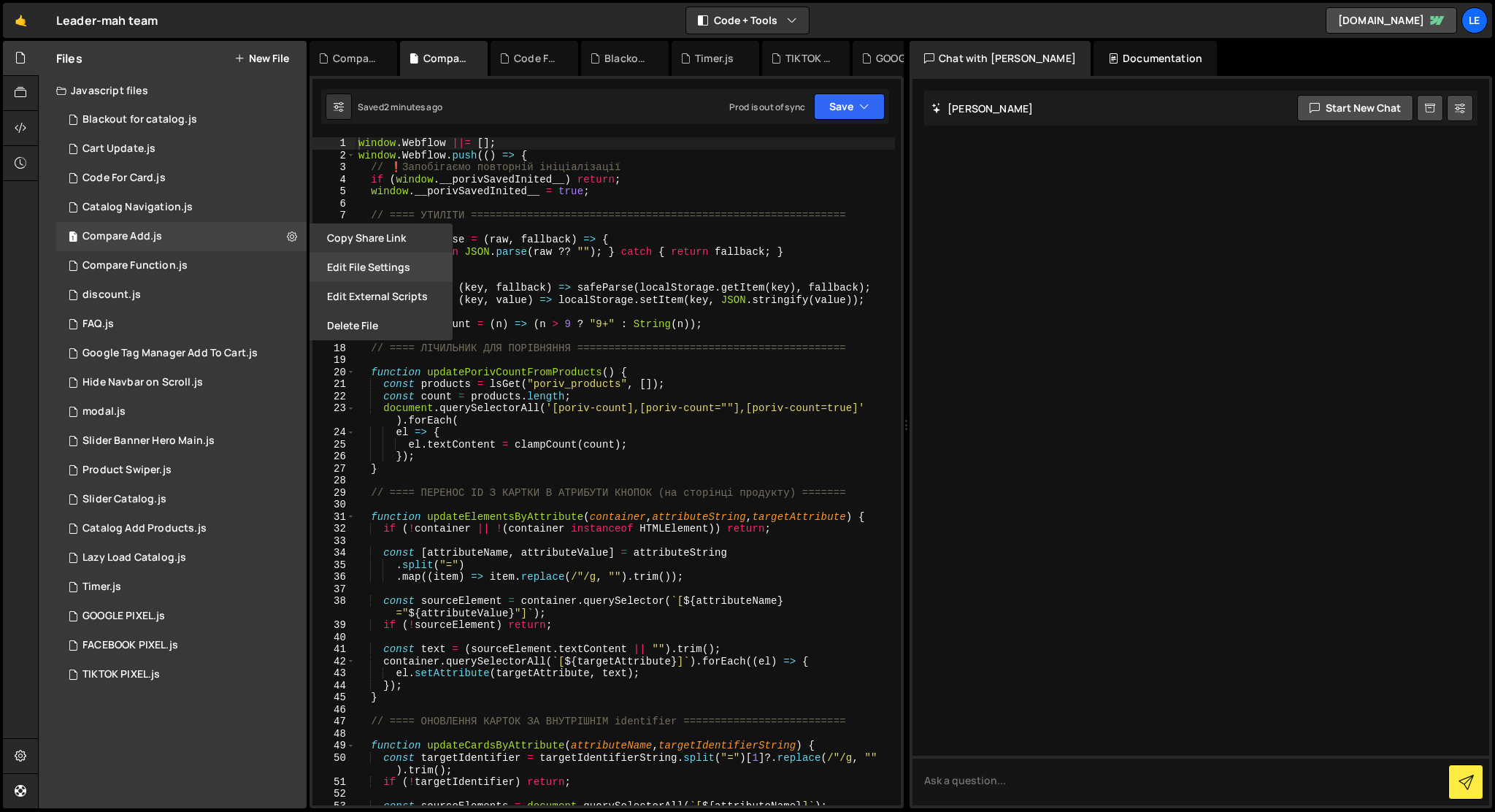
click at [352, 267] on button "Edit File Settings" at bounding box center [381, 267] width 143 height 29
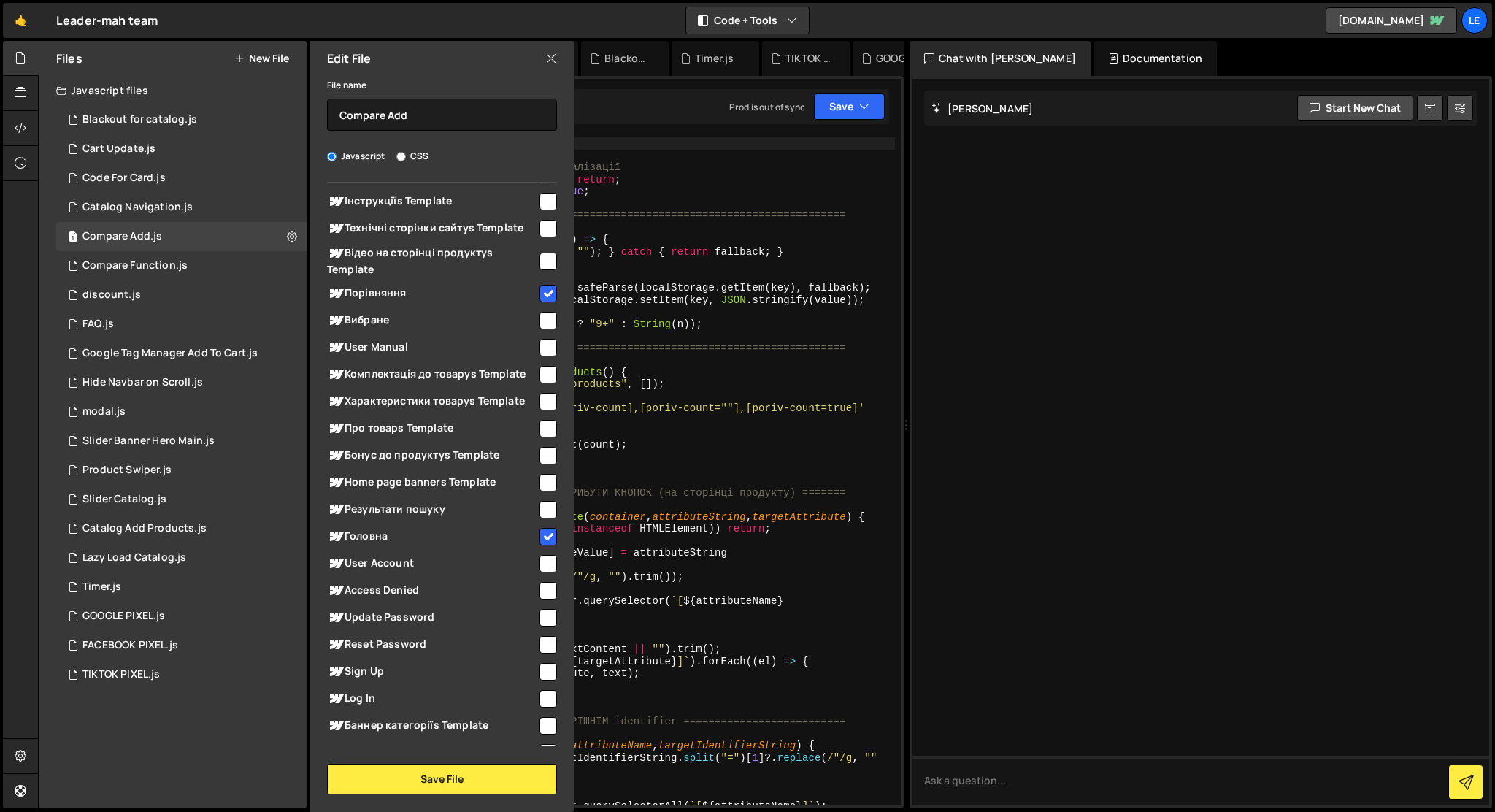
click at [540, 287] on input "checkbox" at bounding box center [549, 293] width 18 height 18
checkbox input "false"
click at [483, 780] on button "Save File" at bounding box center [442, 779] width 230 height 30
